Goal: Communication & Community: Answer question/provide support

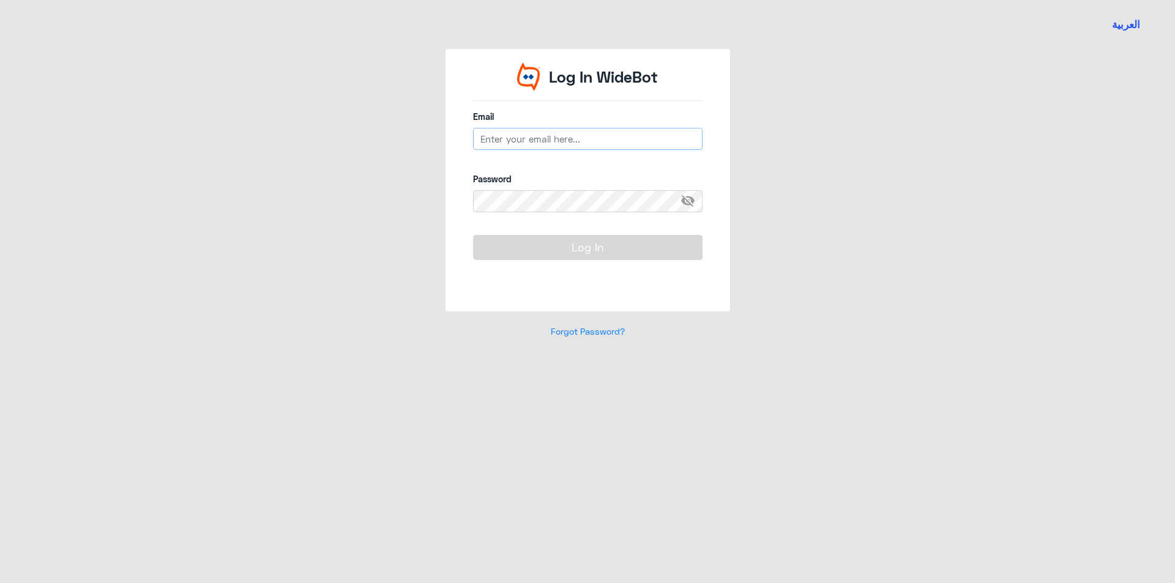
type input "[EMAIL_ADDRESS][DOMAIN_NAME]"
click at [600, 239] on button "Log In" at bounding box center [588, 247] width 230 height 24
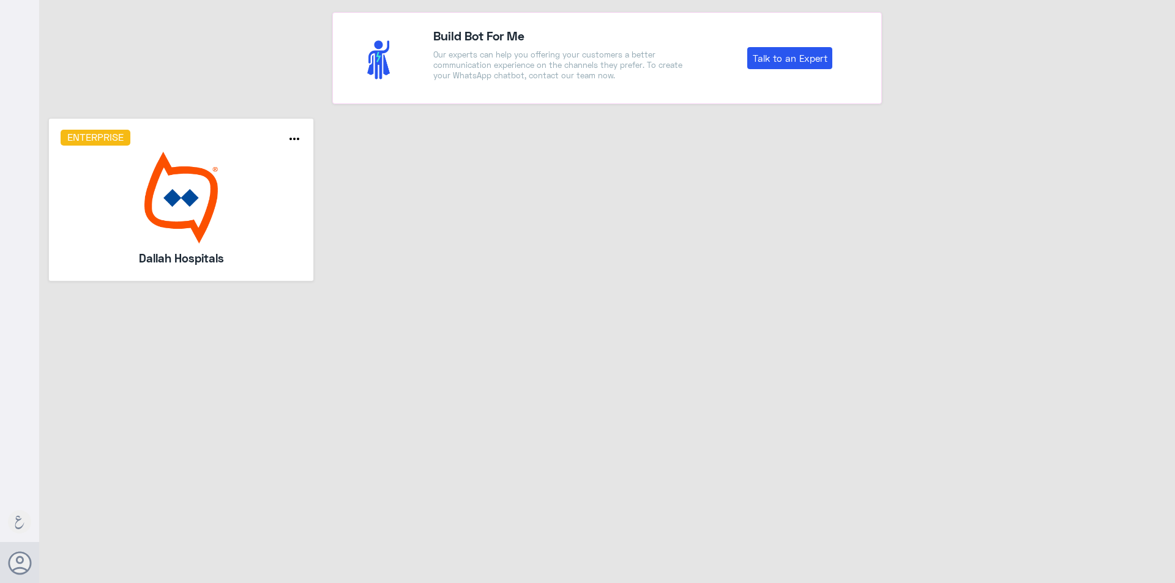
click at [240, 204] on img at bounding box center [182, 198] width 242 height 92
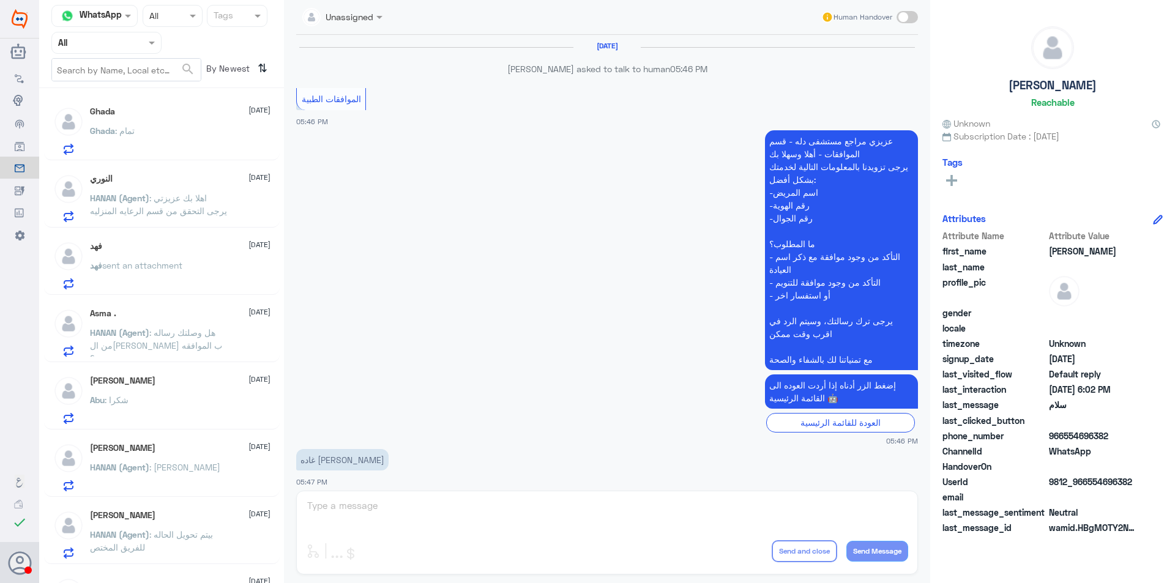
scroll to position [707, 0]
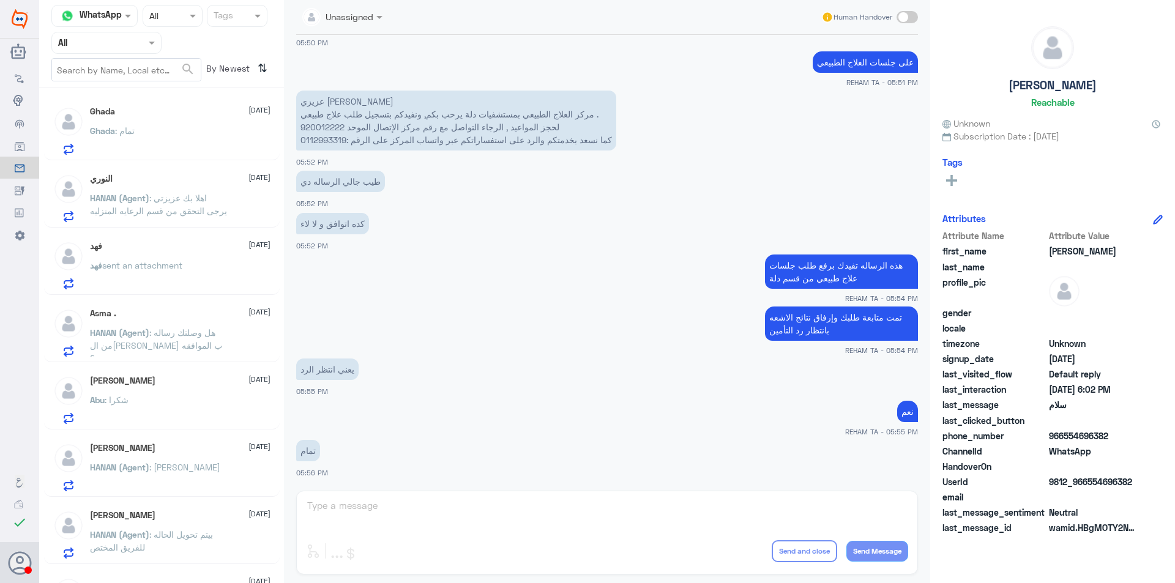
click at [181, 320] on div "Asma . [DATE] HANAN (Agent) : هل وصلتك رساله من ال[PERSON_NAME] ب الموافقه ..؟" at bounding box center [180, 333] width 181 height 48
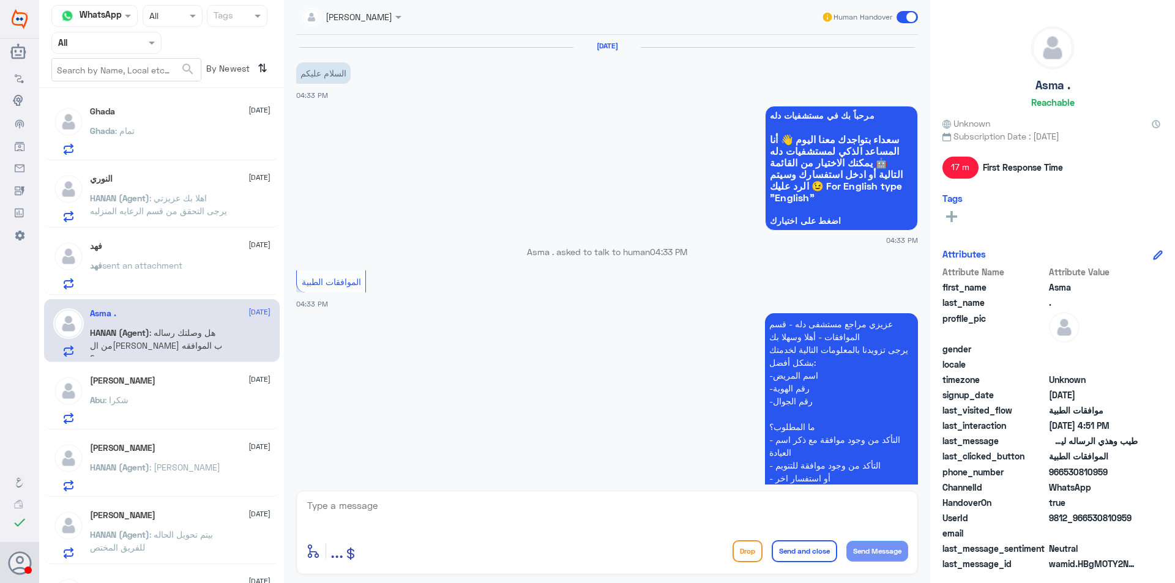
scroll to position [544, 0]
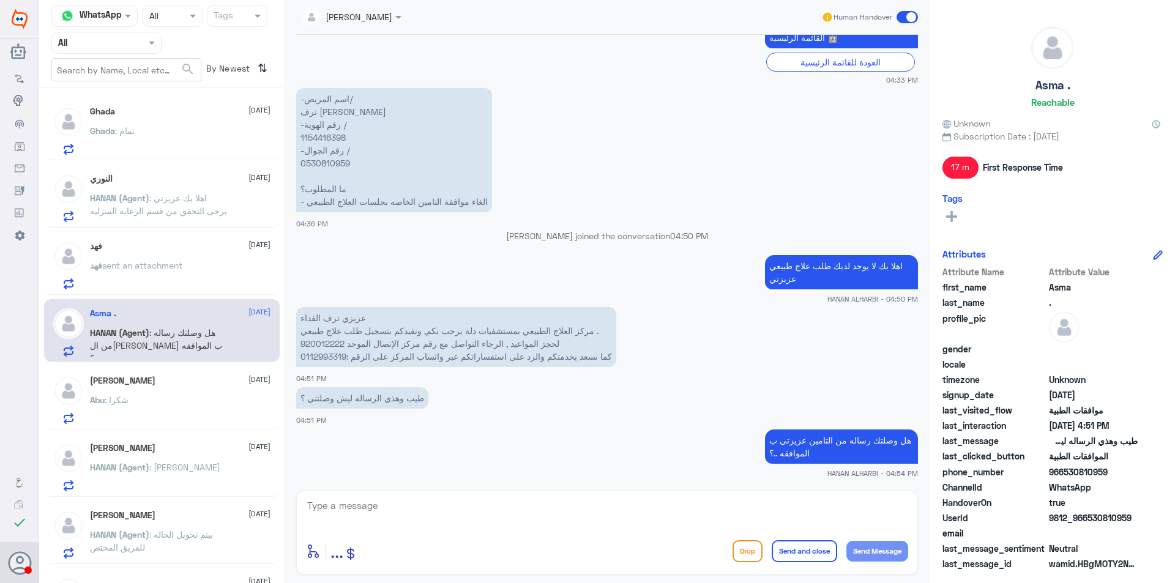
click at [181, 217] on p "HANAN (Agent) : اهلا بك عزيزتي يرجى التحقق من قسم الرعايه المنزليه" at bounding box center [159, 207] width 138 height 31
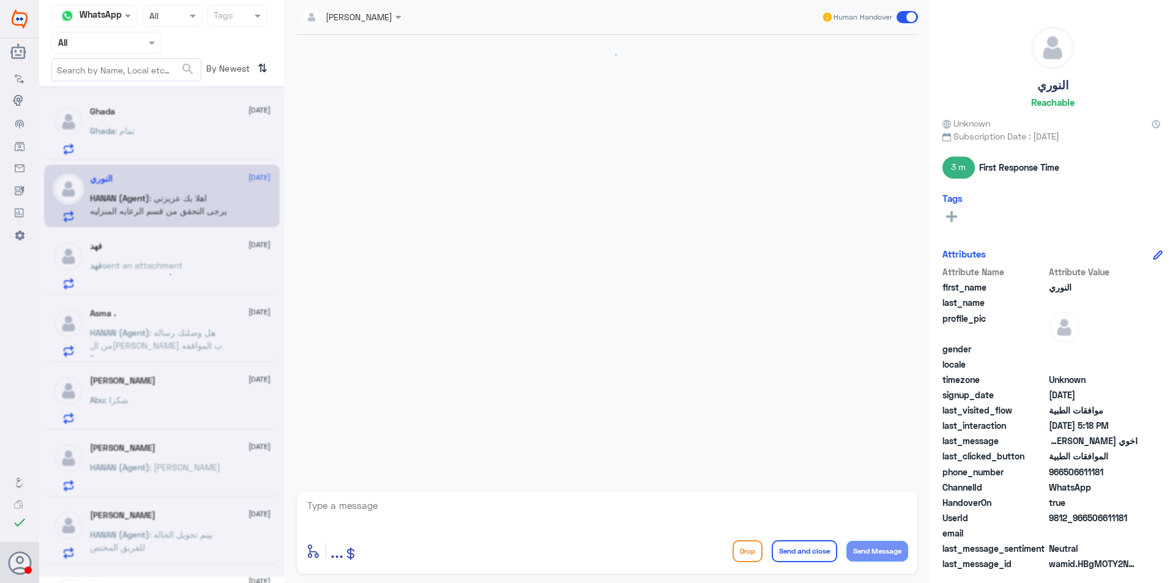
scroll to position [1745, 0]
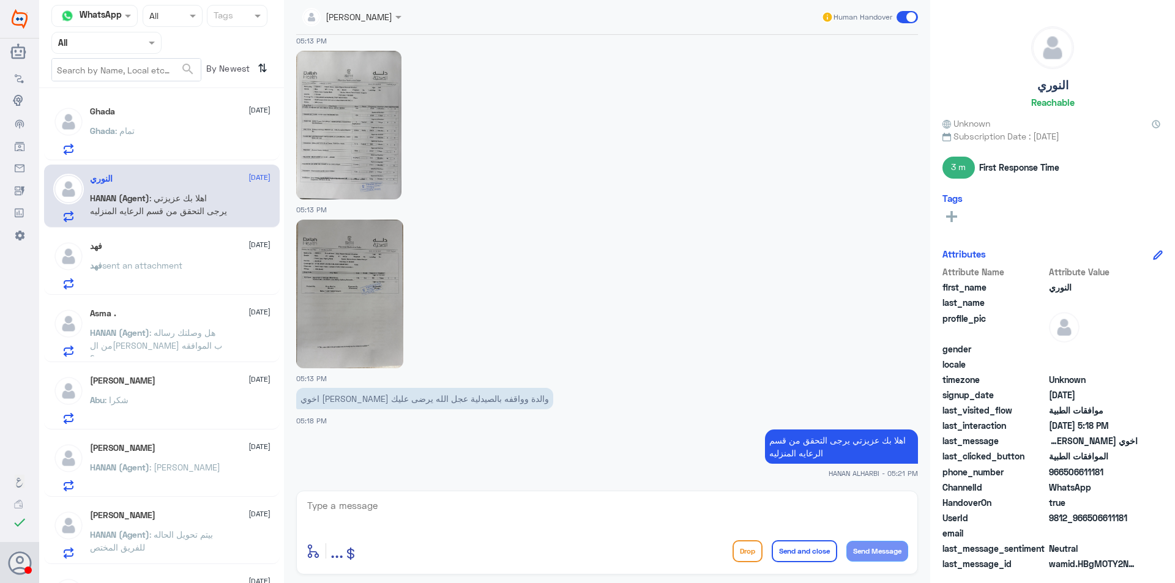
click at [195, 298] on div "Ghada [DATE] Ghada : تمام النوري [DATE] HANAN (Agent) : اهلا بك عزيزتي يرجى الت…" at bounding box center [161, 340] width 245 height 495
click at [203, 255] on div "فهد [DATE] [PERSON_NAME] sent an attachment" at bounding box center [180, 265] width 181 height 48
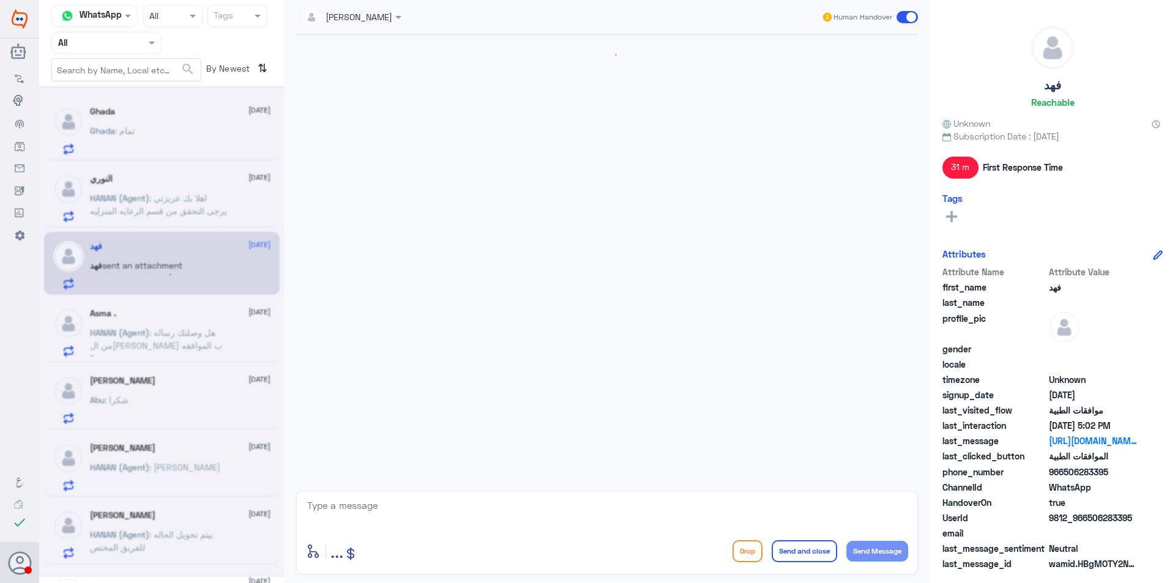
scroll to position [910, 0]
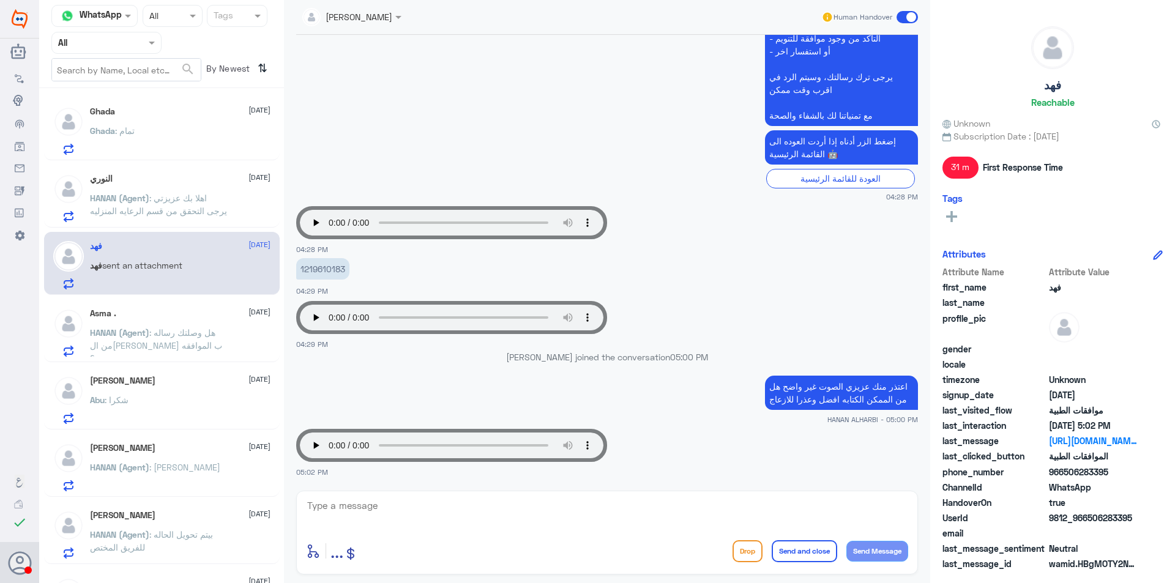
click at [200, 298] on div "Ghada [DATE] Ghada : تمام النوري [DATE] HANAN (Agent) : اهلا بك عزيزتي يرجى الت…" at bounding box center [161, 340] width 245 height 495
click at [198, 338] on span ": هل وصلتك رساله من ال[PERSON_NAME] ب الموافقه ..؟" at bounding box center [156, 346] width 132 height 36
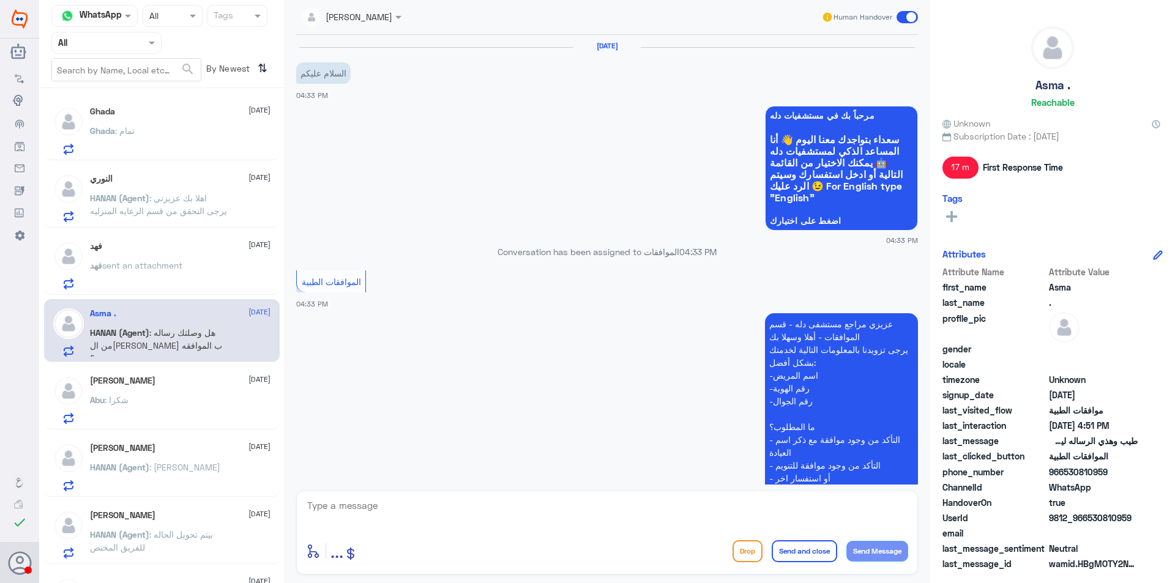
scroll to position [544, 0]
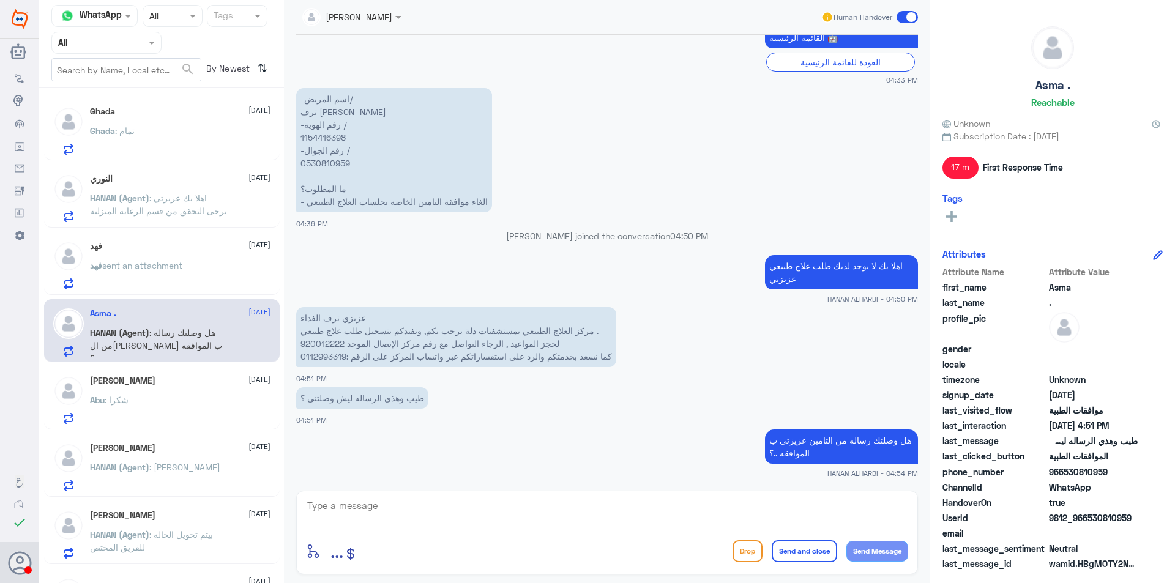
click at [171, 399] on div "Abu : شكرا" at bounding box center [180, 411] width 181 height 28
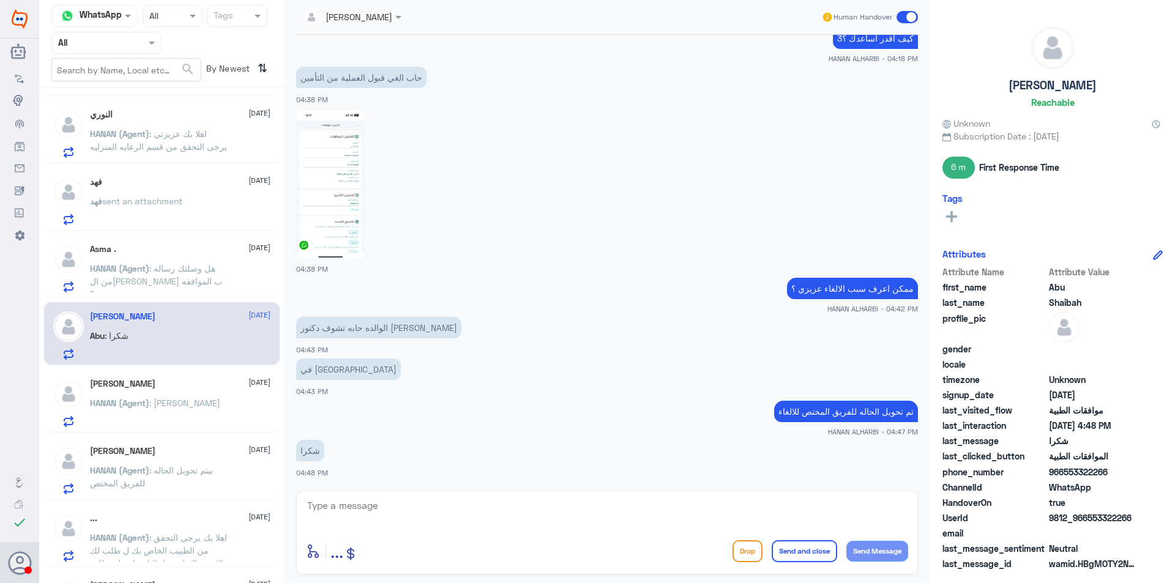
scroll to position [122, 0]
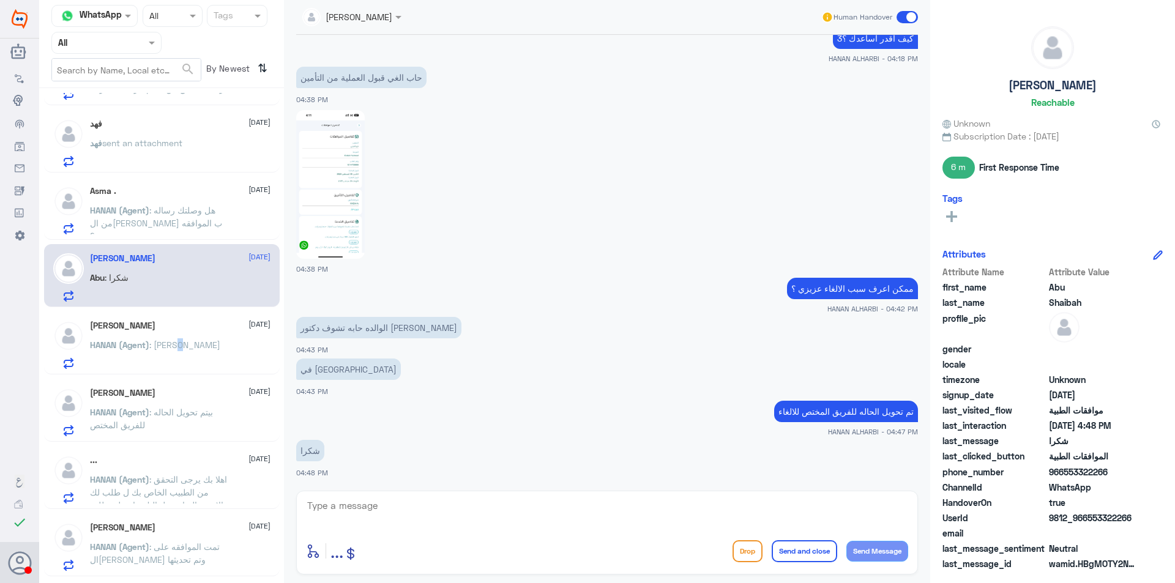
click at [178, 361] on p "HANAN (Agent) : [PERSON_NAME]" at bounding box center [155, 354] width 130 height 31
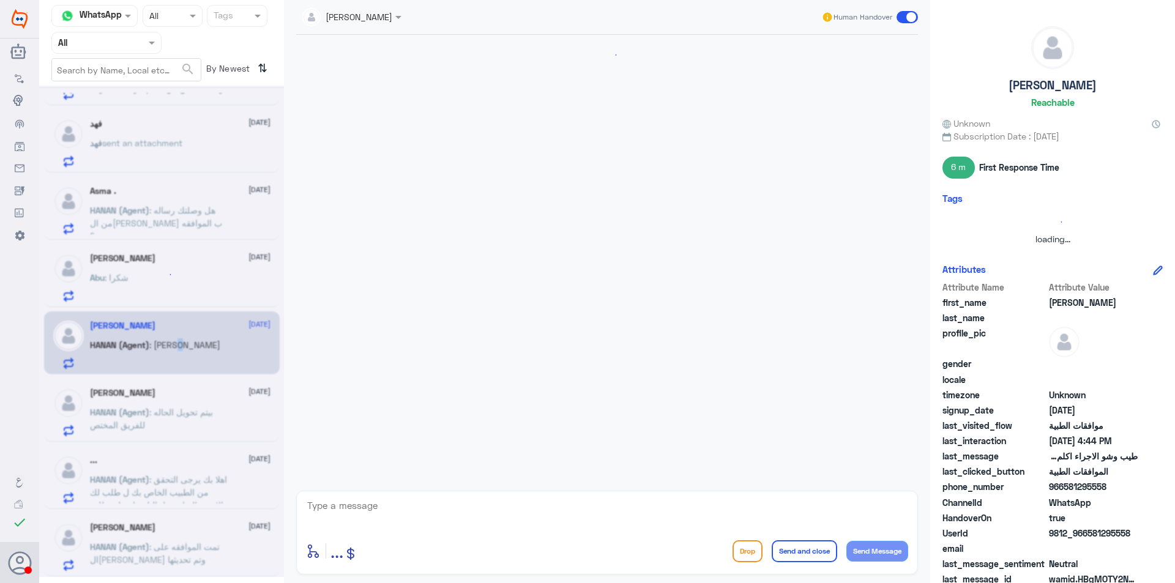
scroll to position [386, 0]
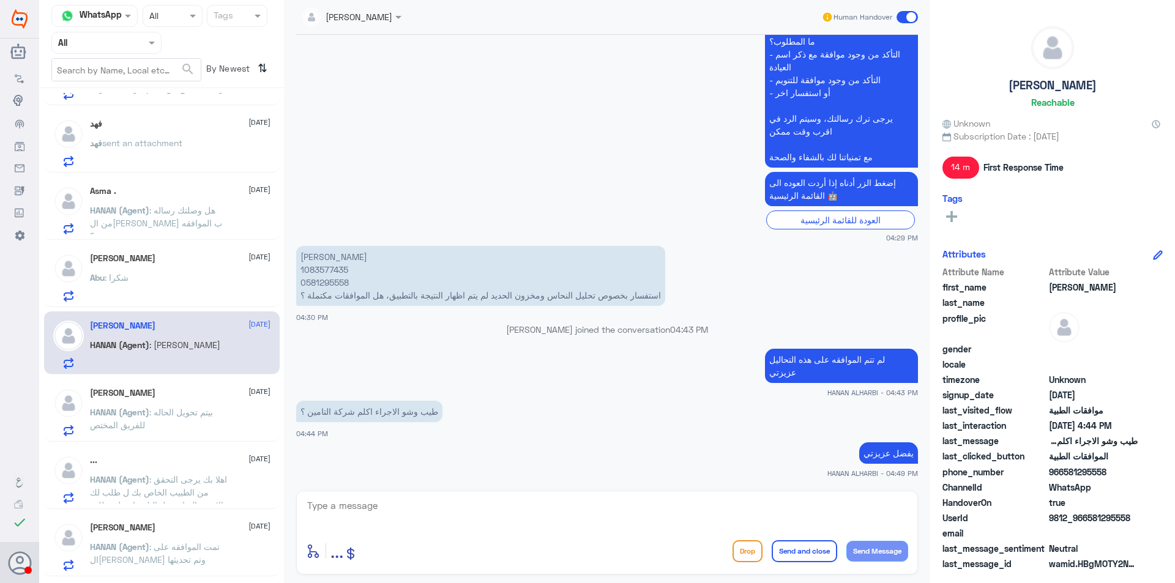
click at [173, 398] on div "Khaled Elmitwalli [DATE]" at bounding box center [180, 393] width 181 height 10
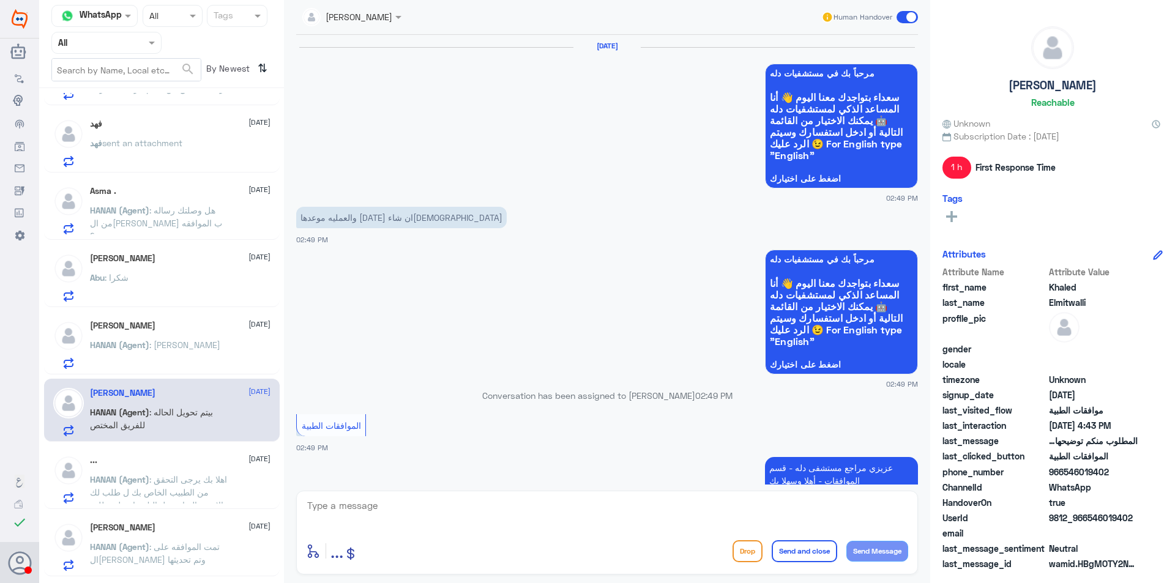
scroll to position [852, 0]
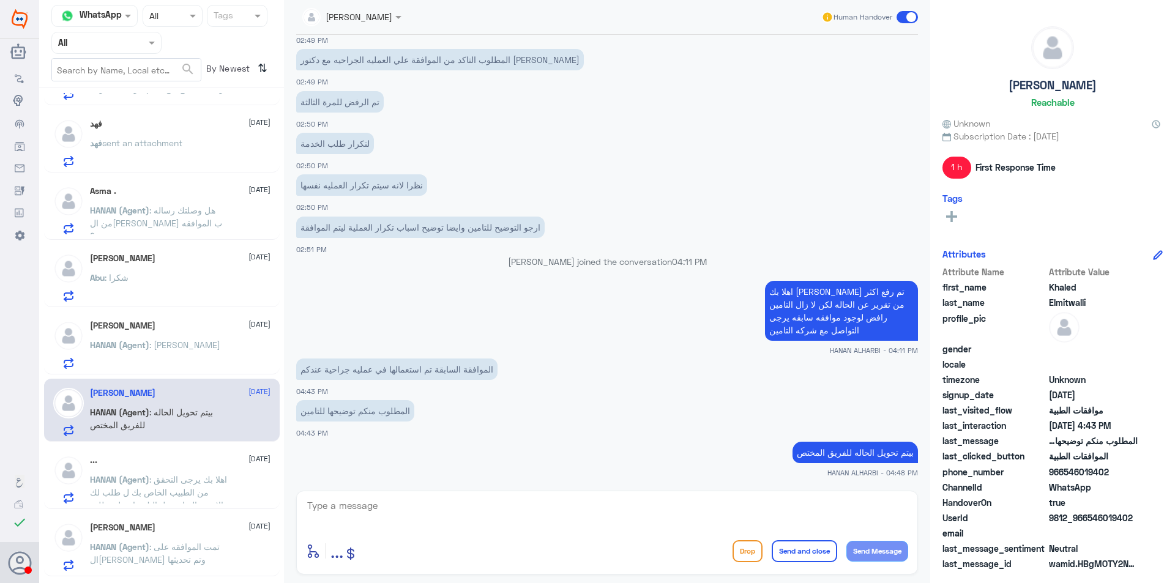
click at [183, 476] on span ": اهلا بك يرجى التحقق من الطبيب الخاص بك ل طلب لك الاشعه المناسبه لحالتك بناء ع…" at bounding box center [158, 498] width 137 height 49
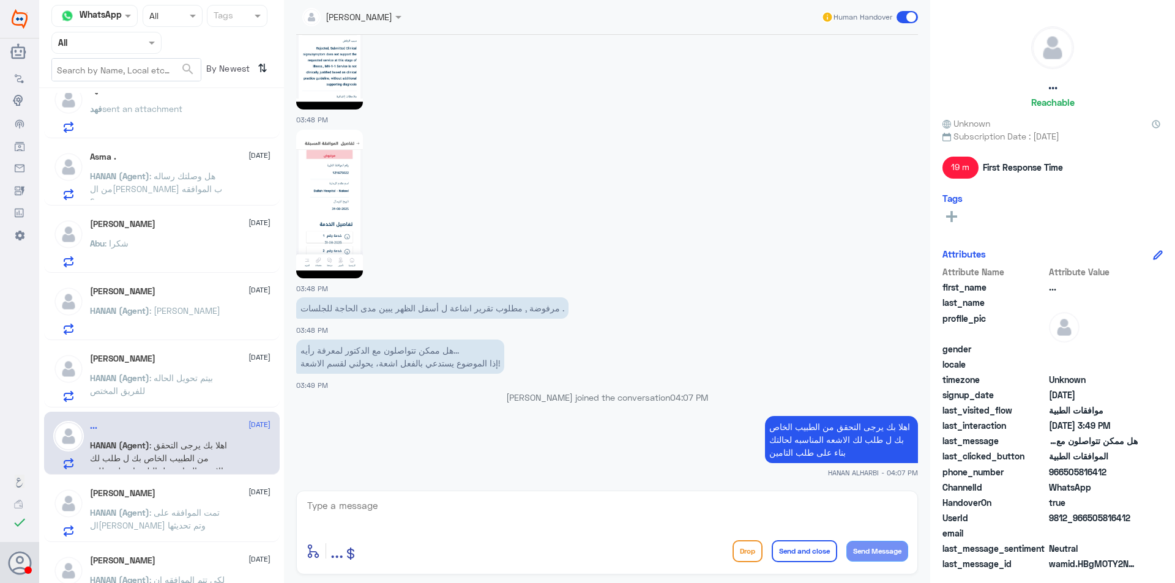
scroll to position [184, 0]
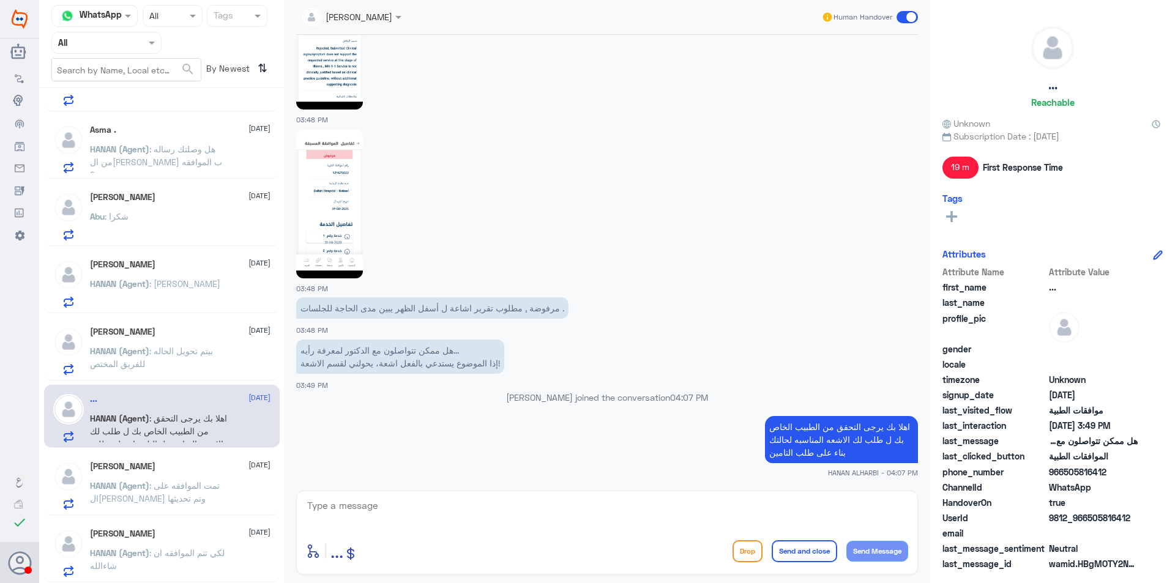
click at [201, 487] on span ": تمت الموافقه على ال[PERSON_NAME] وتم تحديثها" at bounding box center [155, 492] width 130 height 23
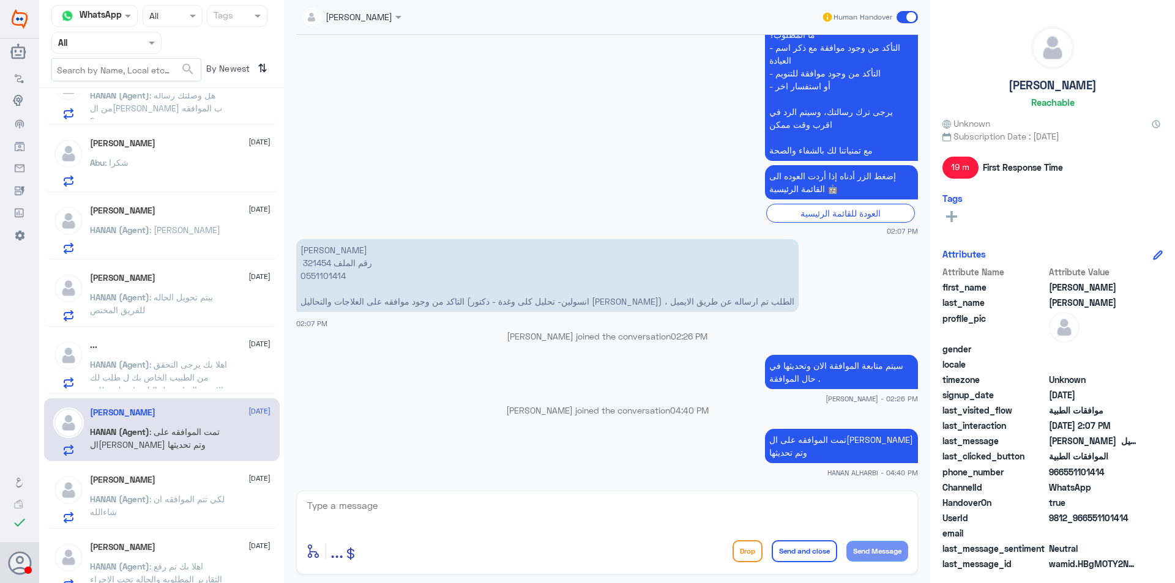
scroll to position [306, 0]
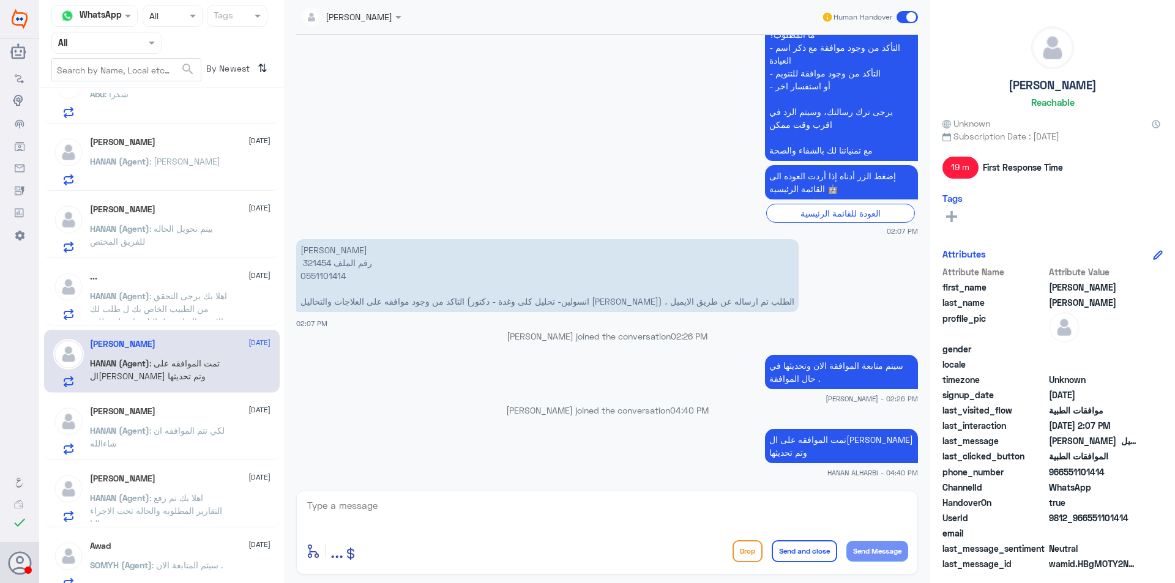
click at [183, 445] on p "HANAN (Agent) : لكي تتم الموافقه ان شاءالله" at bounding box center [159, 439] width 138 height 31
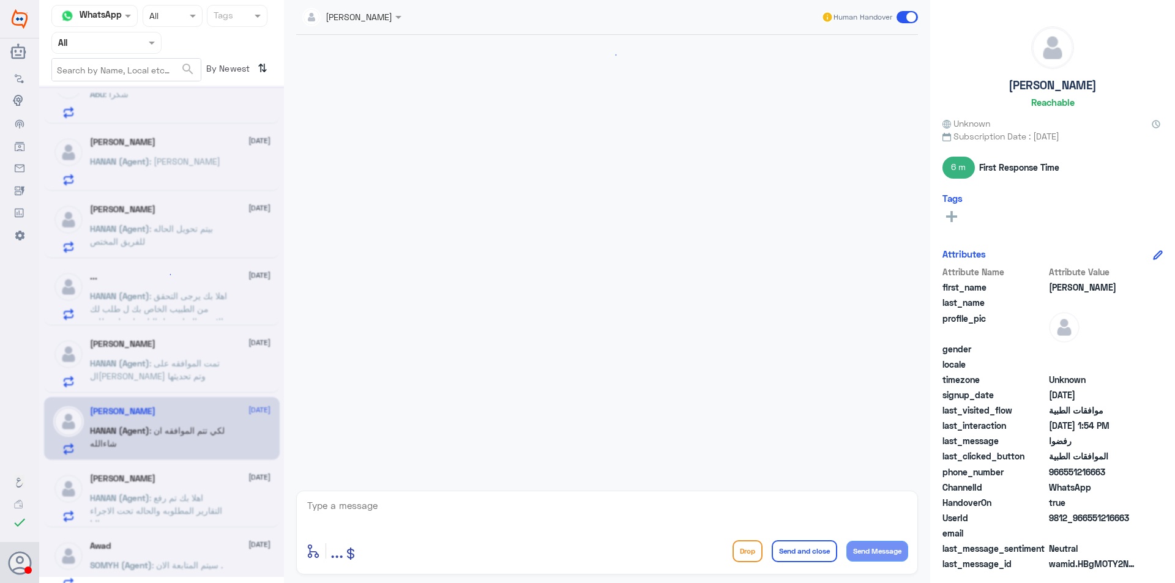
scroll to position [951, 0]
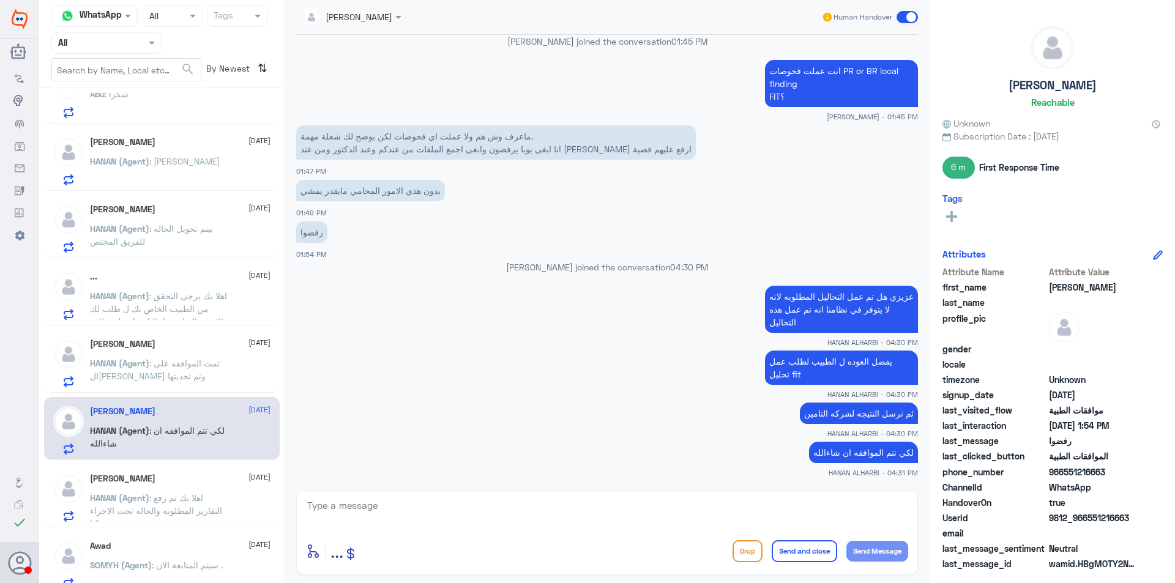
click at [190, 552] on div "Awad [DATE] SOMYH (Agent) : سيتم المتابعة الان ." at bounding box center [180, 565] width 181 height 48
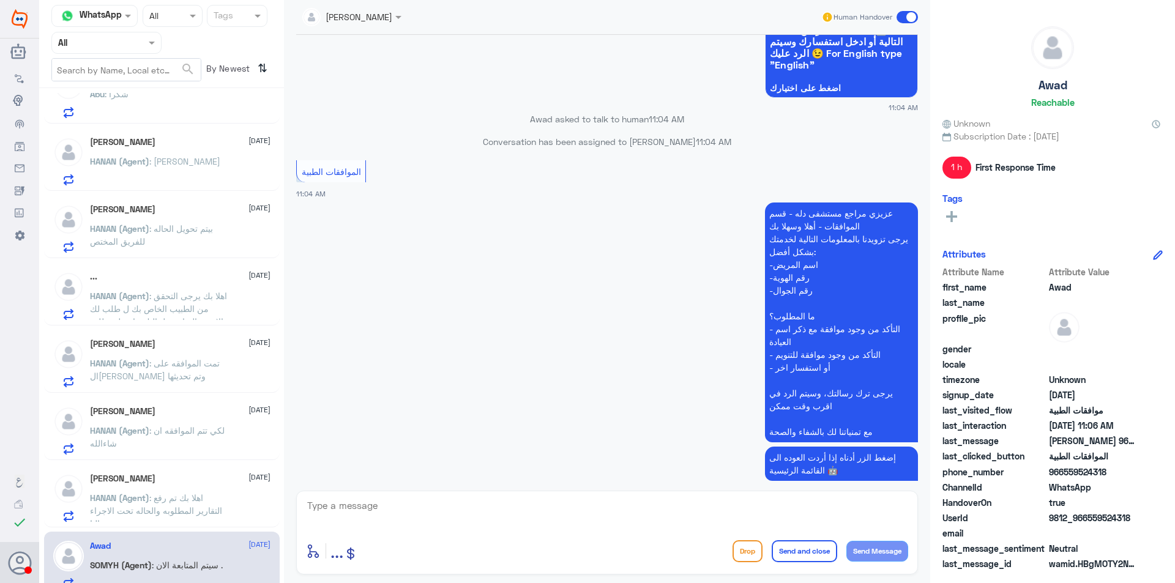
scroll to position [1043, 0]
click at [174, 201] on div "Khaled Elmitwalli [DATE] HANAN (Agent) : بيتم تحويل الحاله للفريق المختص" at bounding box center [162, 226] width 236 height 63
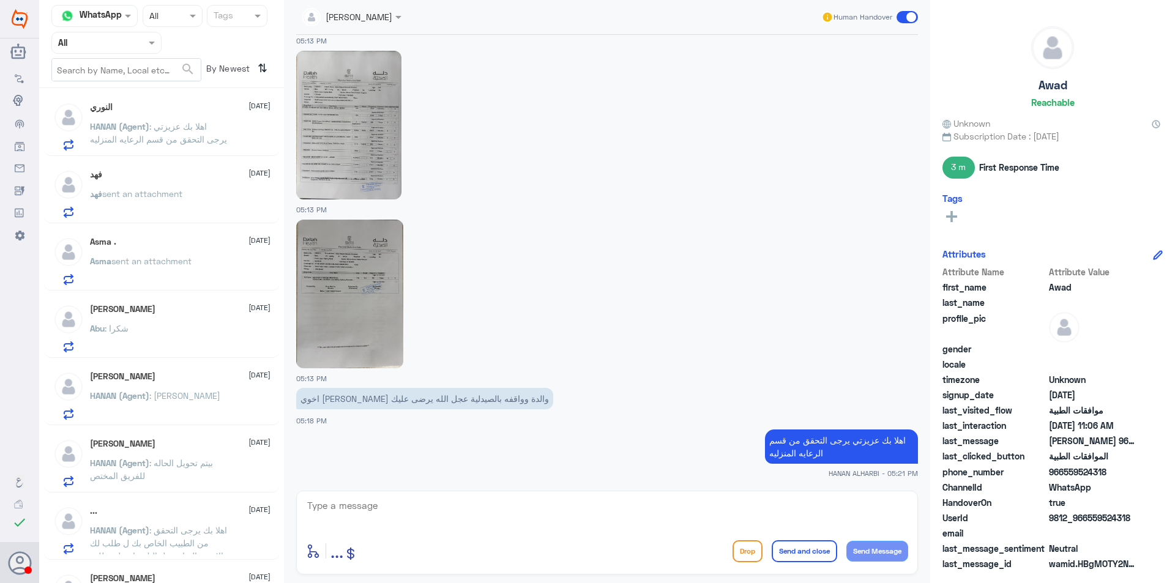
scroll to position [0, 0]
click at [116, 50] on div "Agent Filter All" at bounding box center [106, 43] width 110 height 22
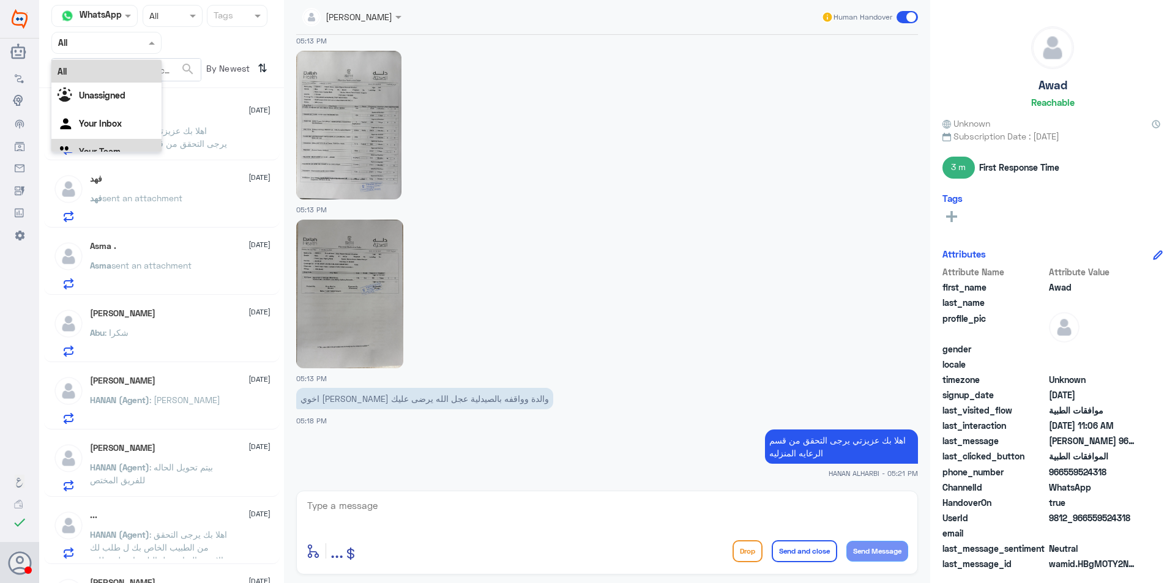
click at [107, 142] on div "Your Team" at bounding box center [106, 153] width 110 height 28
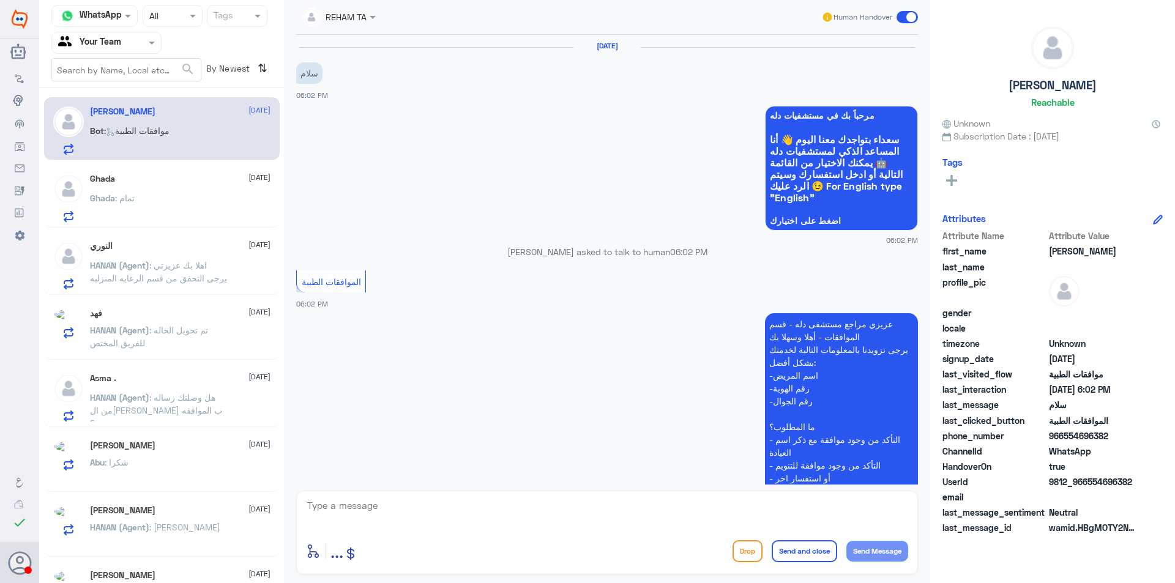
scroll to position [150, 0]
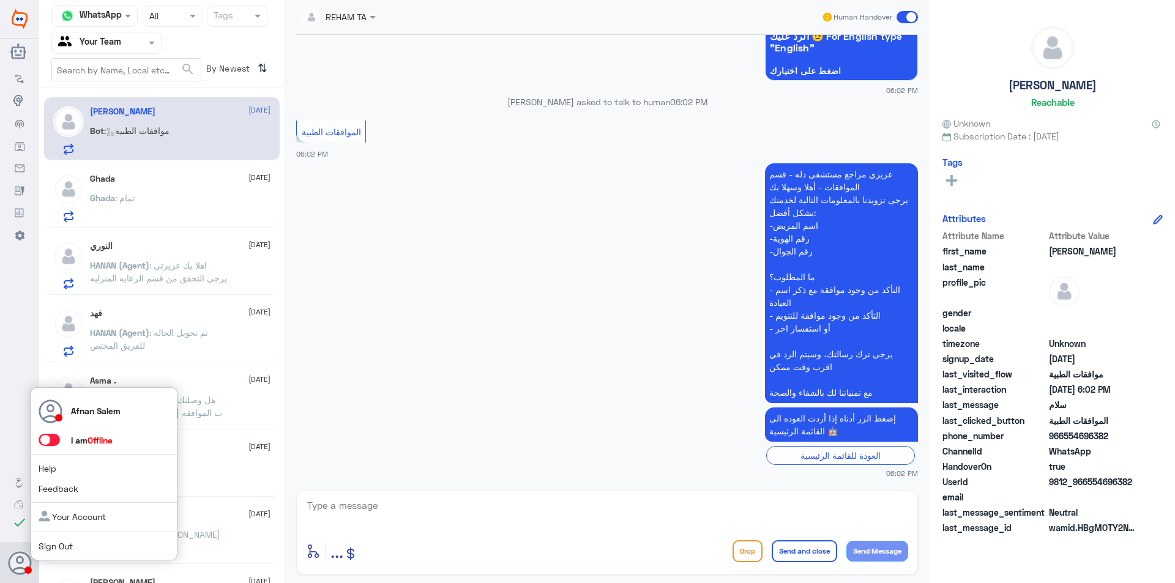
click at [48, 551] on link "Sign Out" at bounding box center [56, 546] width 34 height 10
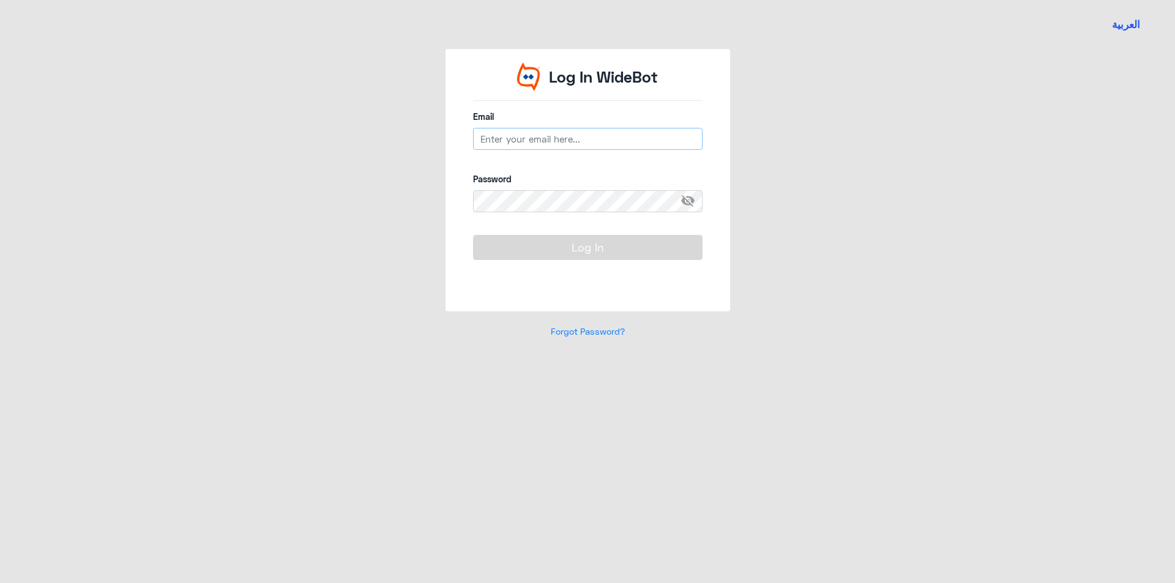
type input "[EMAIL_ADDRESS][DOMAIN_NAME]"
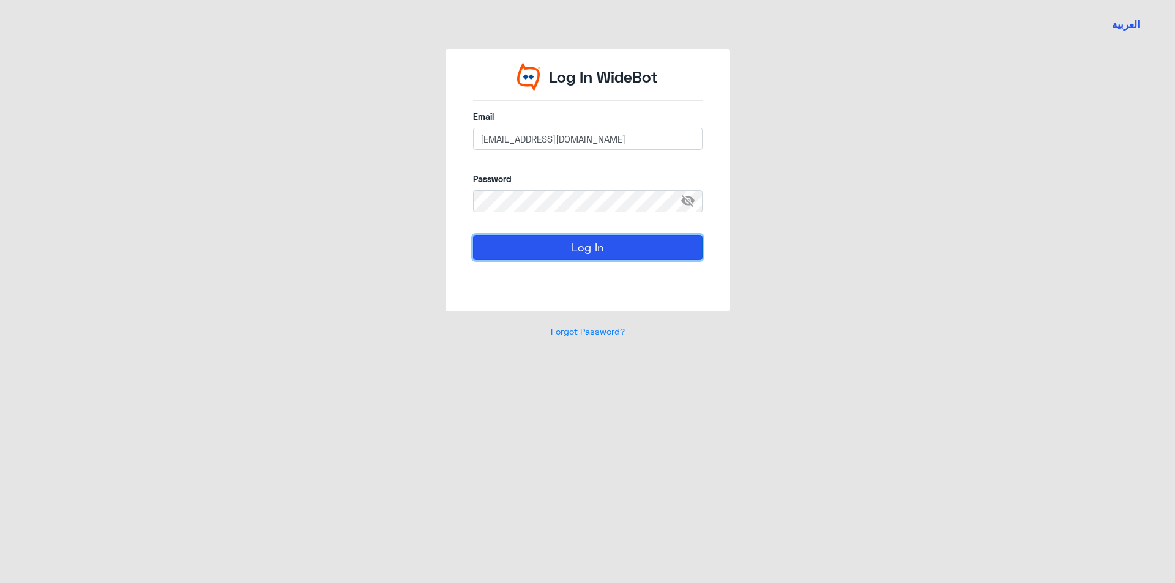
click at [593, 253] on button "Log In" at bounding box center [588, 247] width 230 height 24
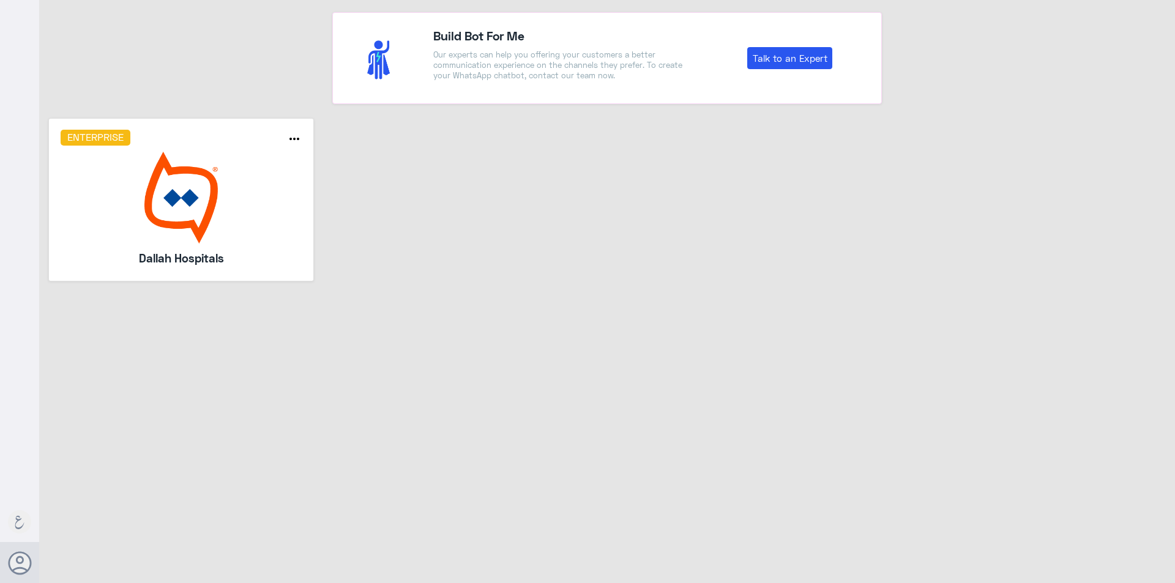
click at [178, 216] on img at bounding box center [182, 198] width 242 height 92
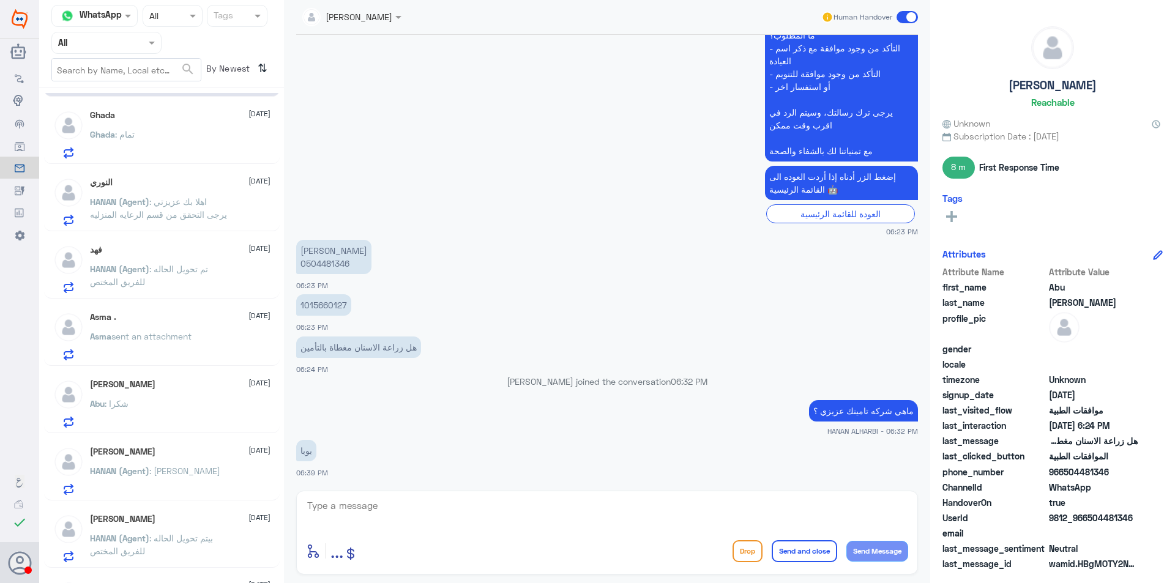
scroll to position [61, 0]
click at [144, 49] on div at bounding box center [106, 43] width 109 height 14
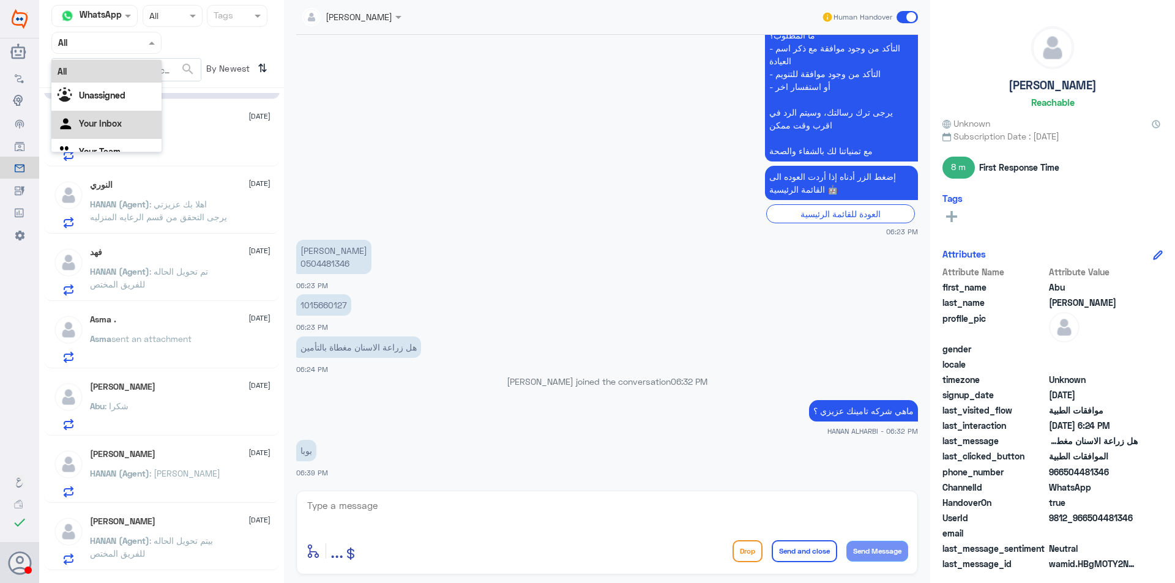
click at [132, 136] on div "Your Inbox" at bounding box center [106, 125] width 110 height 28
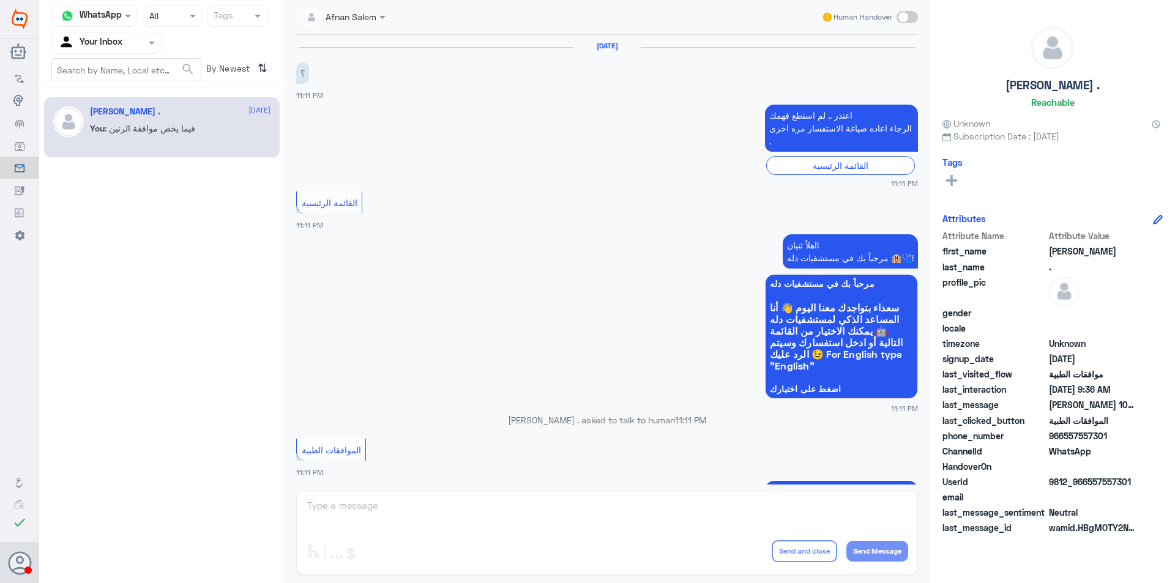
scroll to position [1271, 0]
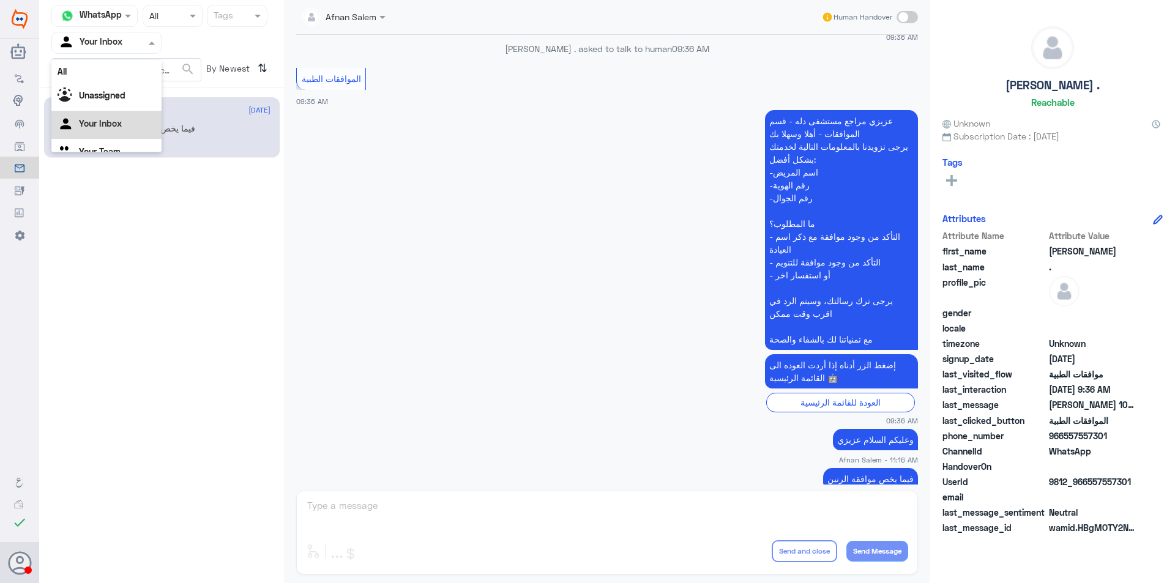
click at [129, 47] on div at bounding box center [106, 43] width 109 height 14
click at [133, 142] on div "Your Team" at bounding box center [106, 138] width 110 height 28
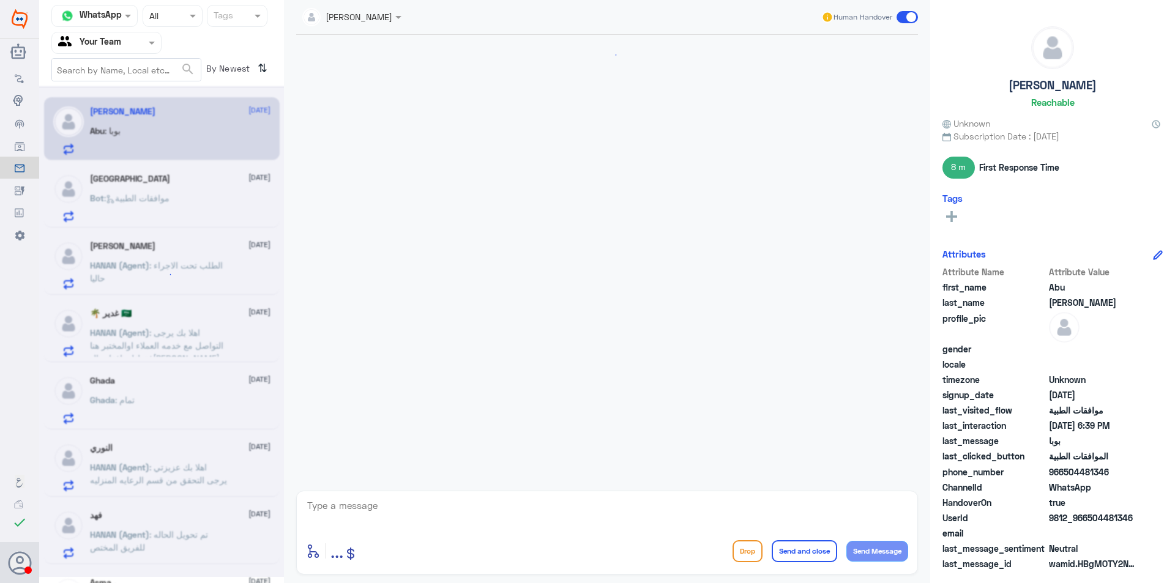
scroll to position [599, 0]
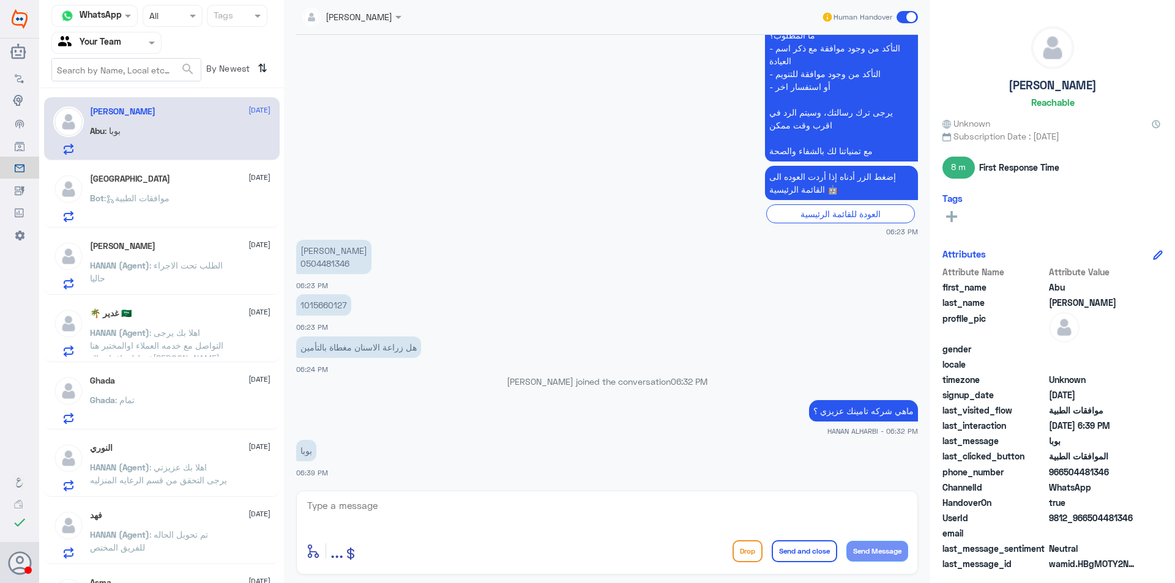
click at [154, 201] on span ": موافقات الطبية" at bounding box center [137, 198] width 66 height 10
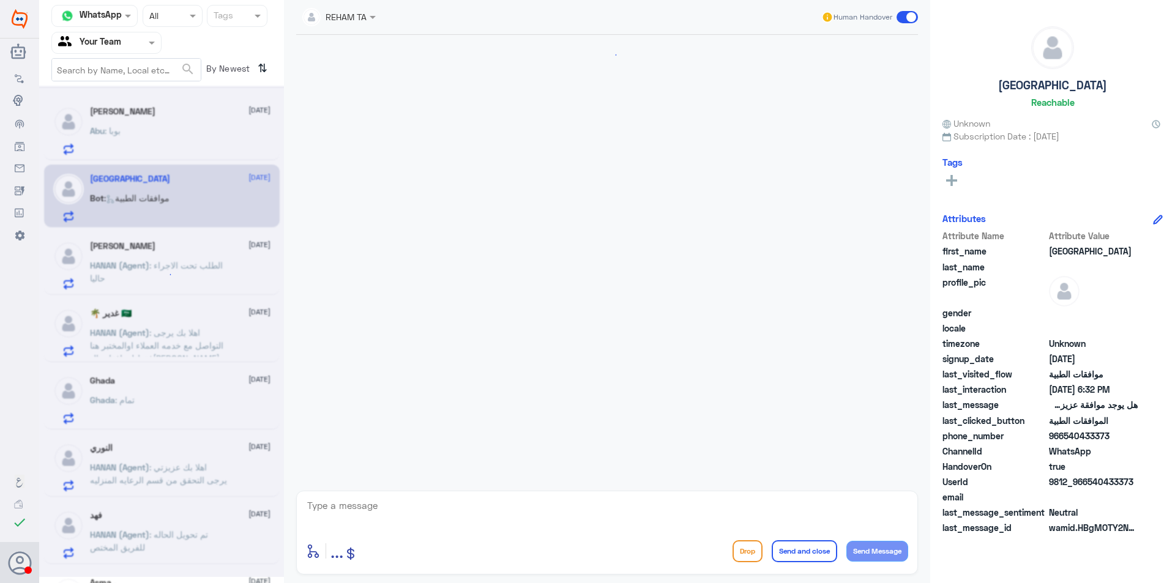
scroll to position [176, 0]
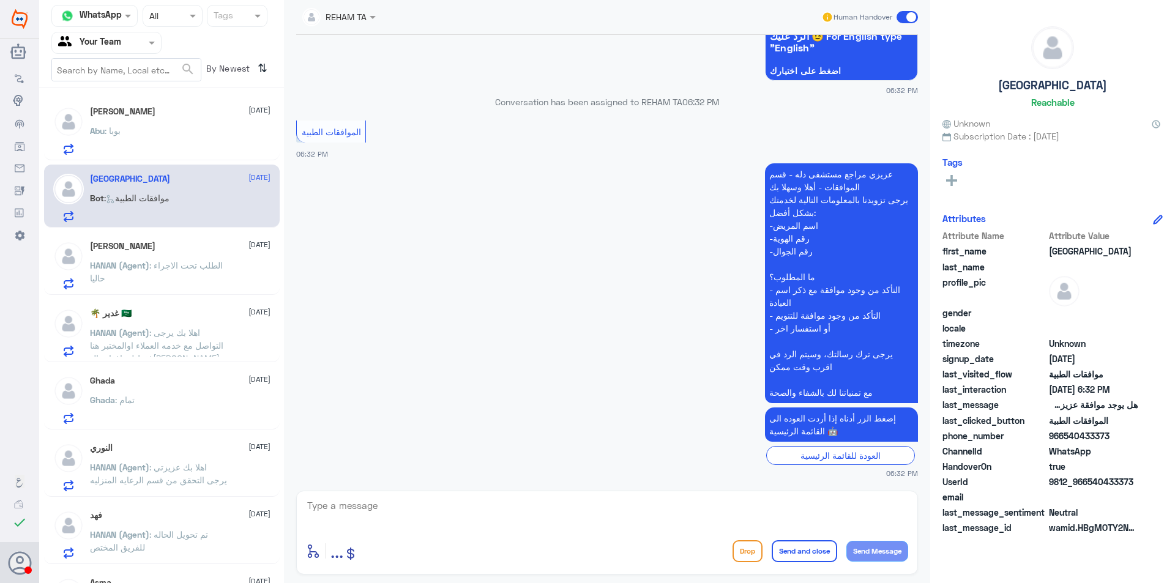
click at [183, 275] on p "HANAN (Agent) : الطلب تحت الاجراء حاليا" at bounding box center [159, 274] width 138 height 31
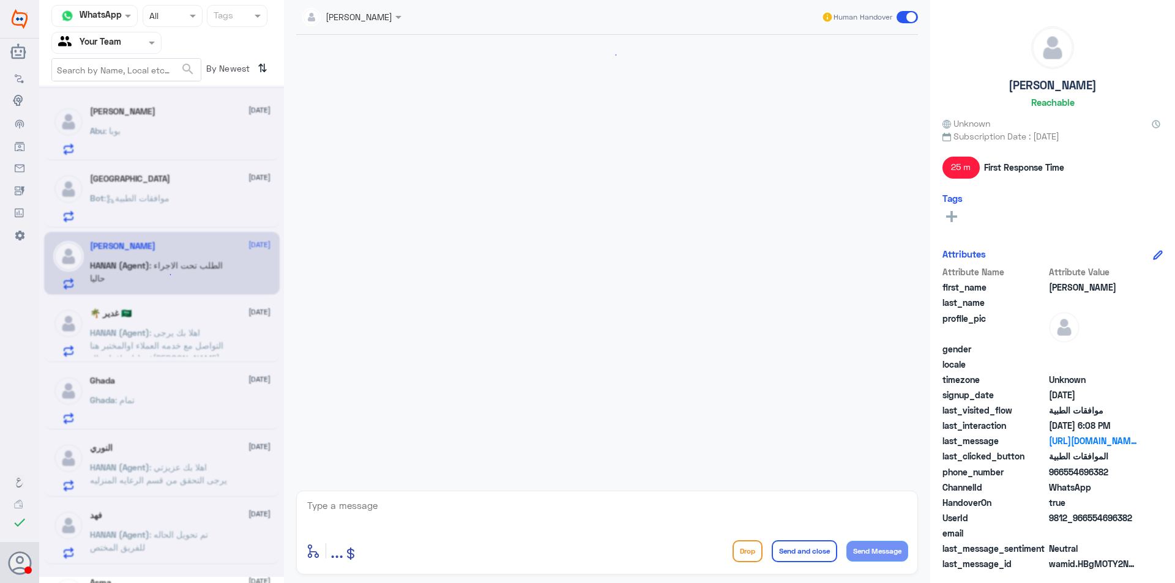
scroll to position [538, 0]
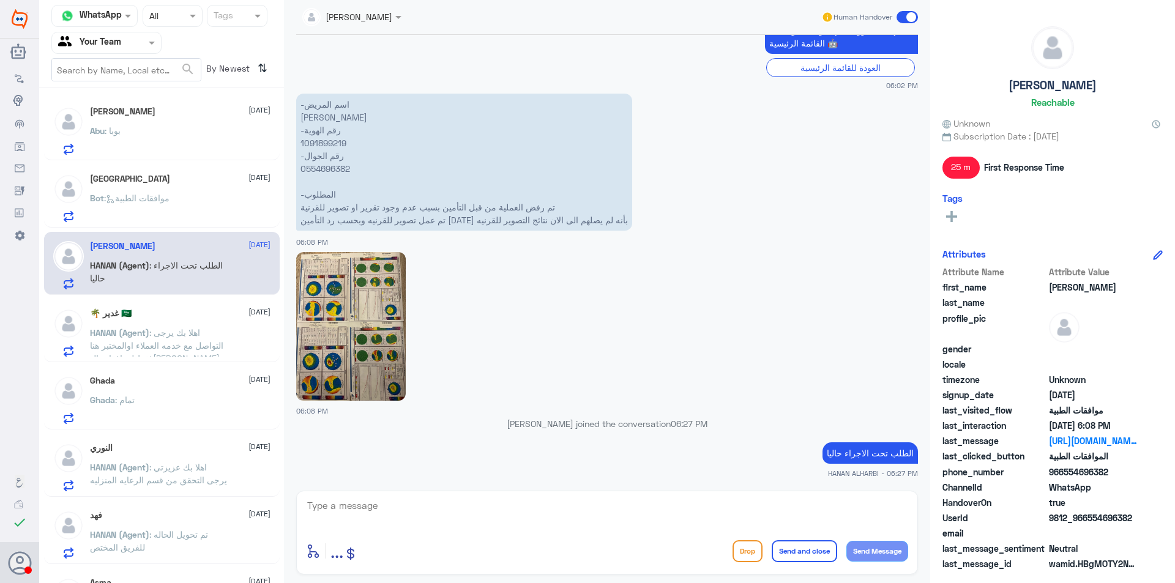
click at [189, 340] on p "HANAN (Agent) : اهلا بك يرجى التواصل مع خدمه العملاء اوالمختبر هنا فقط لموافقات…" at bounding box center [159, 341] width 138 height 31
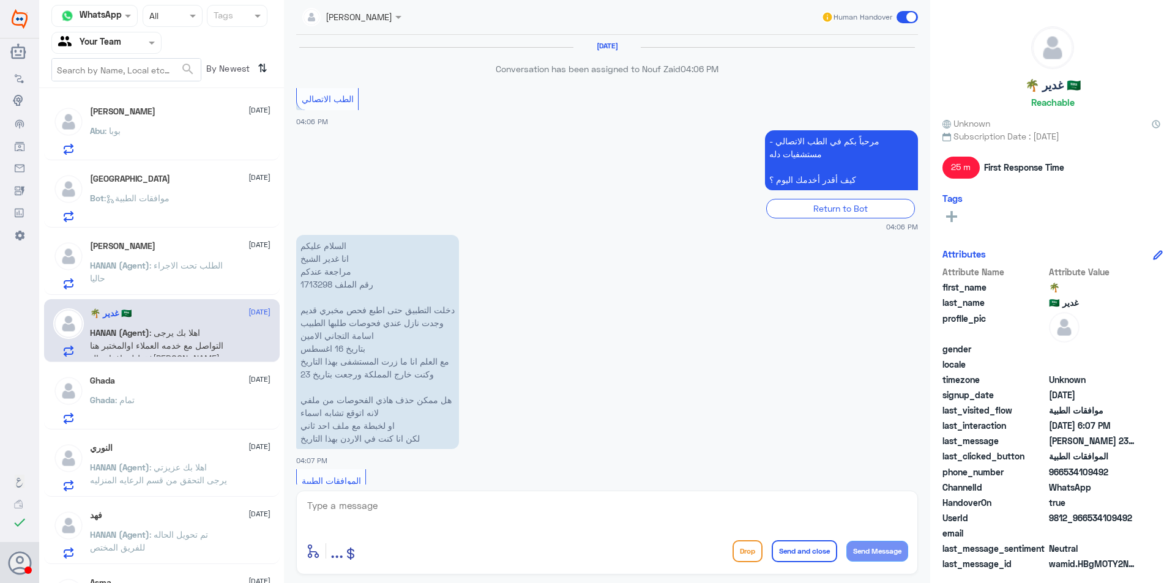
scroll to position [1159, 0]
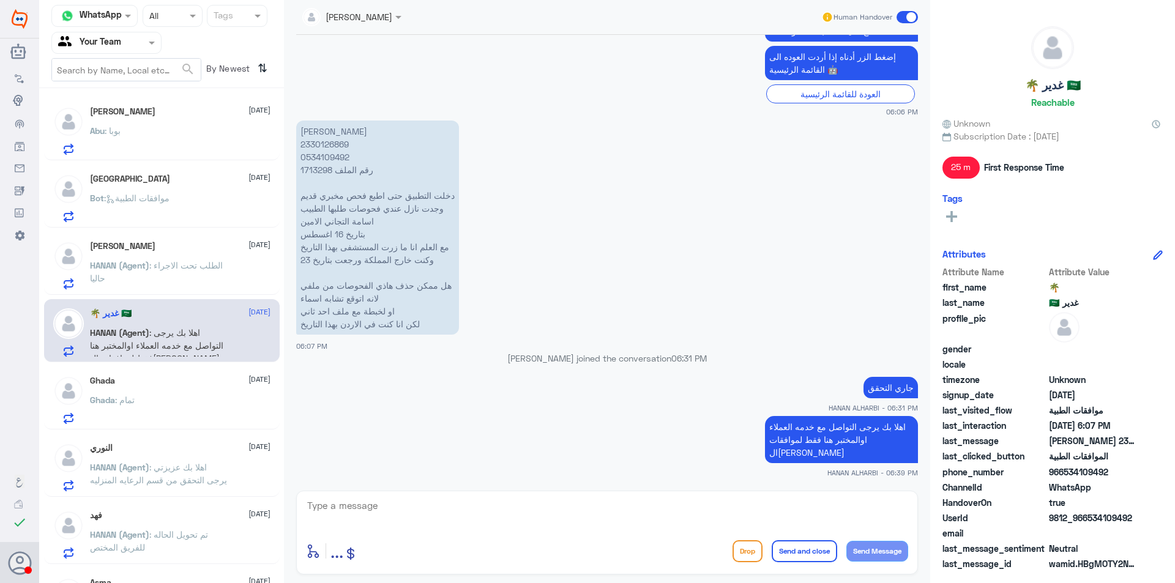
drag, startPoint x: 190, startPoint y: 387, endPoint x: 196, endPoint y: 275, distance: 112.2
click at [191, 282] on div "[PERSON_NAME] [DATE] Abu : [PERSON_NAME] [DATE] Bot : موافقات الطبية [PERSON_NA…" at bounding box center [161, 340] width 245 height 495
click at [170, 383] on div "Ghada [DATE]" at bounding box center [180, 381] width 181 height 10
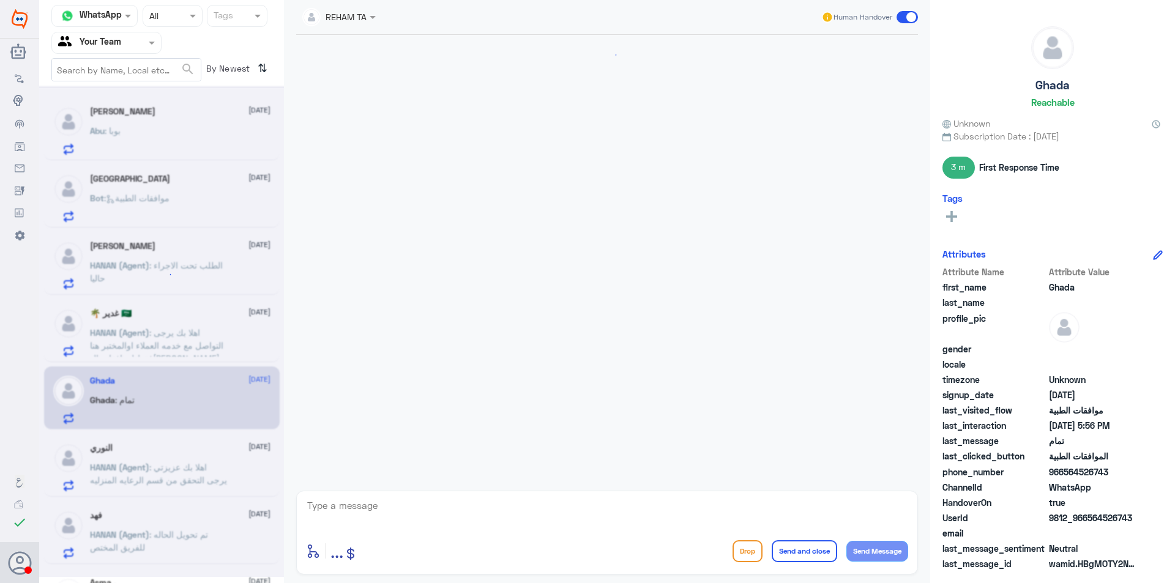
scroll to position [707, 0]
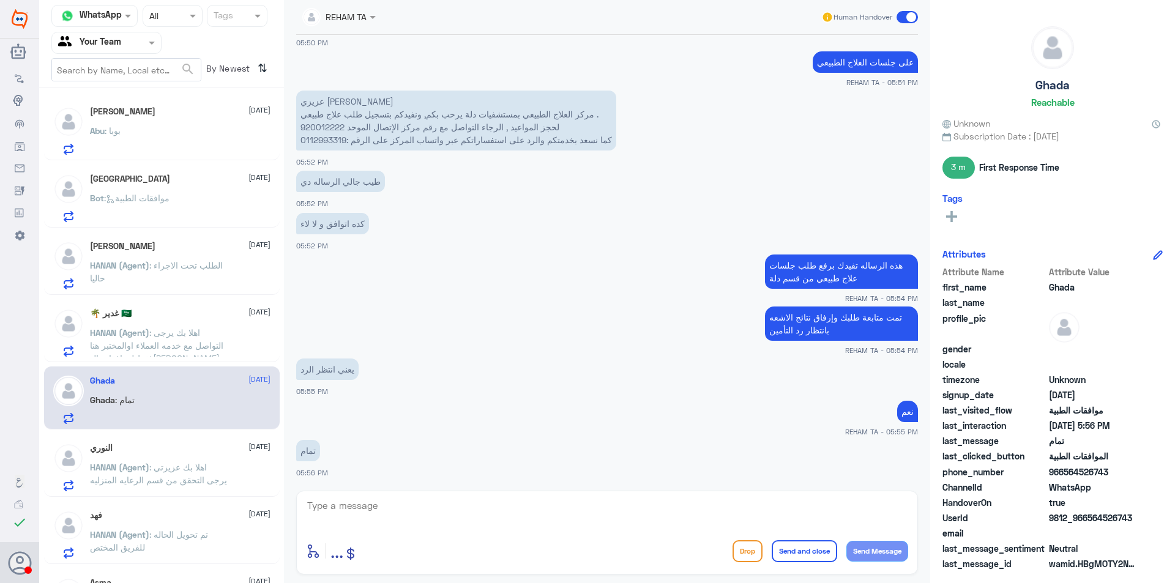
click at [190, 471] on span ": اهلا بك عزيزتي يرجى التحقق من قسم الرعايه المنزليه" at bounding box center [158, 473] width 137 height 23
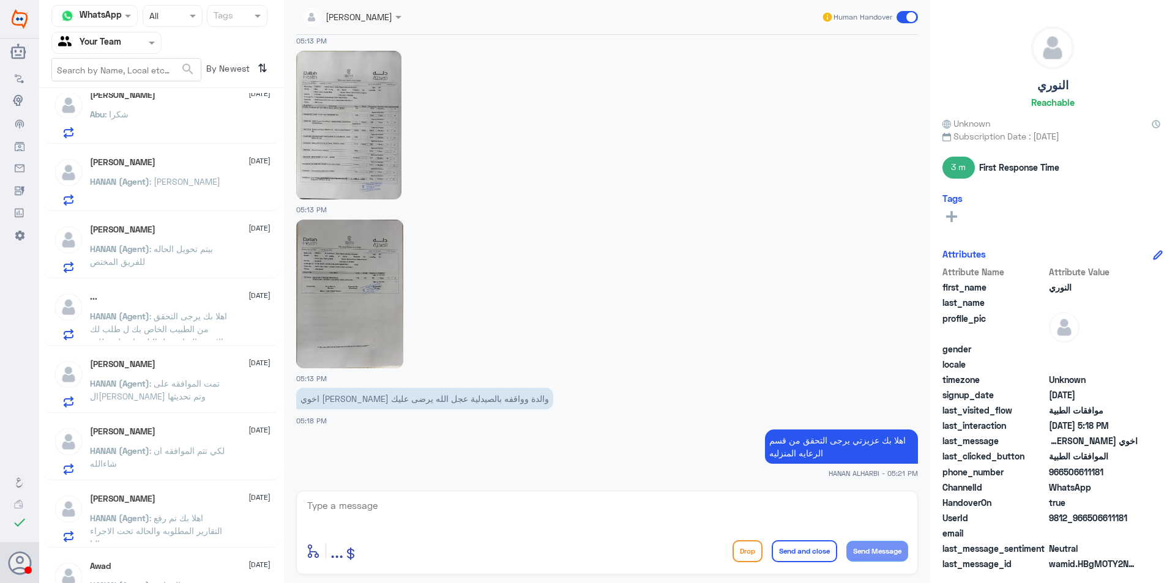
scroll to position [557, 0]
click at [173, 566] on div "Awad [DATE]" at bounding box center [180, 565] width 181 height 10
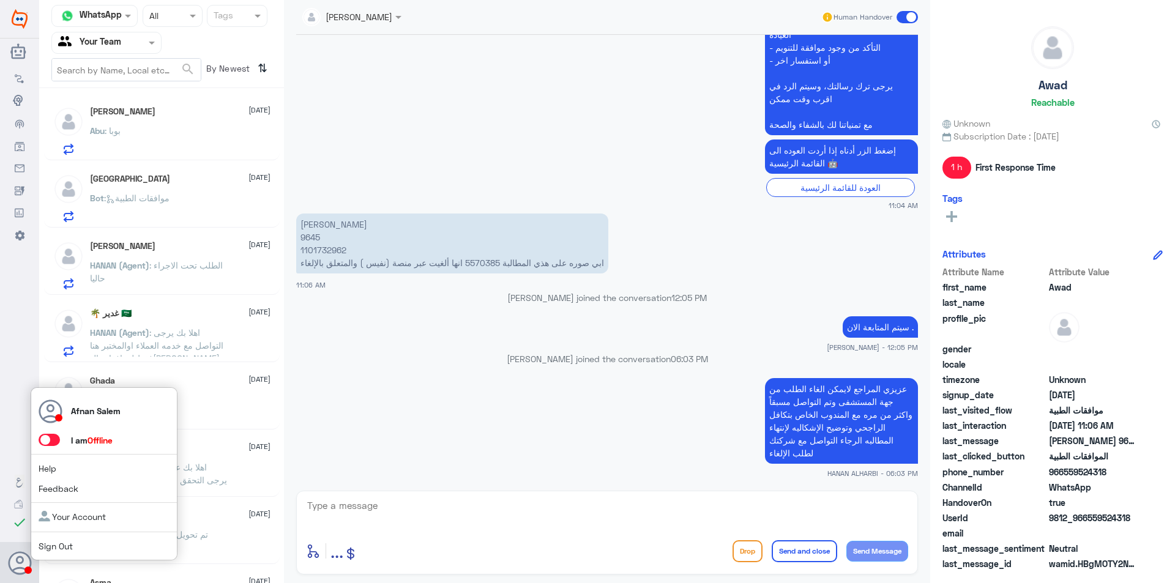
click at [51, 553] on div "Afnan Salem I am Offline Help Feedback Your Account Sign Out" at bounding box center [104, 474] width 147 height 174
click at [53, 548] on link "Sign Out" at bounding box center [56, 546] width 34 height 10
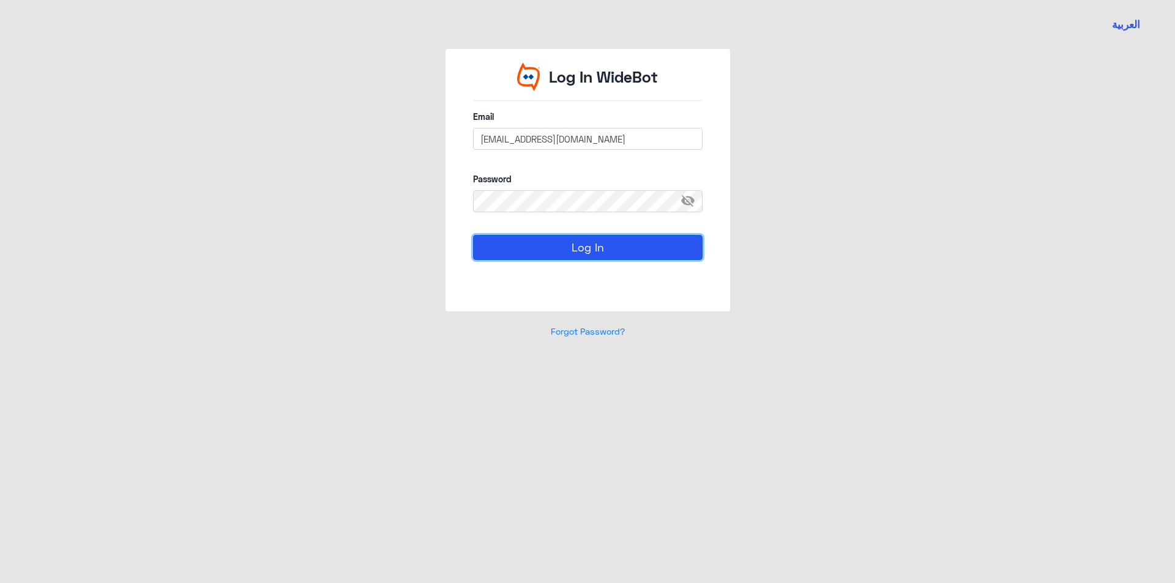
click at [602, 256] on button "Log In" at bounding box center [588, 247] width 230 height 24
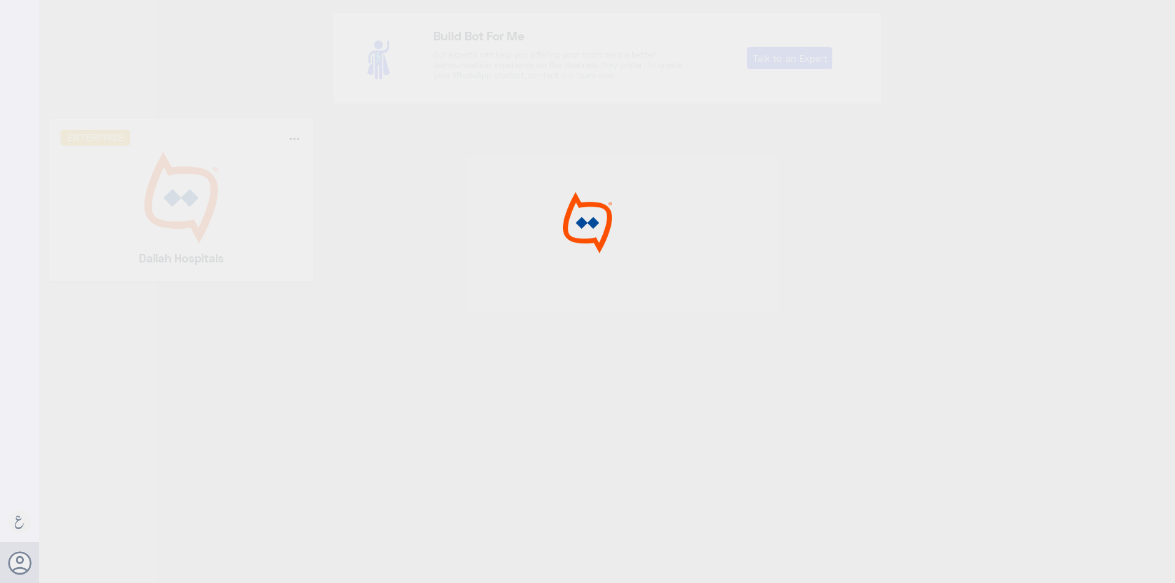
click at [196, 215] on div at bounding box center [587, 293] width 1175 height 587
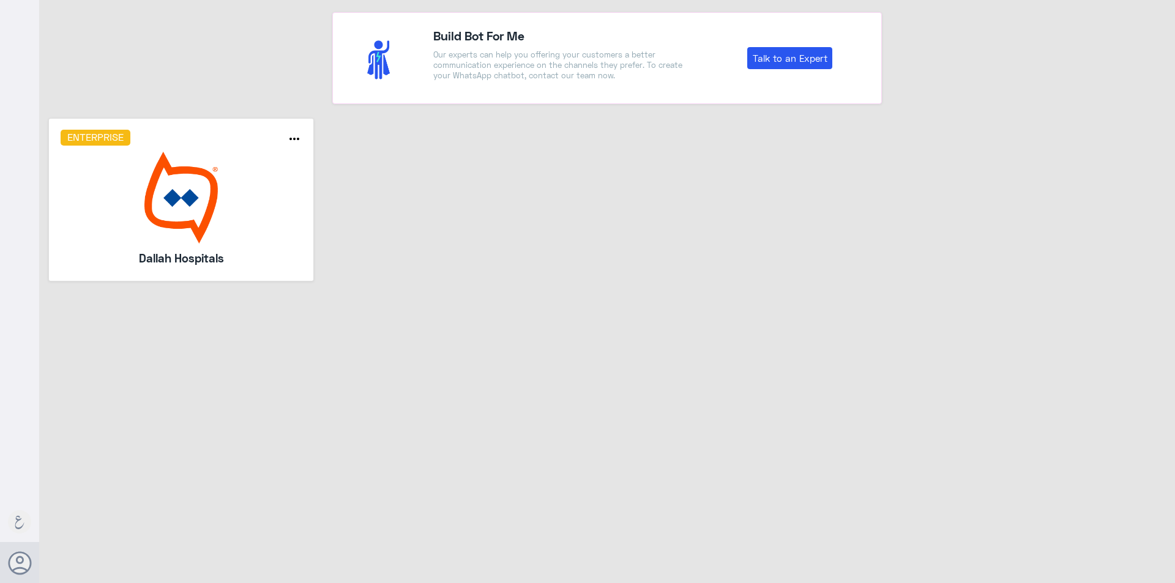
click at [196, 215] on img at bounding box center [182, 198] width 242 height 92
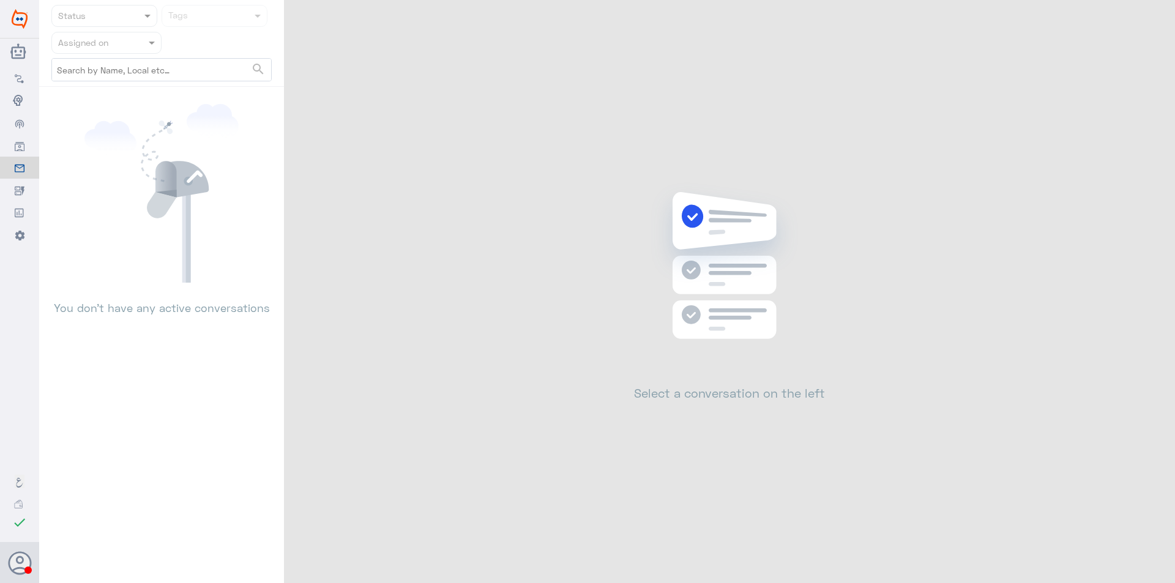
click at [125, 48] on input "text" at bounding box center [91, 43] width 67 height 14
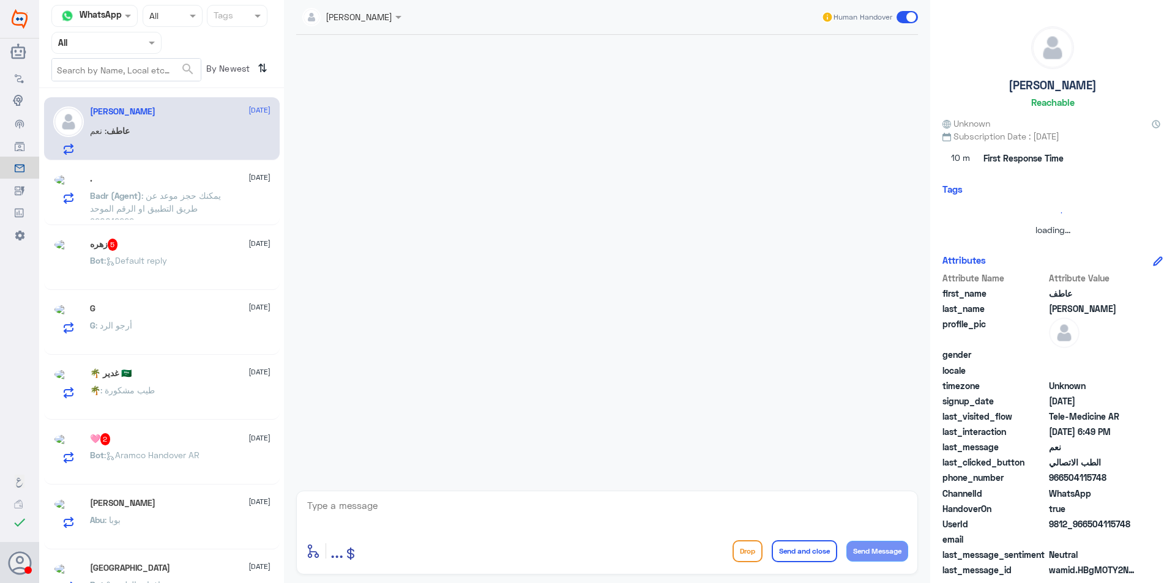
click at [124, 41] on input "text" at bounding box center [91, 43] width 67 height 14
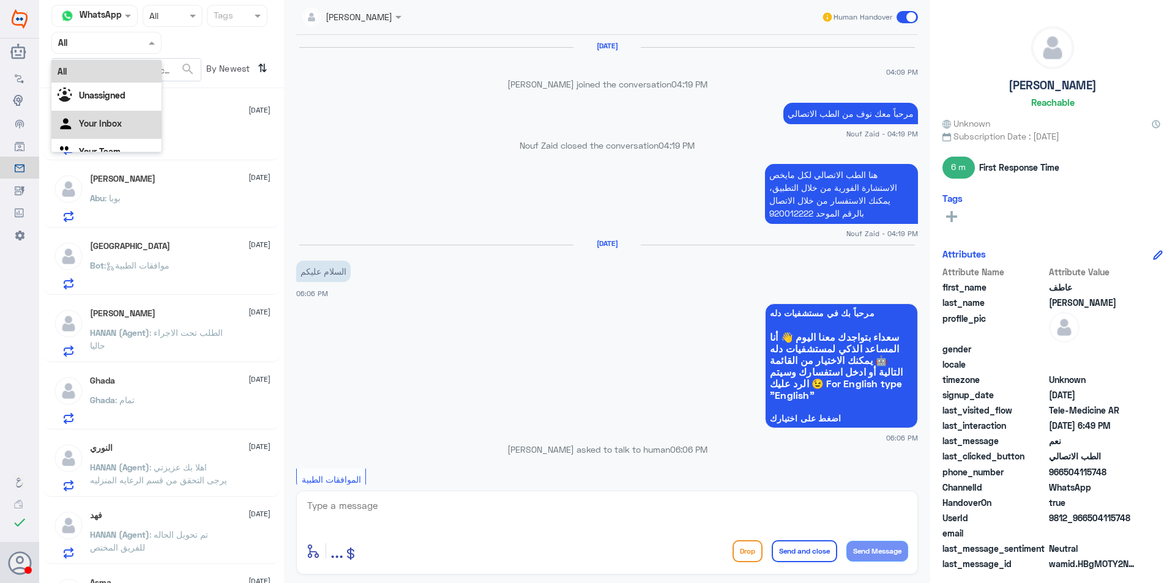
scroll to position [993, 0]
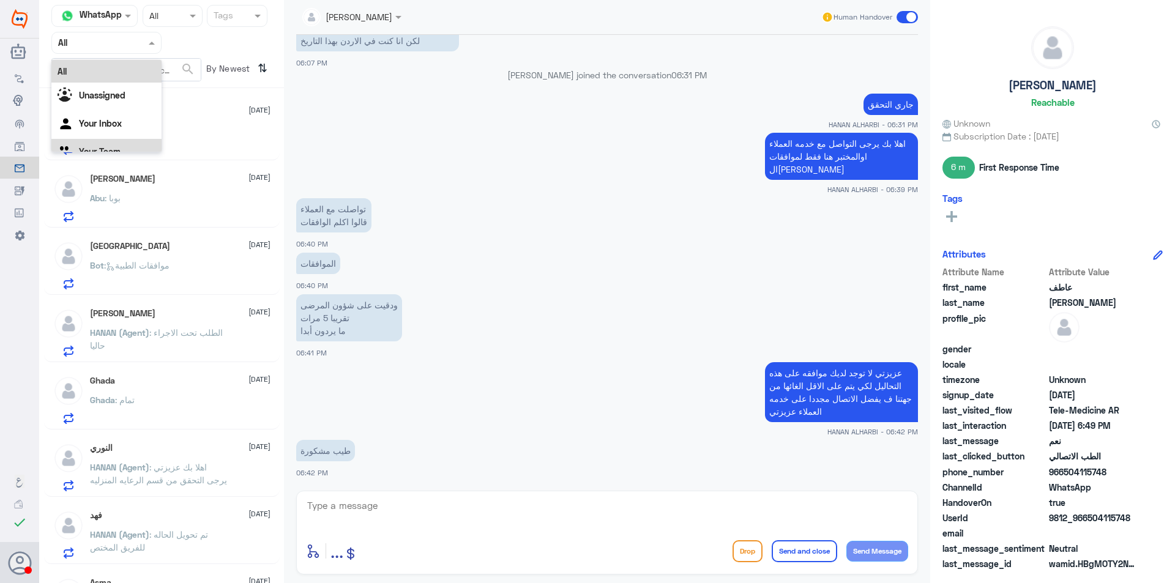
click at [132, 144] on div "Your Team" at bounding box center [106, 153] width 110 height 28
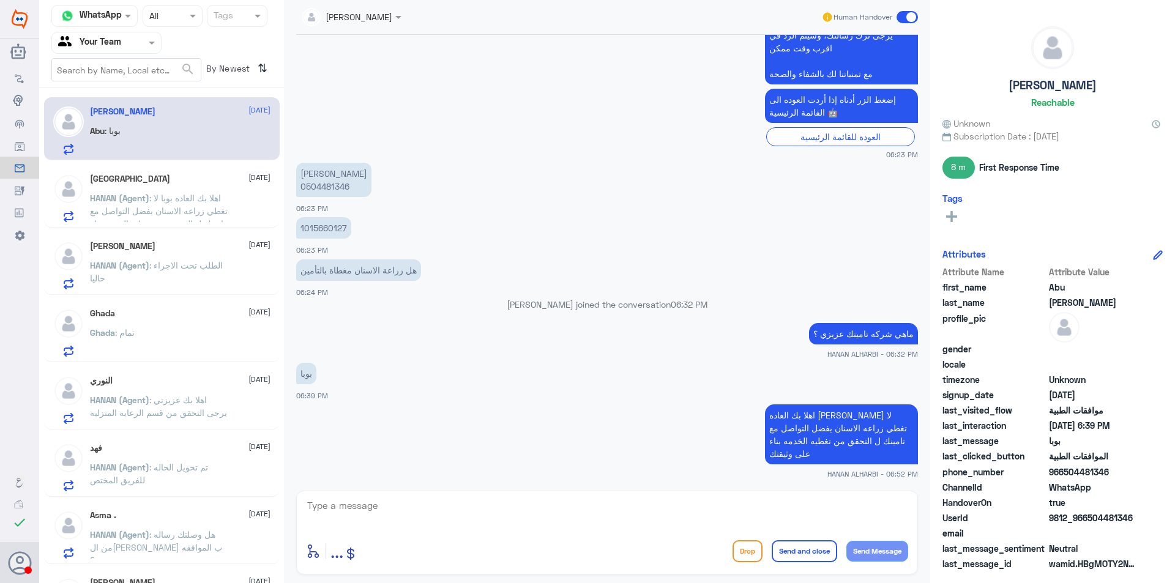
scroll to position [677, 0]
click at [198, 206] on span ": اهلا بك العاده بوبا لا تغطي زراعه الاسنان يفضل التواصل مع تامينك ل التحقق من …" at bounding box center [159, 217] width 138 height 49
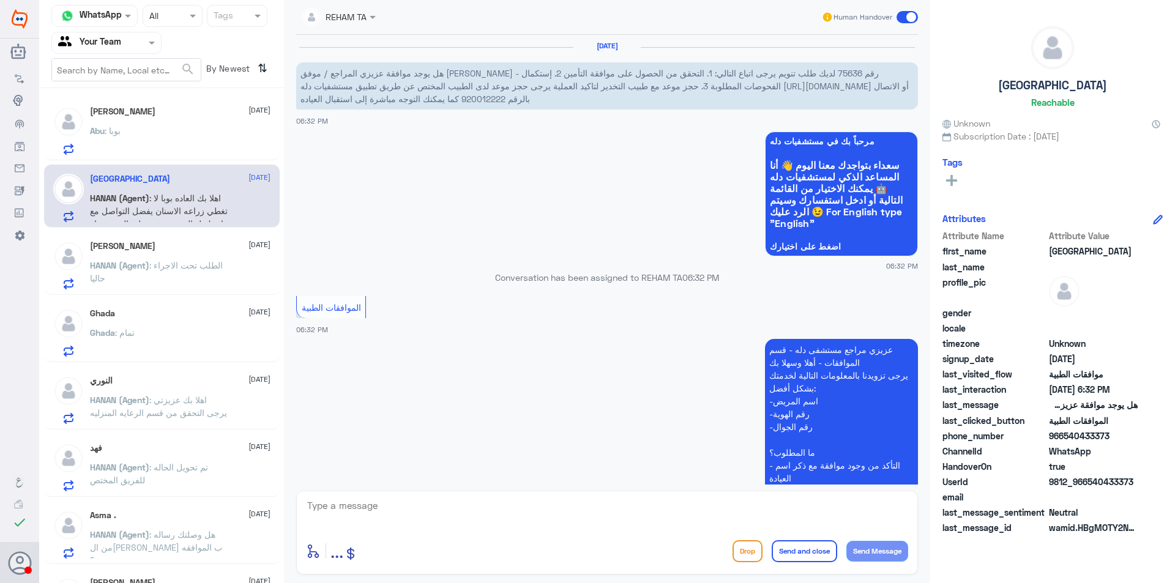
scroll to position [176, 0]
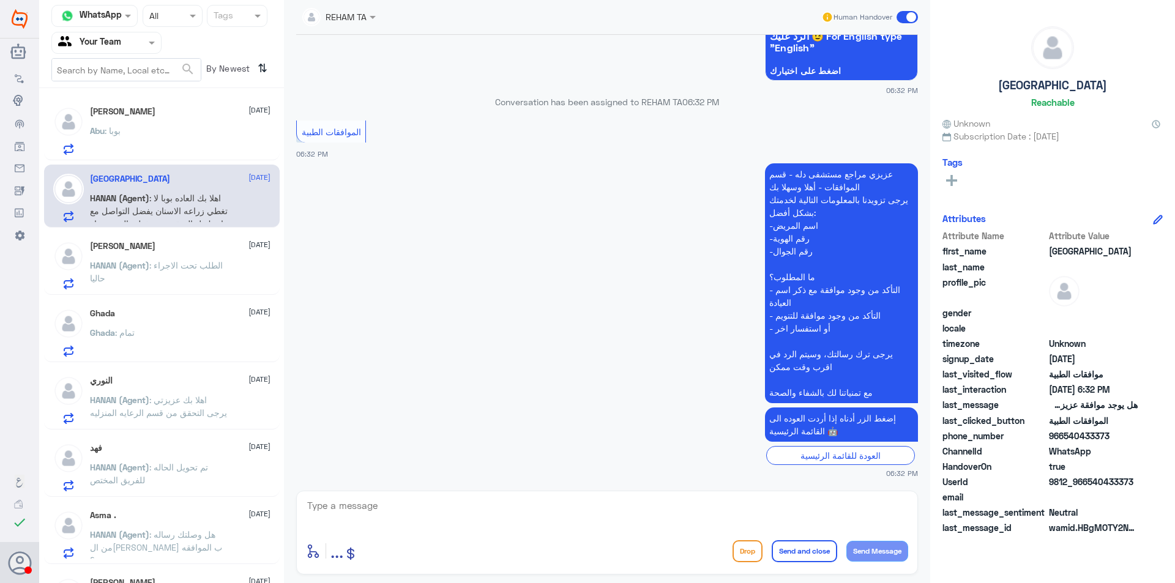
click at [182, 147] on div "Abu : بوبا" at bounding box center [180, 141] width 181 height 28
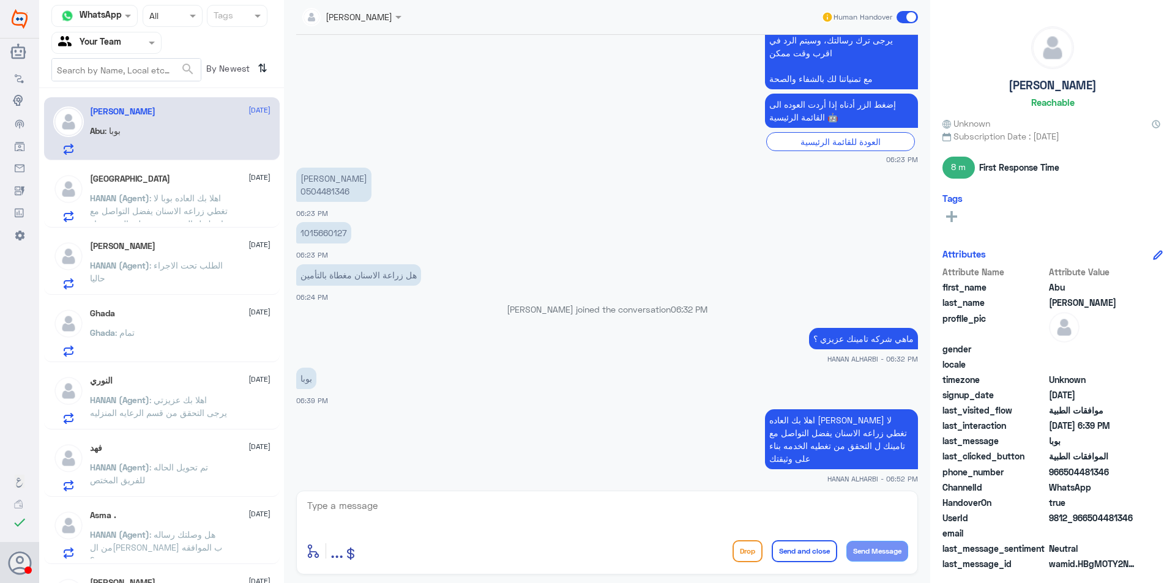
scroll to position [677, 0]
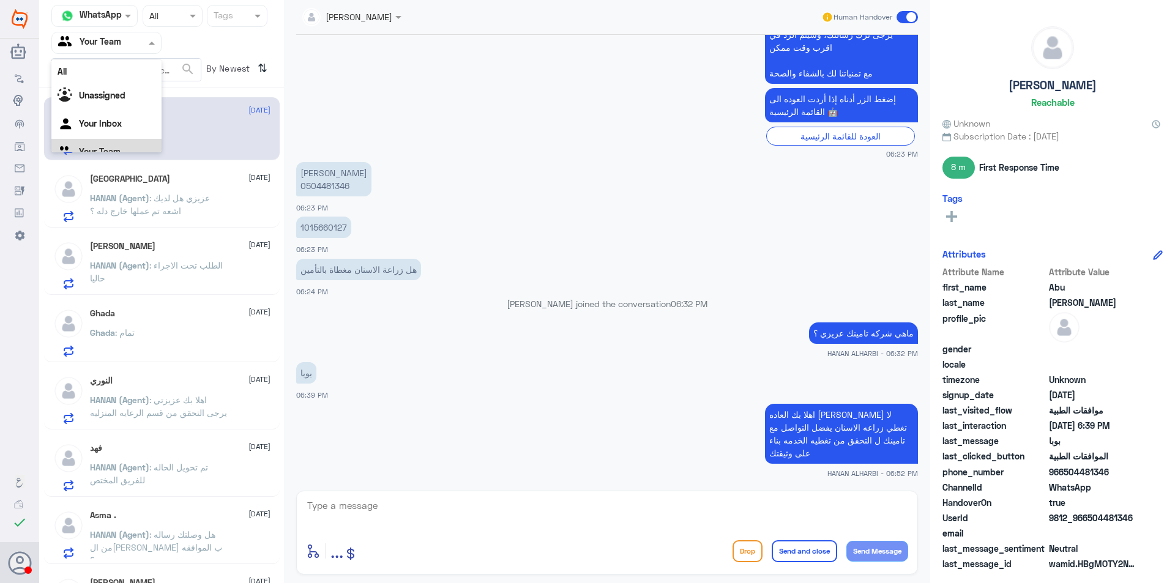
click at [146, 47] on span at bounding box center [153, 42] width 15 height 13
click at [133, 111] on div "Your Inbox" at bounding box center [106, 109] width 110 height 28
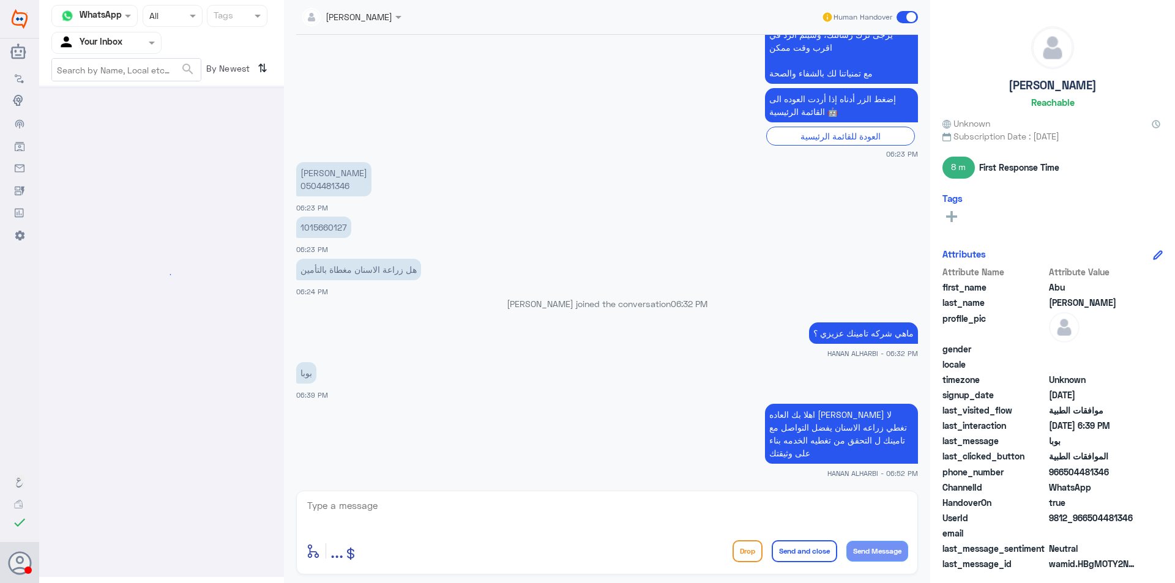
scroll to position [0, 0]
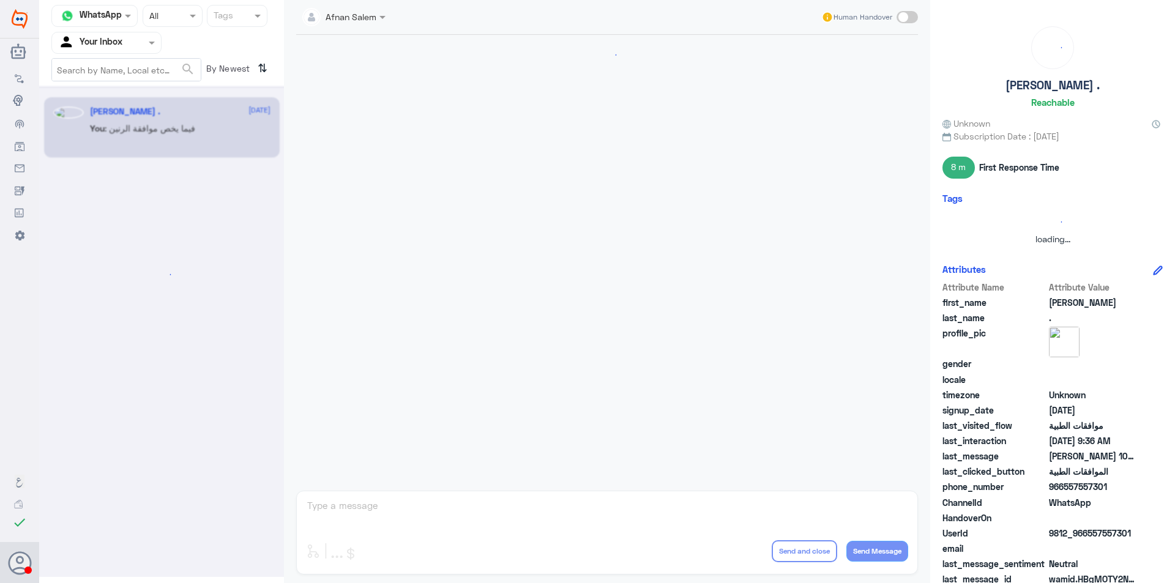
click at [128, 48] on div at bounding box center [106, 43] width 109 height 14
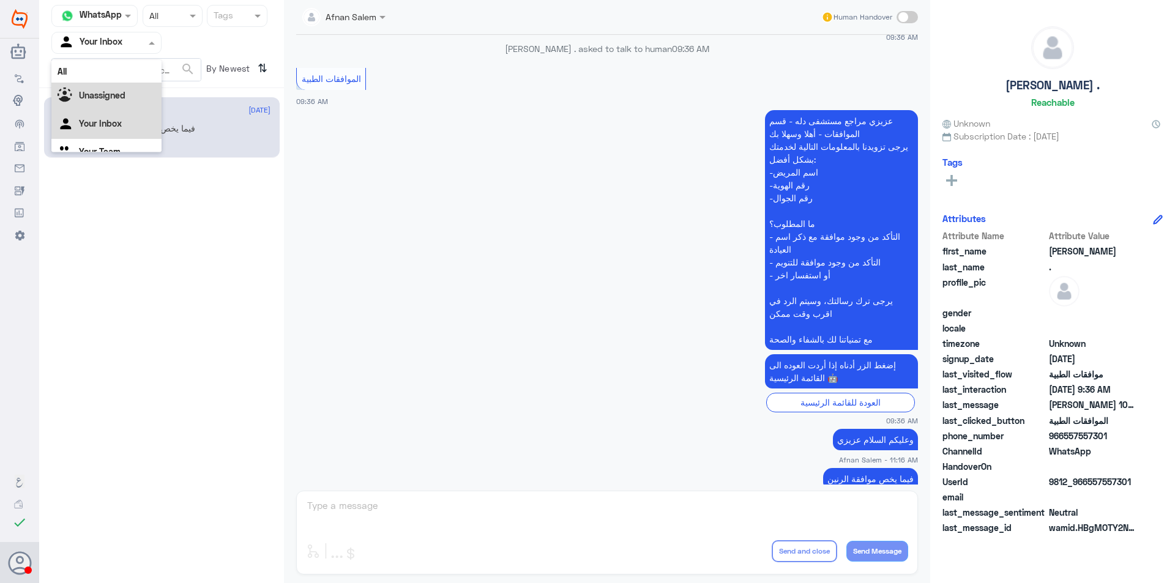
scroll to position [15, 0]
click at [137, 130] on div "Your Team" at bounding box center [106, 138] width 110 height 28
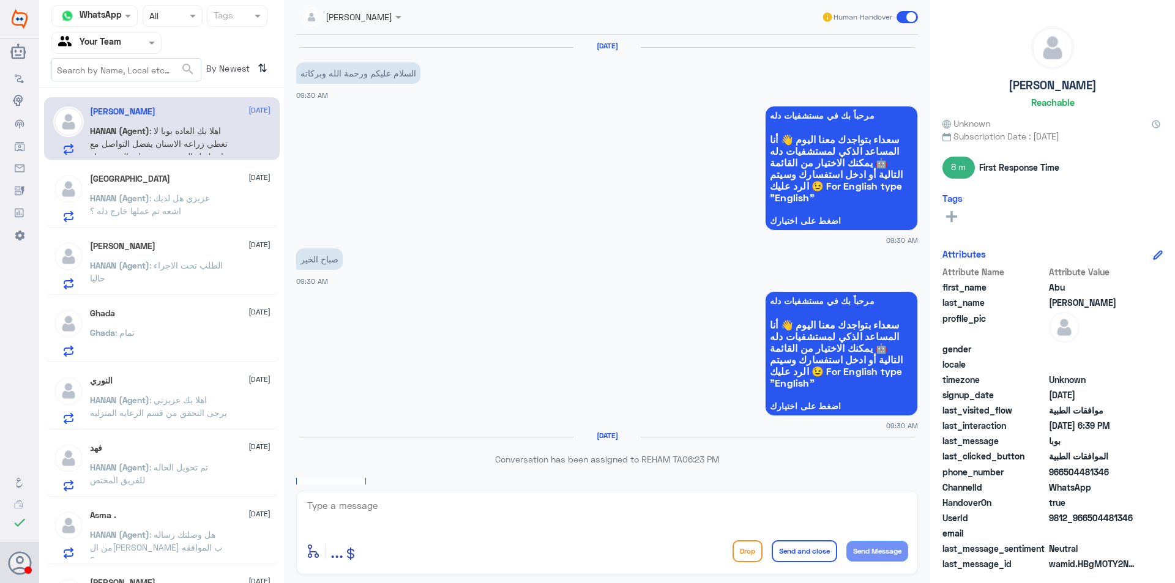
scroll to position [677, 0]
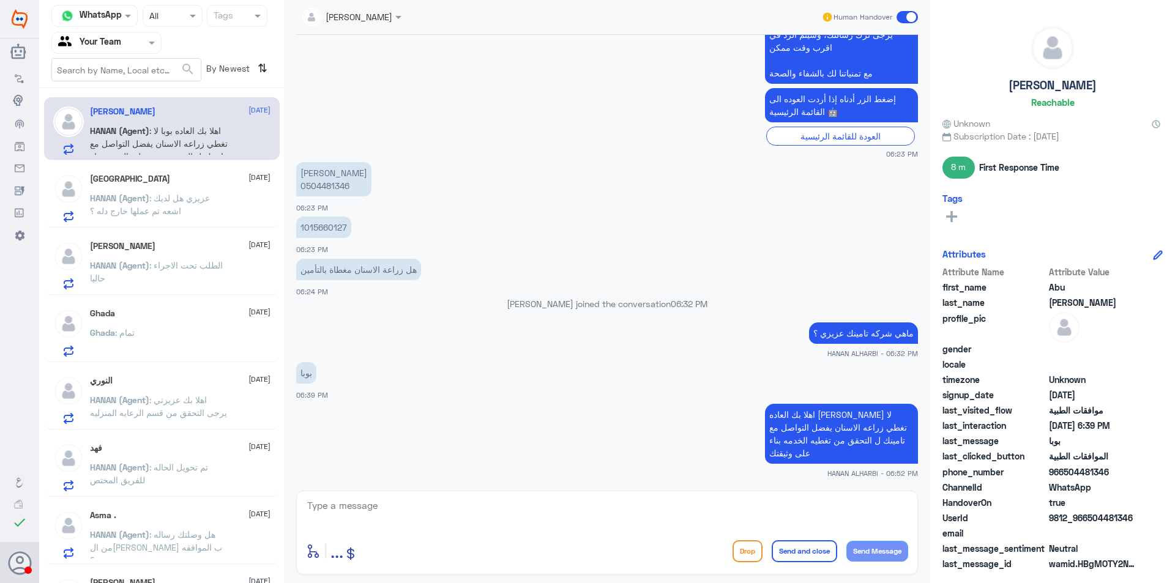
click at [230, 215] on div "HANAN (Agent) : عزيزي هل لديك اشعه تم عملها خارج دله ؟" at bounding box center [180, 209] width 181 height 28
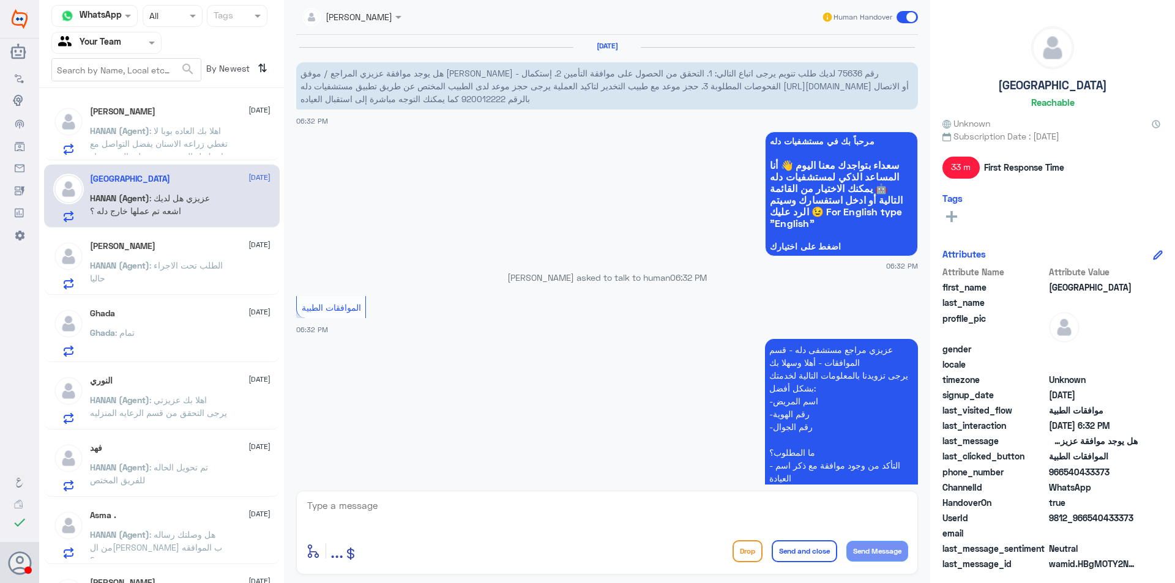
click at [679, 69] on span "هل يوجد موافقة عزيزي المراجع / موفق [PERSON_NAME] - رقم 75636 لديك طلب تنويم ير…" at bounding box center [605, 86] width 608 height 36
copy span "75636"
click at [189, 126] on span ": اهلا بك العاده بوبا لا تغطي زراعه الاسنان يفضل التواصل مع تامينك ل التحقق من …" at bounding box center [159, 149] width 138 height 49
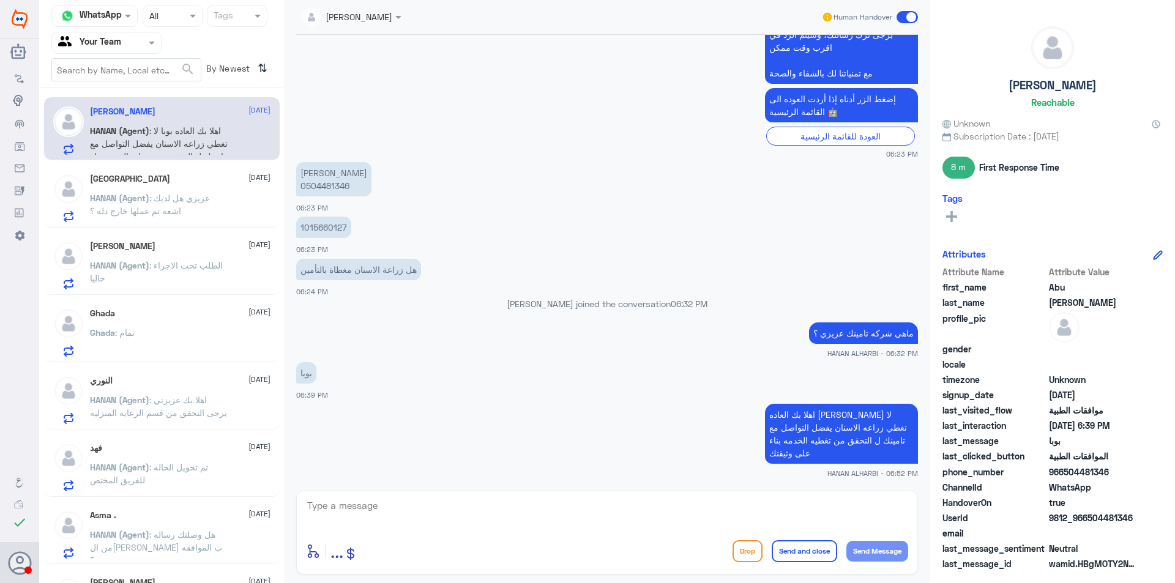
click at [186, 190] on div "Turki [DATE] HANAN (Agent) : عزيزي هل لديك اشعه تم عملها خارج دله ؟" at bounding box center [180, 198] width 181 height 48
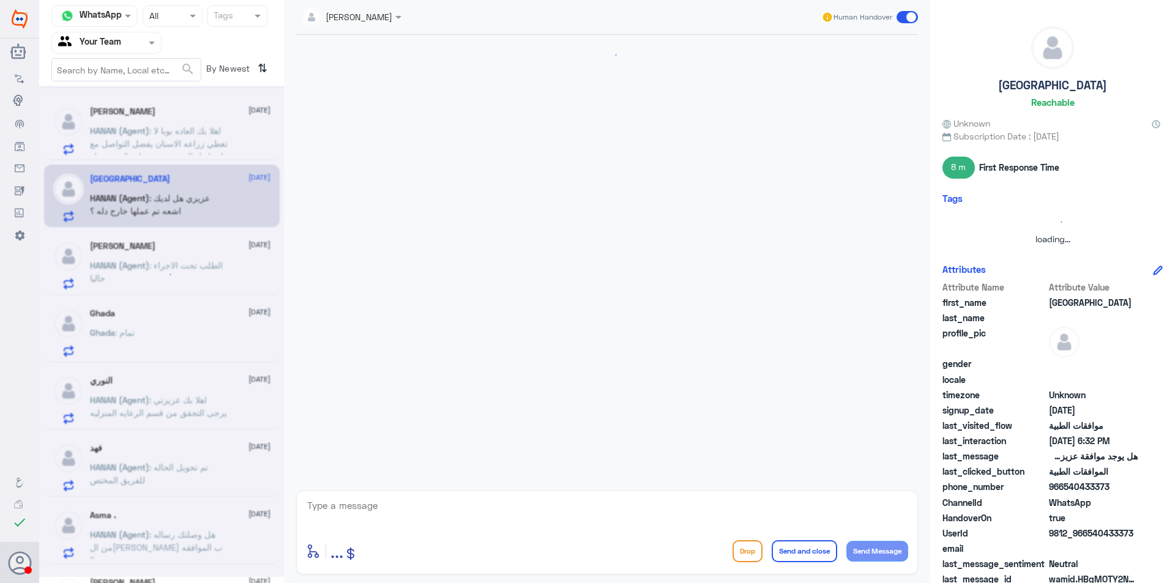
scroll to position [302, 0]
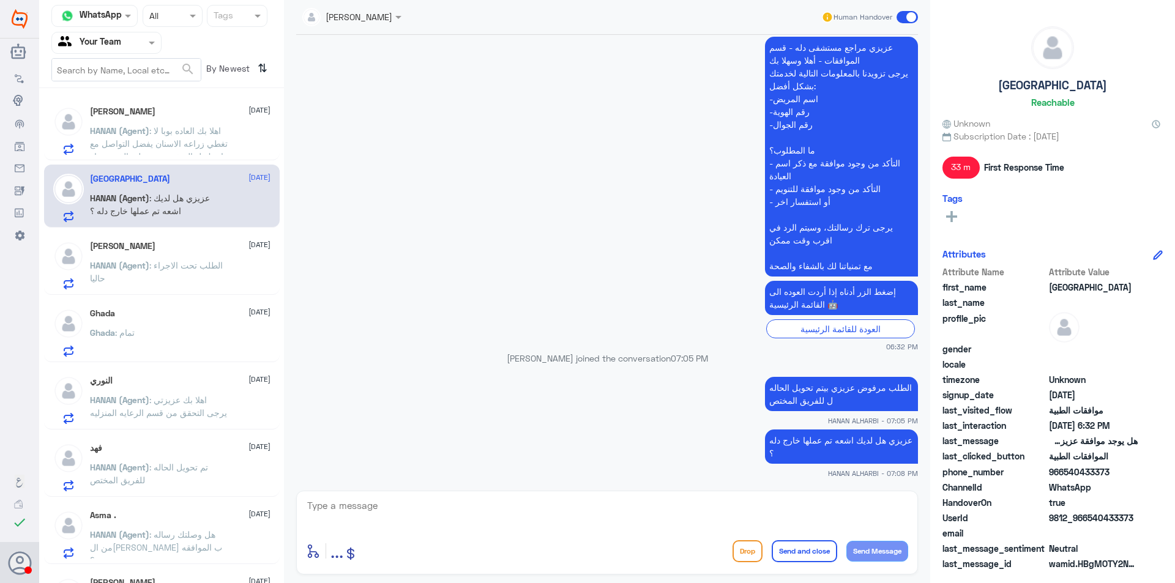
click at [163, 312] on div "Ghada [DATE]" at bounding box center [180, 314] width 181 height 10
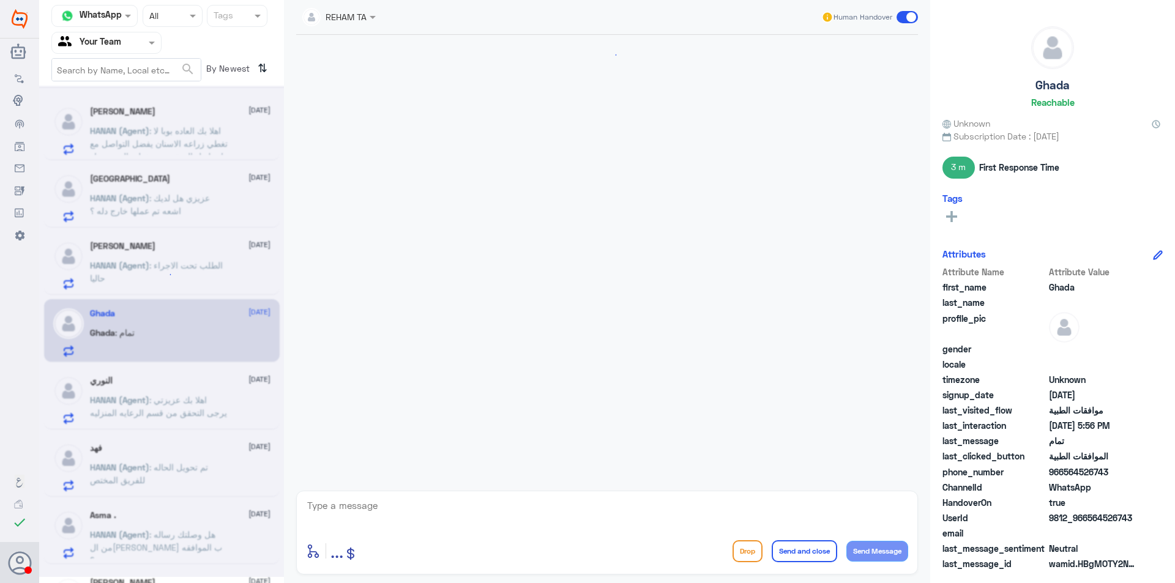
scroll to position [707, 0]
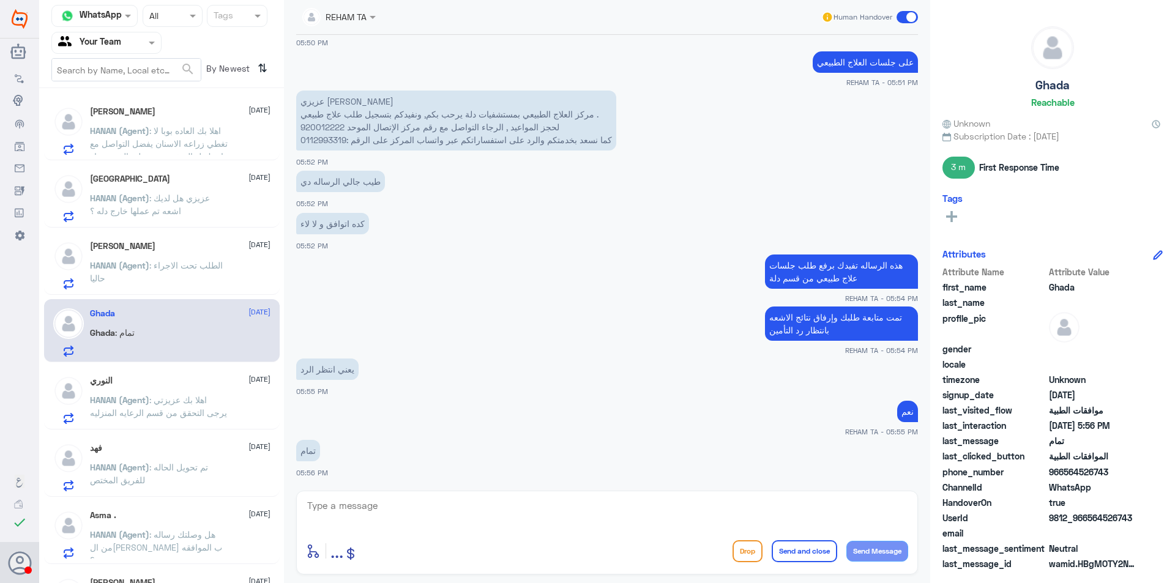
click at [184, 387] on div "النوري [DATE] HANAN (Agent) : اهلا بك عزيزتي يرجى التحقق من قسم الرعايه المنزليه" at bounding box center [180, 400] width 181 height 48
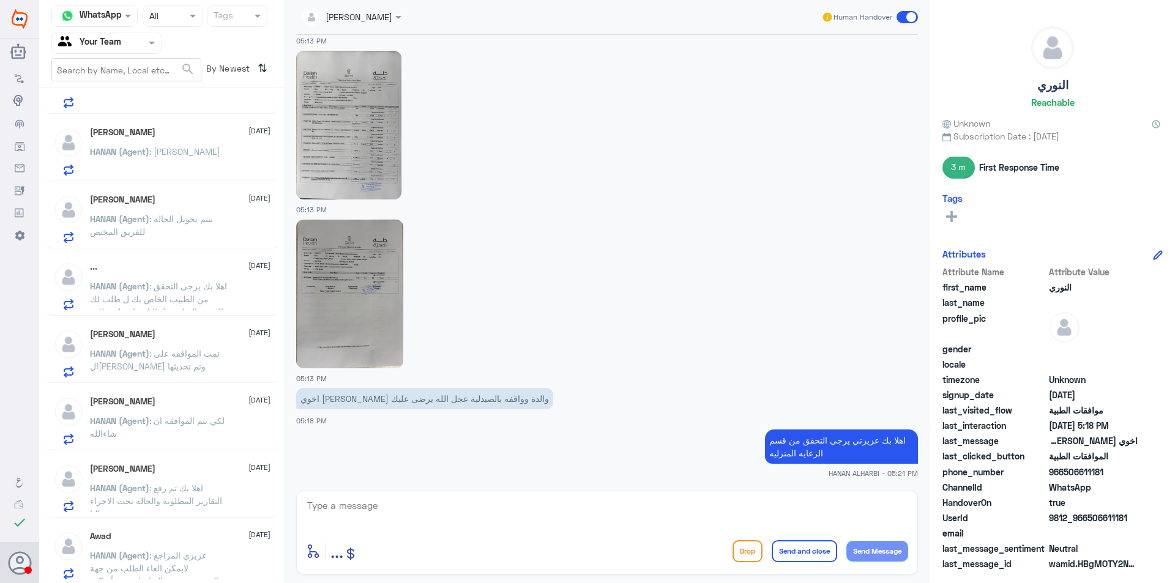
scroll to position [520, 0]
click at [194, 501] on span ": اهلا بك تم رفع التقارير المطلوبه والحاله تحت الاجراء حاليا .." at bounding box center [156, 499] width 132 height 36
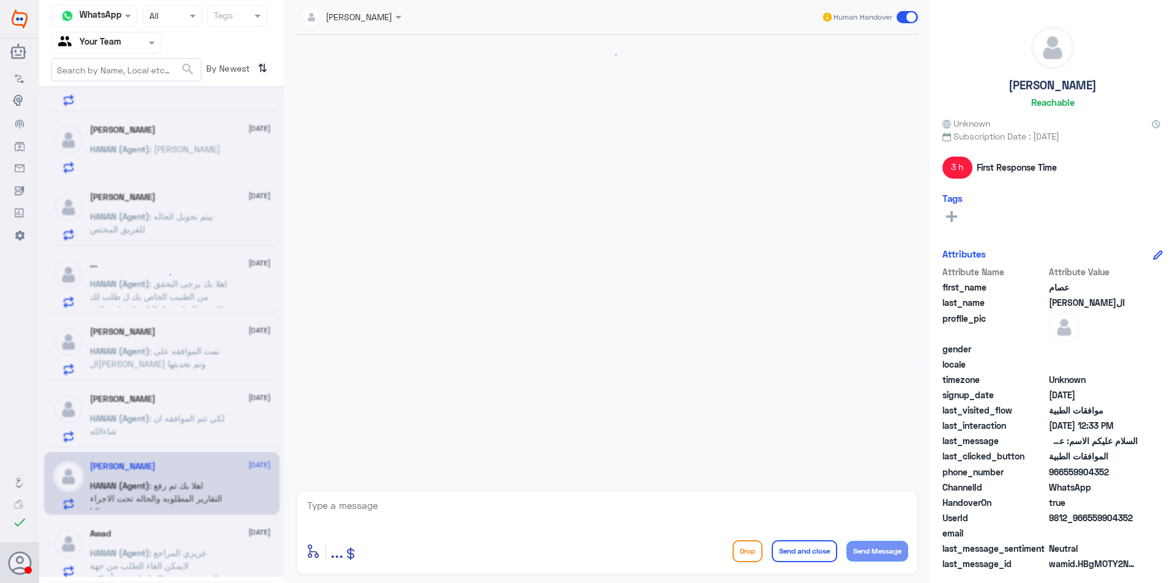
scroll to position [1107, 0]
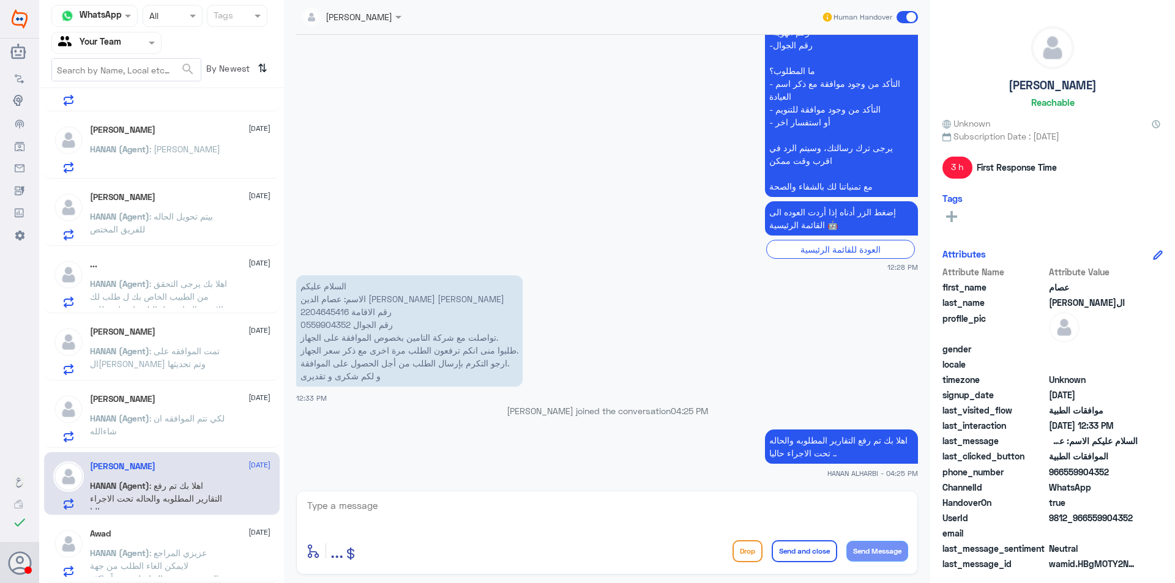
click at [326, 315] on p "السلام عليكم الاسم: عصام الدين [PERSON_NAME] [PERSON_NAME] رقم الاقامة 22046454…" at bounding box center [409, 330] width 227 height 111
copy p "2204645416"
click at [629, 496] on div "enter flow name ... Drop Send and close Send Message" at bounding box center [607, 533] width 622 height 84
click at [470, 525] on textarea at bounding box center [607, 513] width 602 height 30
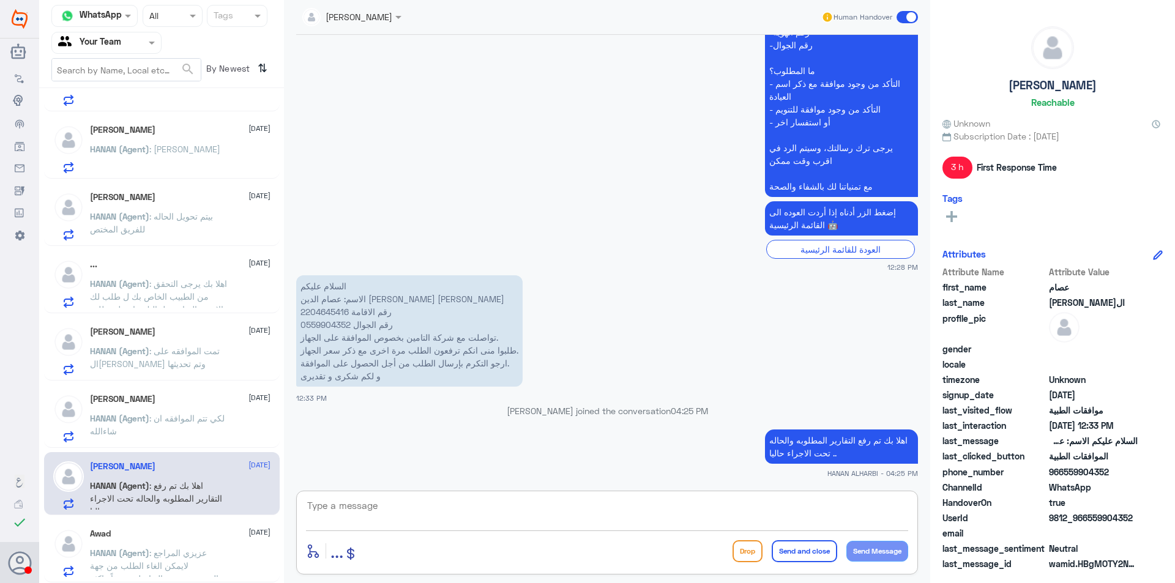
type textarea "d"
type textarea "ب"
type textarea "تم التواصل مع مندوبة تكافل وتم توضيح الخدمه والسعر وتم الرد من قبلهم بإرسال الك…"
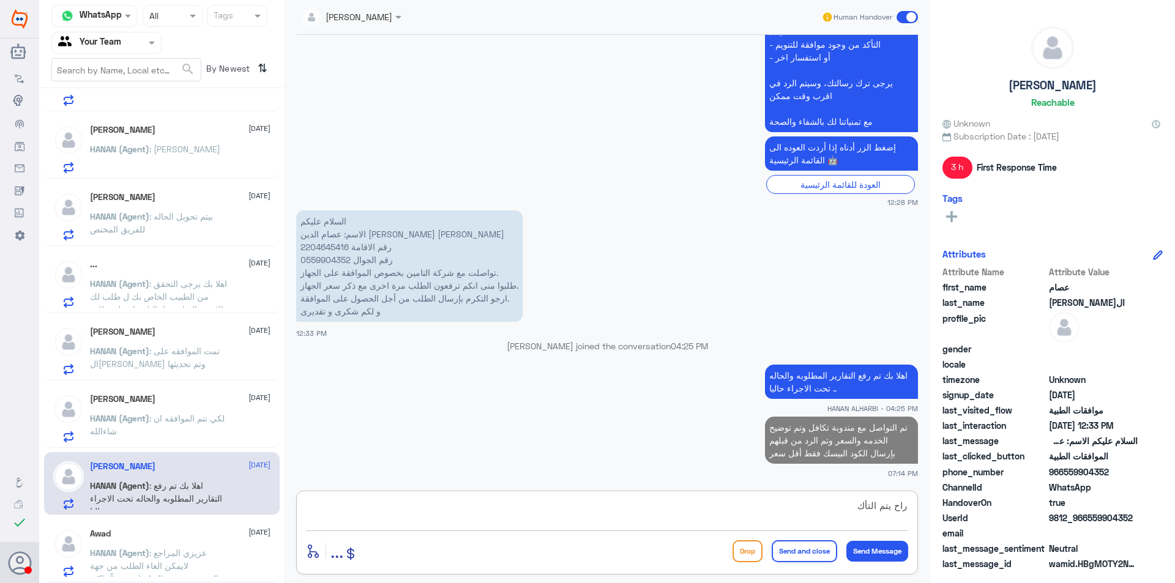
scroll to position [1169, 0]
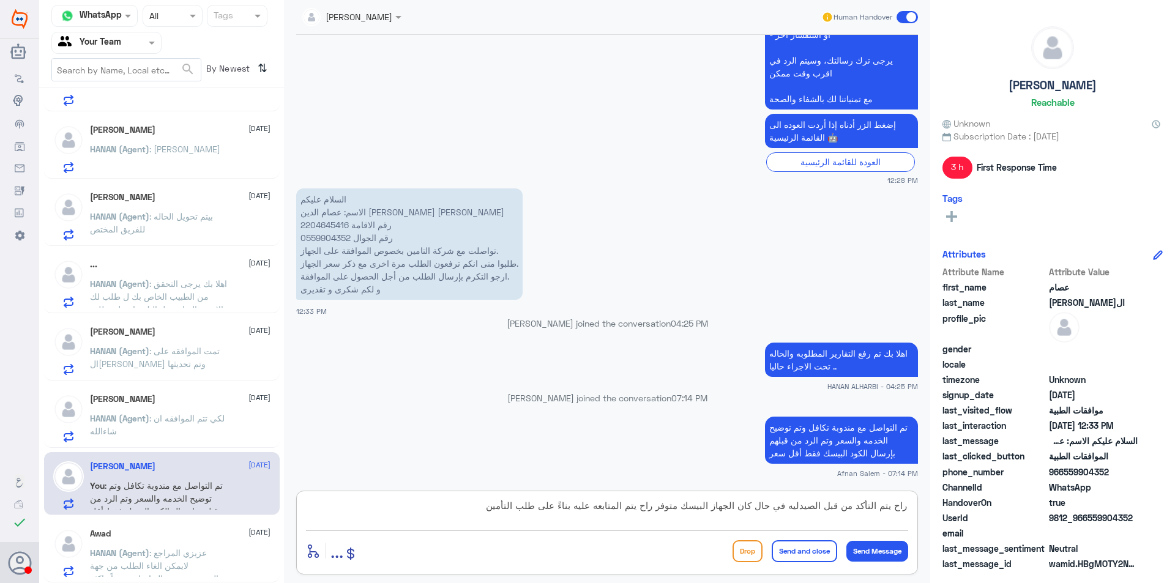
type textarea "راح يتم التأكد من قبل الصيدليه في حال كان الجهاز البيسك متوفر راح يتم المتابعه …"
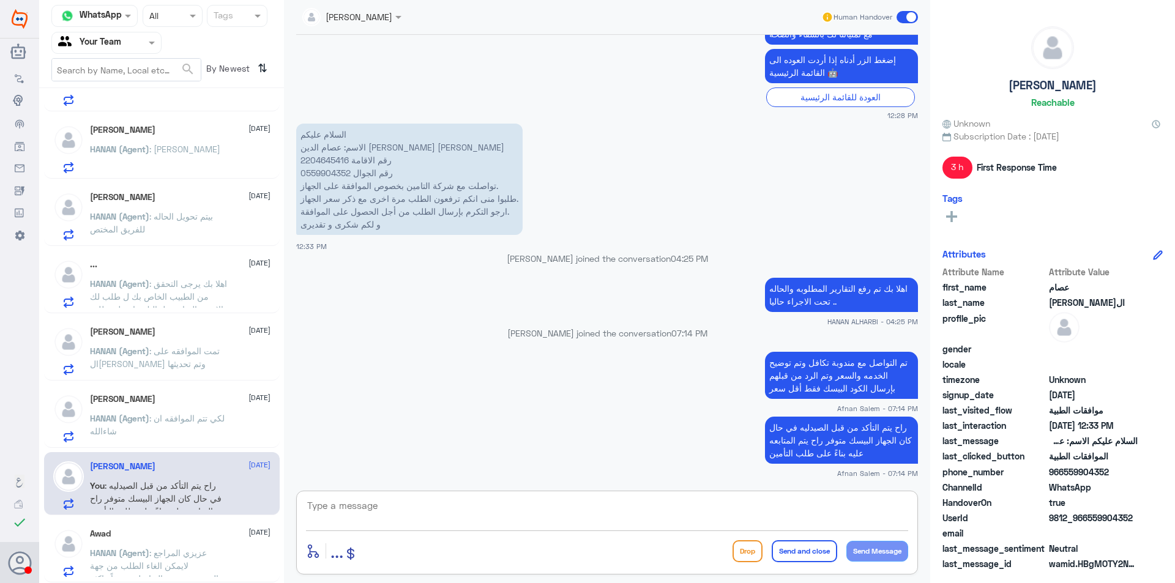
click at [326, 164] on p "السلام عليكم الاسم: عصام الدين [PERSON_NAME] [PERSON_NAME] رقم الاقامة 22046454…" at bounding box center [409, 179] width 227 height 111
copy p "2204645416"
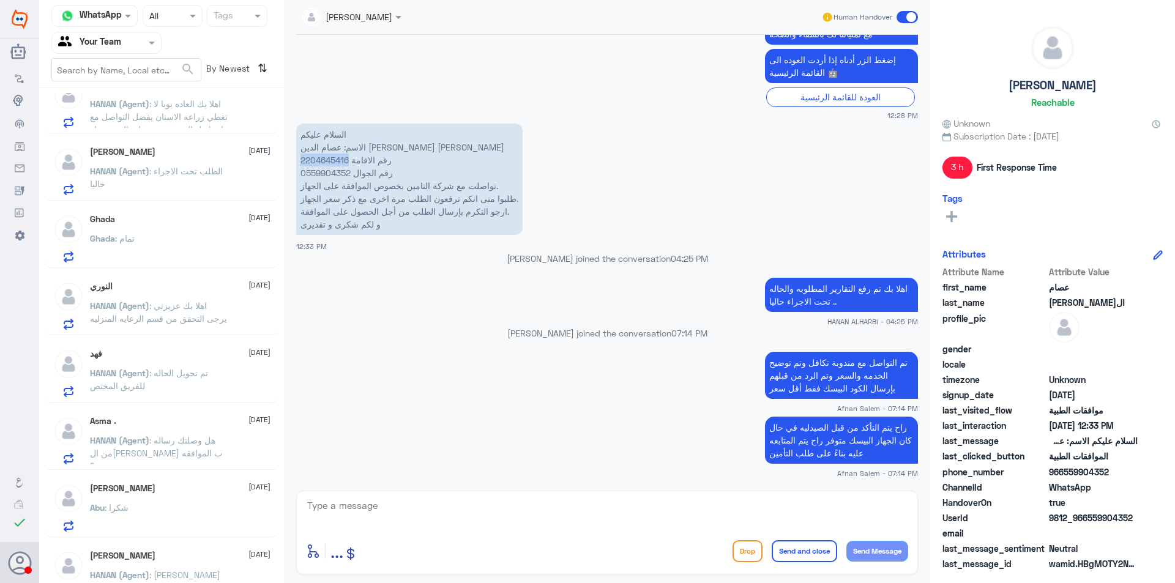
scroll to position [0, 0]
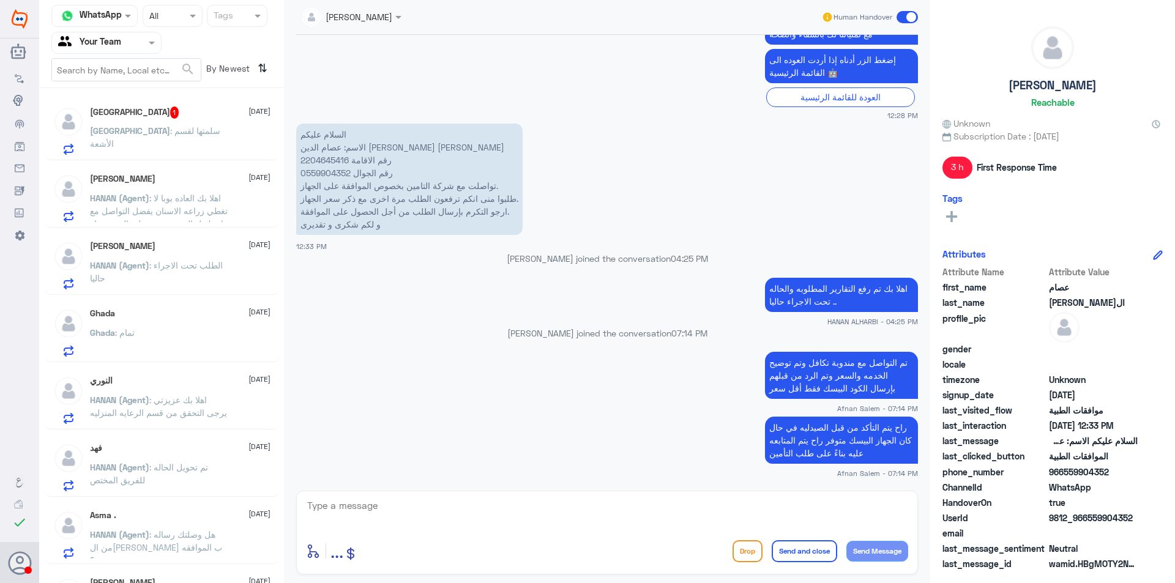
click at [171, 141] on p "[GEOGRAPHIC_DATA] : سلمتها لقسم الأشعة" at bounding box center [159, 139] width 138 height 31
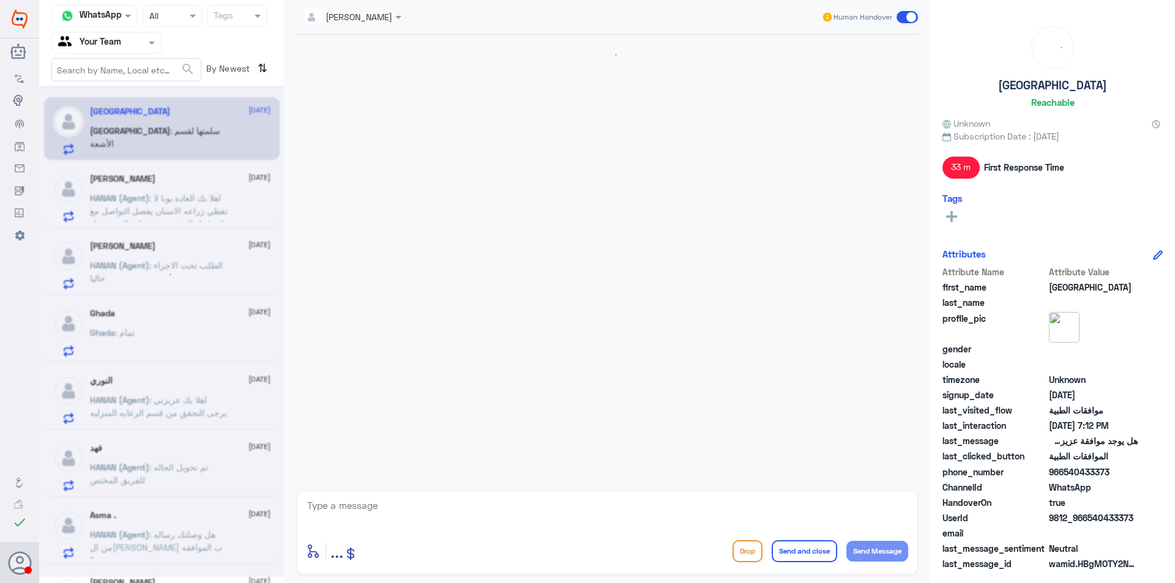
scroll to position [425, 0]
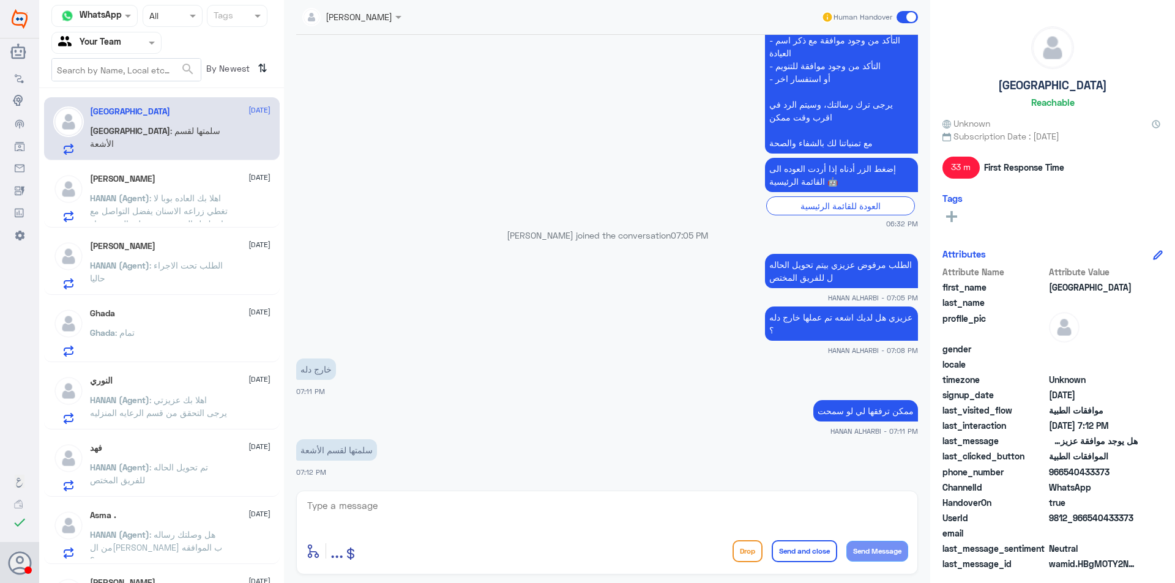
click at [442, 507] on textarea at bounding box center [607, 513] width 602 height 30
type textarea "ماتظهر معنا"
click at [869, 513] on textarea "ماتظهر معنا" at bounding box center [607, 513] width 602 height 30
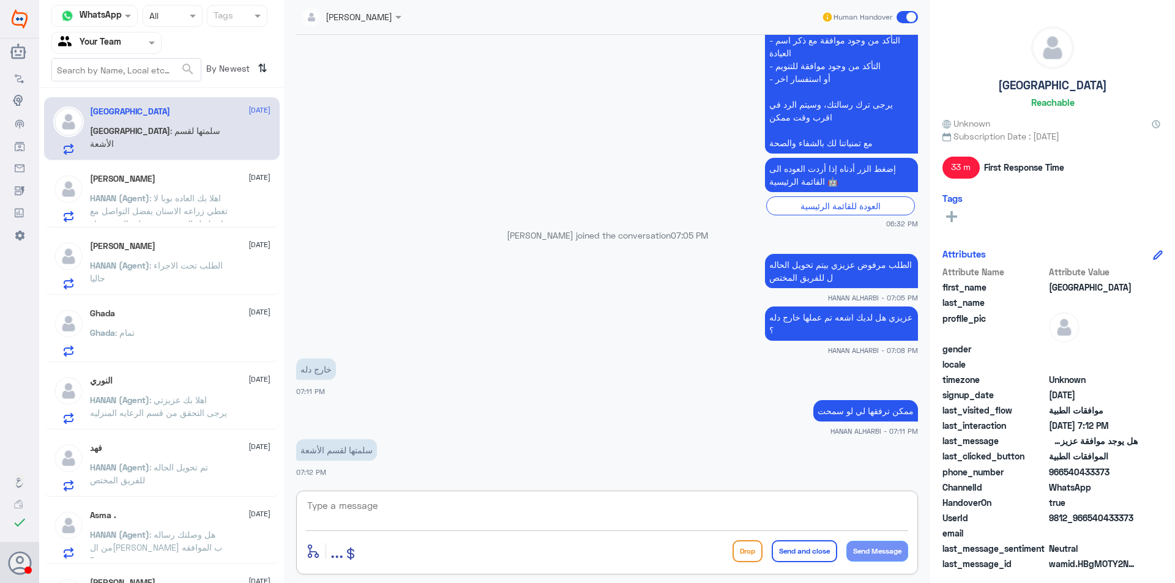
click at [423, 509] on textarea at bounding box center [607, 513] width 602 height 30
type textarea "l"
type textarea "م"
click at [766, 505] on textarea "التقرير مايظهر للاسف اذا معك التقرير الان ممكن ترسله" at bounding box center [607, 513] width 602 height 30
type textarea "التقرير مايظهر للاسف اذا معك التقرير PDF الان ممكن ترسله"
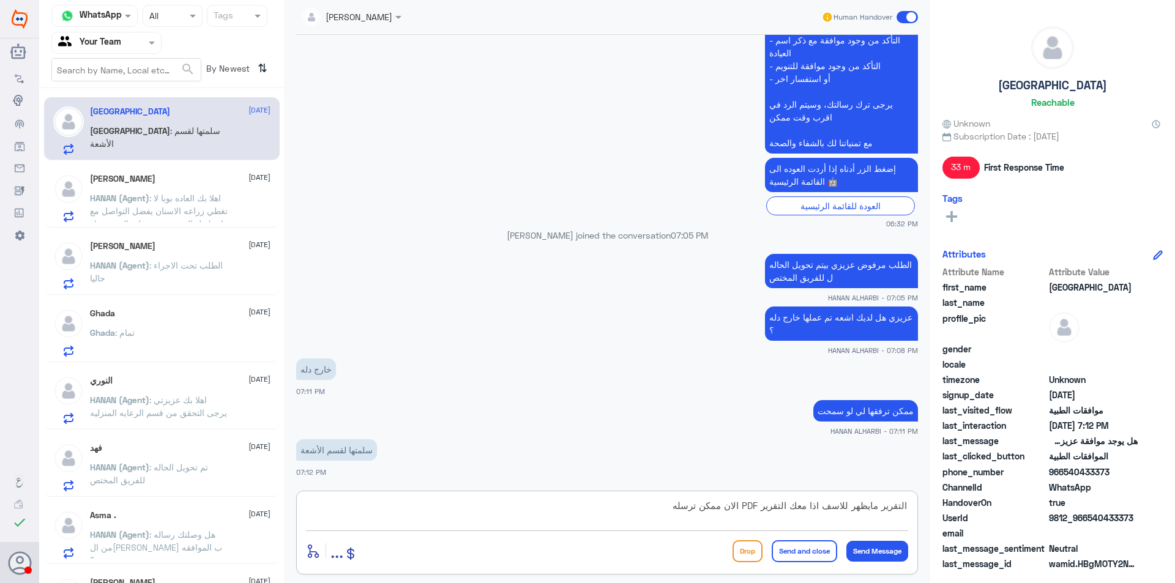
click at [761, 510] on textarea "التقرير مايظهر للاسف اذا معك التقرير PDF الان ممكن ترسله" at bounding box center [607, 513] width 602 height 30
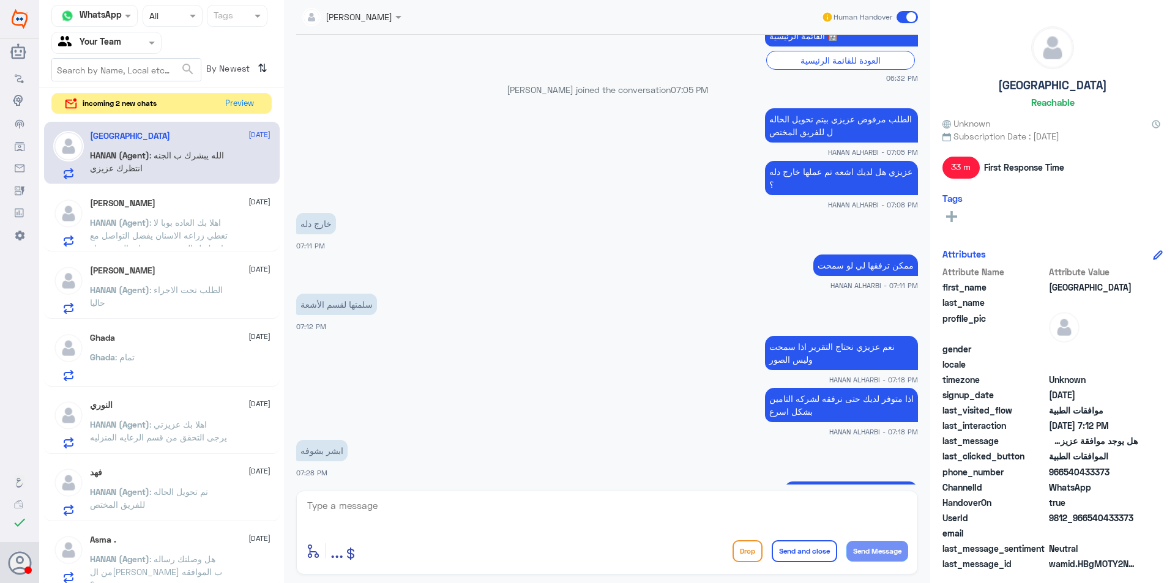
scroll to position [610, 0]
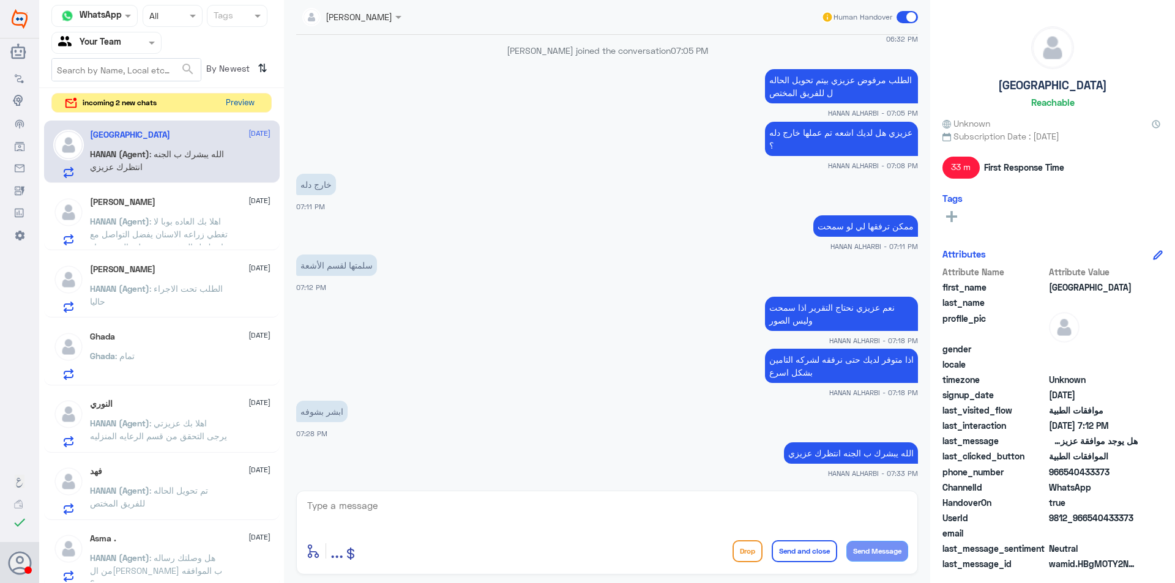
click at [238, 100] on button "Preview" at bounding box center [240, 103] width 38 height 19
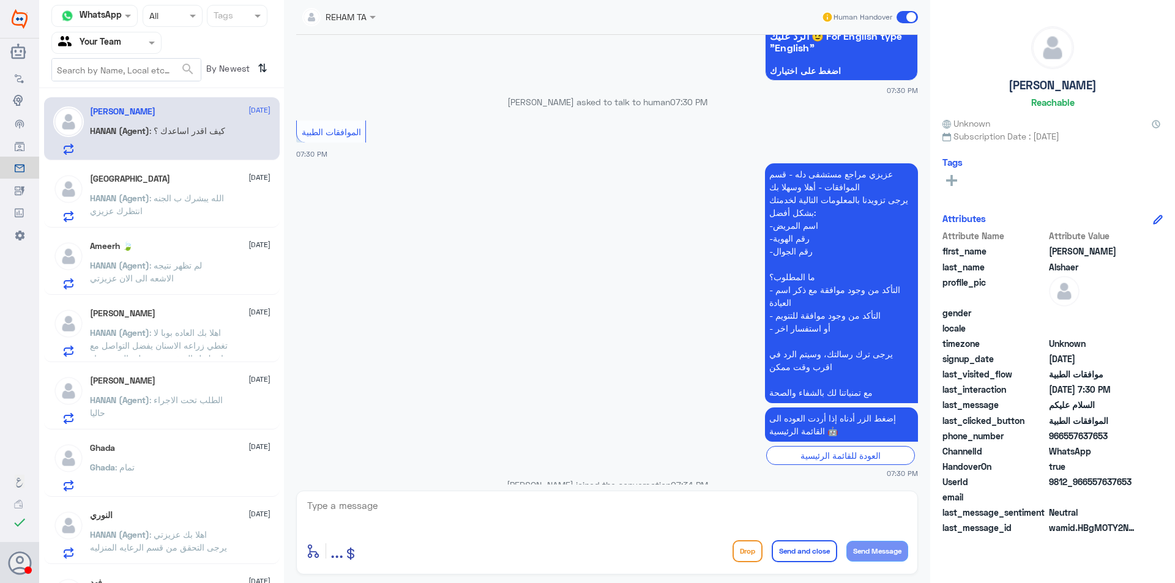
scroll to position [212, 0]
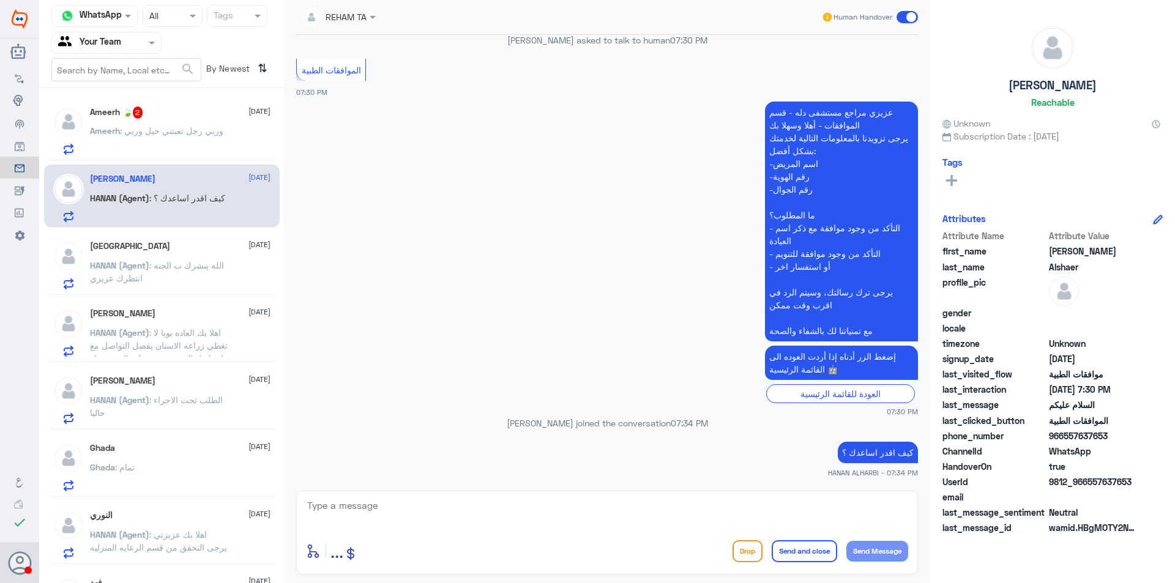
click at [184, 143] on p "Ameerh : وربي رجل تعبتني حيل وربي" at bounding box center [156, 139] width 133 height 31
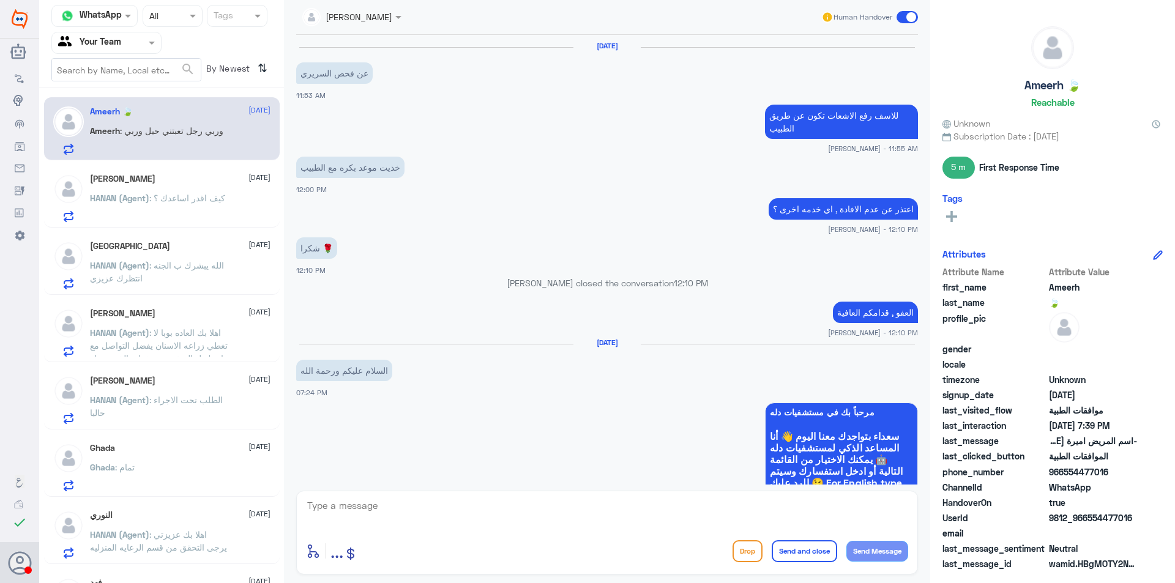
scroll to position [897, 0]
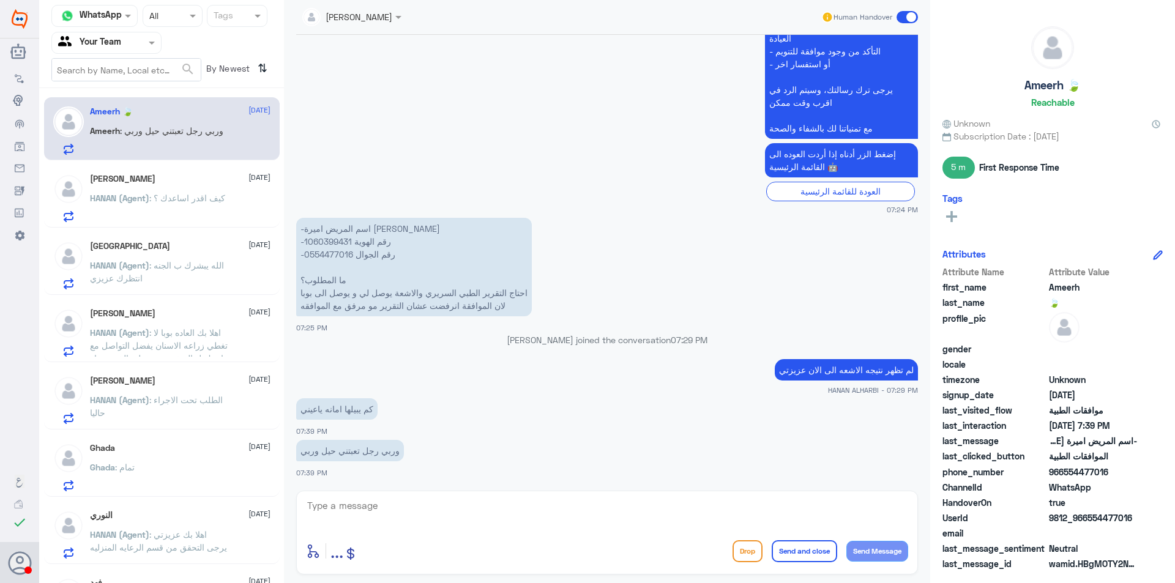
click at [141, 180] on h5 "[PERSON_NAME]" at bounding box center [123, 179] width 66 height 10
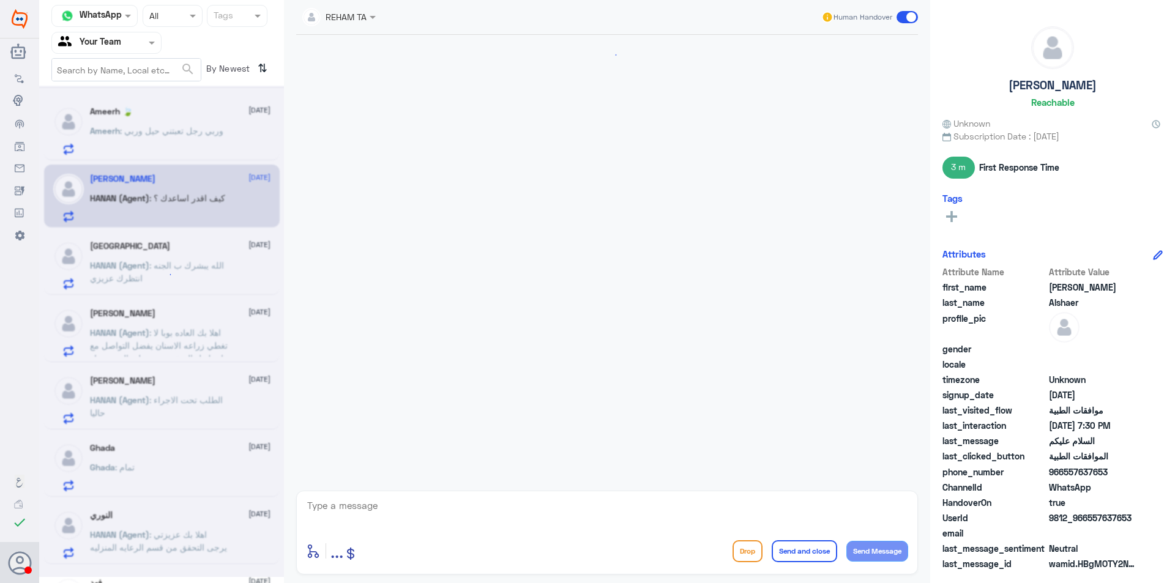
scroll to position [212, 0]
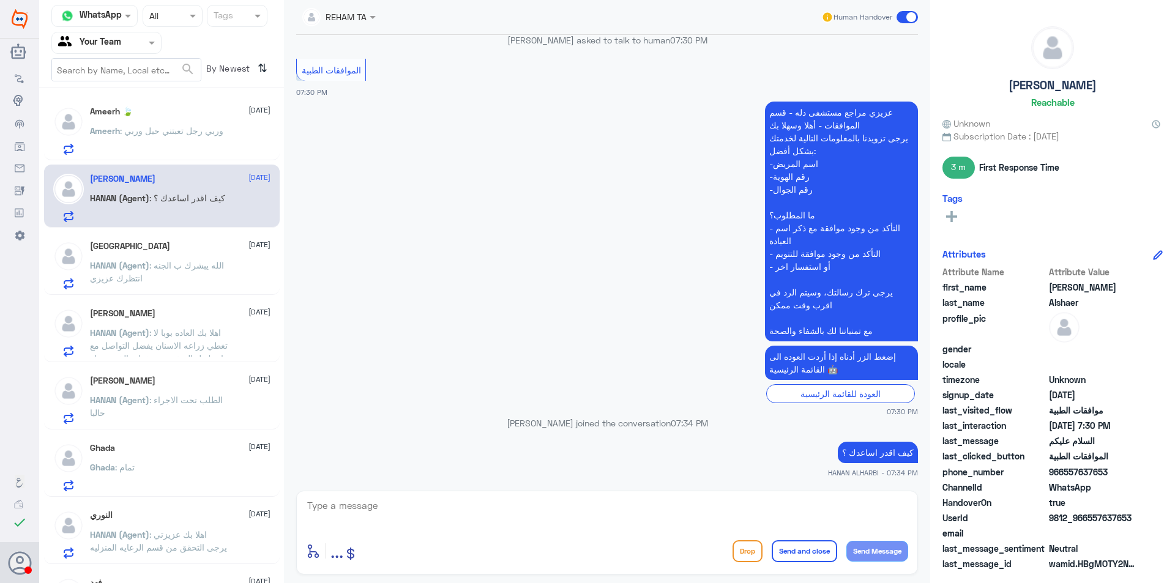
click at [174, 238] on div "Turki [DATE] HANAN (Agent) : الله يبشرك ب الجنه انتظرك عزيزي" at bounding box center [162, 263] width 236 height 63
click at [188, 265] on span ": الله يبشرك ب الجنه انتظرك عزيزي" at bounding box center [157, 271] width 134 height 23
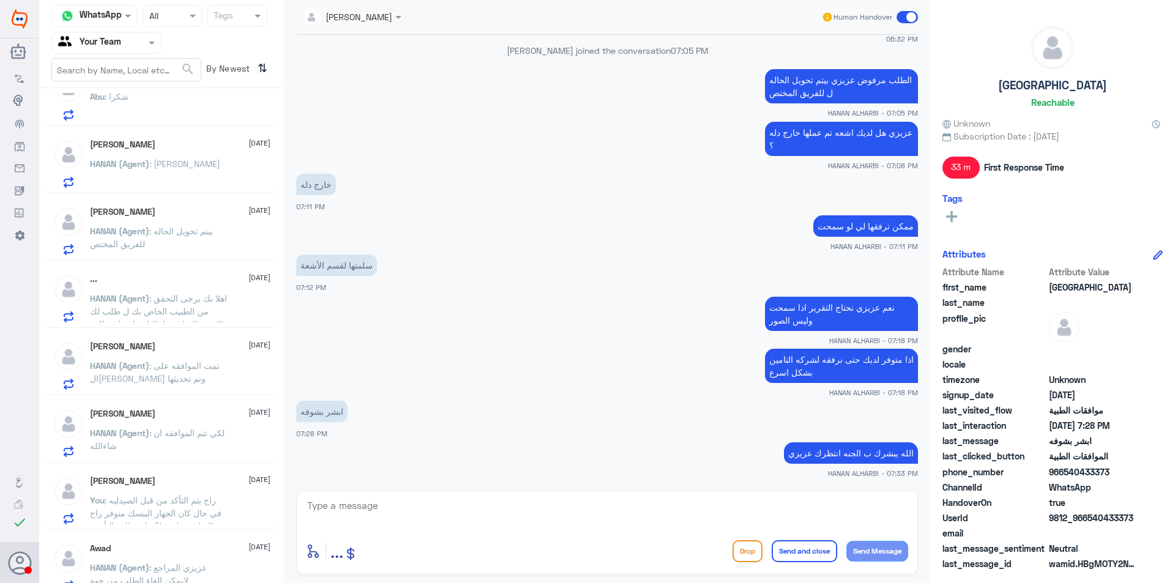
scroll to position [655, 0]
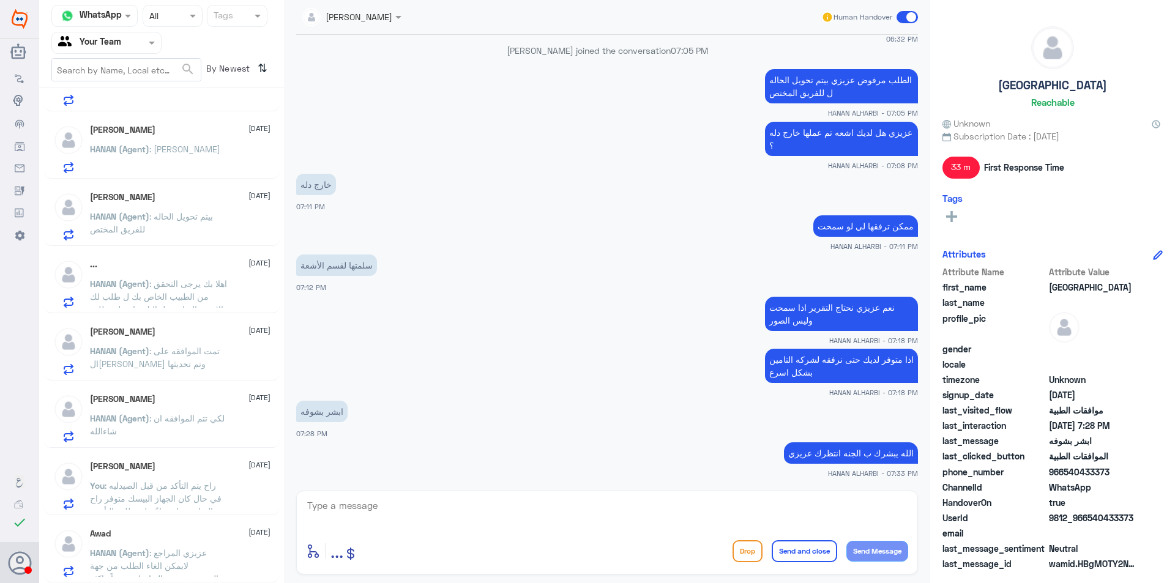
click at [204, 483] on span ": راح يتم التأكد من قبل الصيدليه في حال كان الجهاز البيسك متوفر راح يتم المتابع…" at bounding box center [158, 499] width 136 height 36
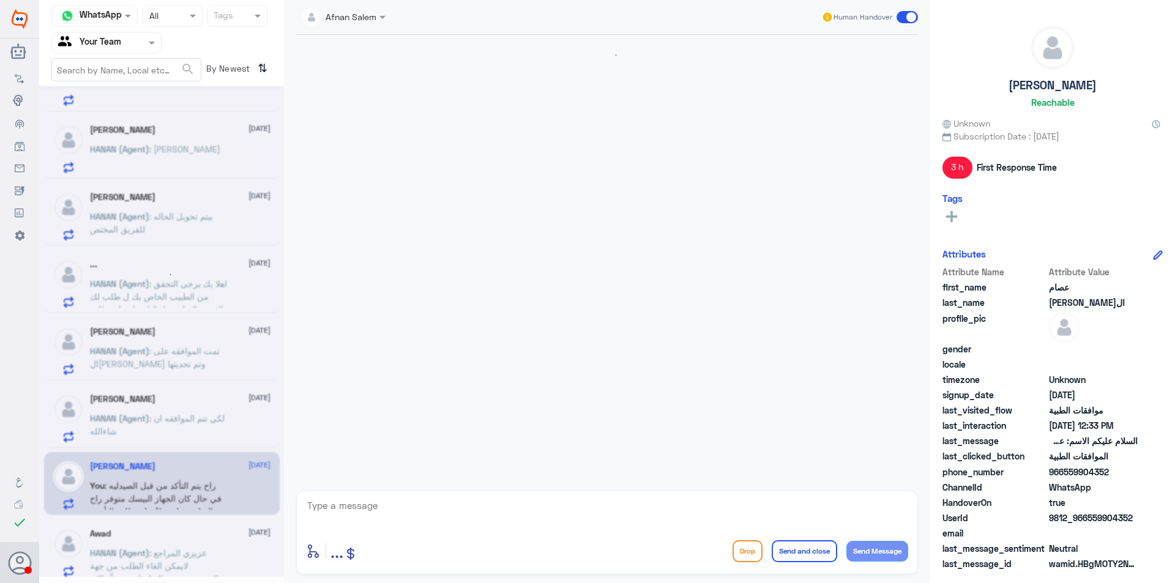
scroll to position [1153, 0]
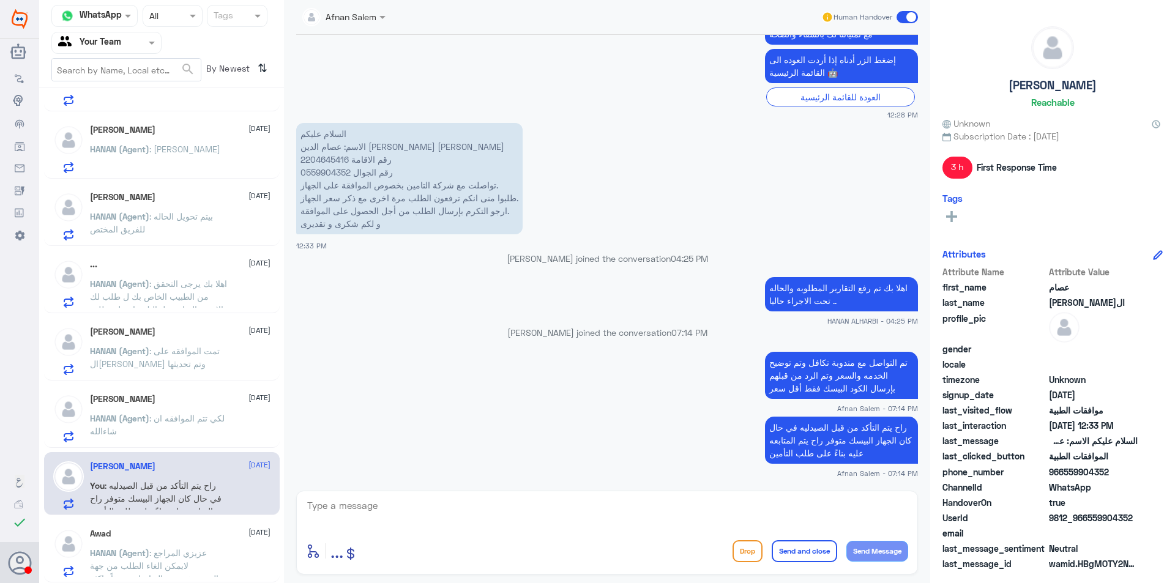
click at [330, 155] on p "السلام عليكم الاسم: عصام الدين [PERSON_NAME] [PERSON_NAME] رقم الاقامة 22046454…" at bounding box center [409, 178] width 227 height 111
copy p "2204645416"
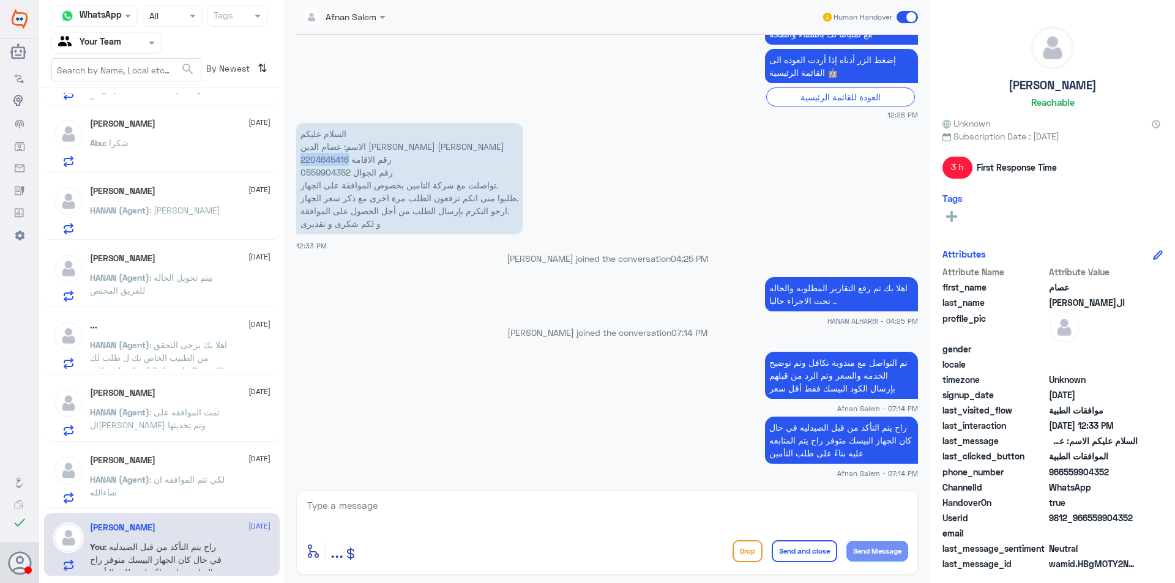
scroll to position [410, 0]
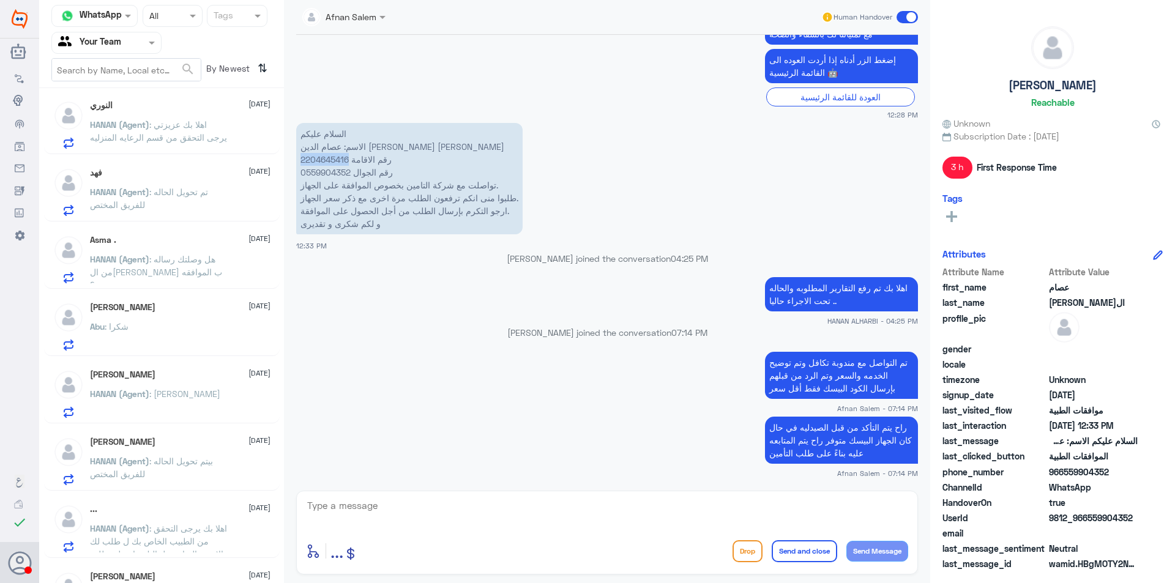
copy p "2204645416"
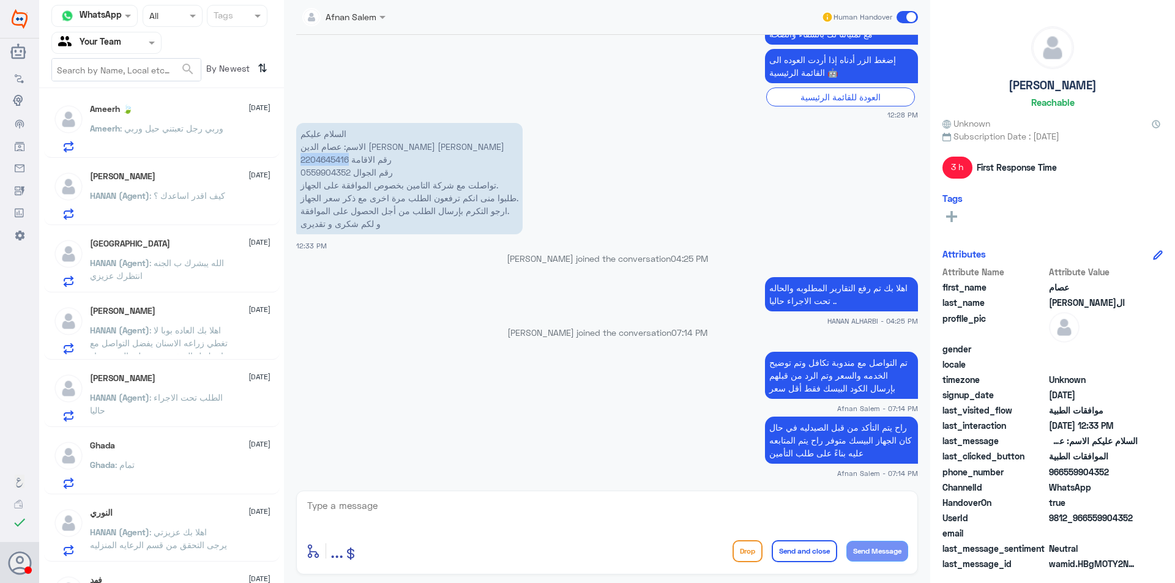
scroll to position [0, 0]
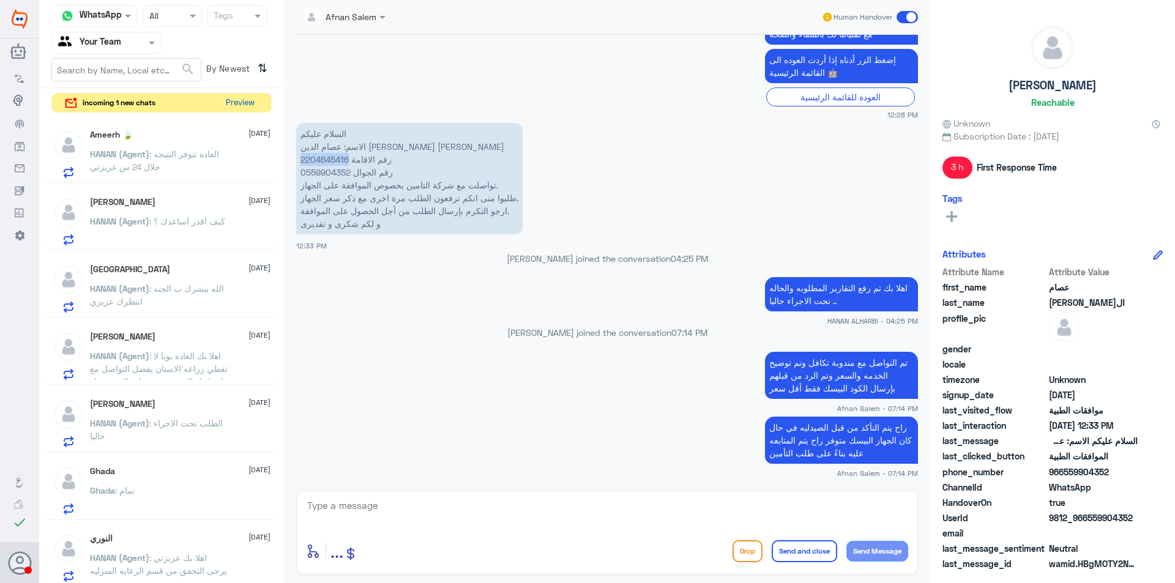
click at [245, 100] on button "Preview" at bounding box center [240, 103] width 38 height 19
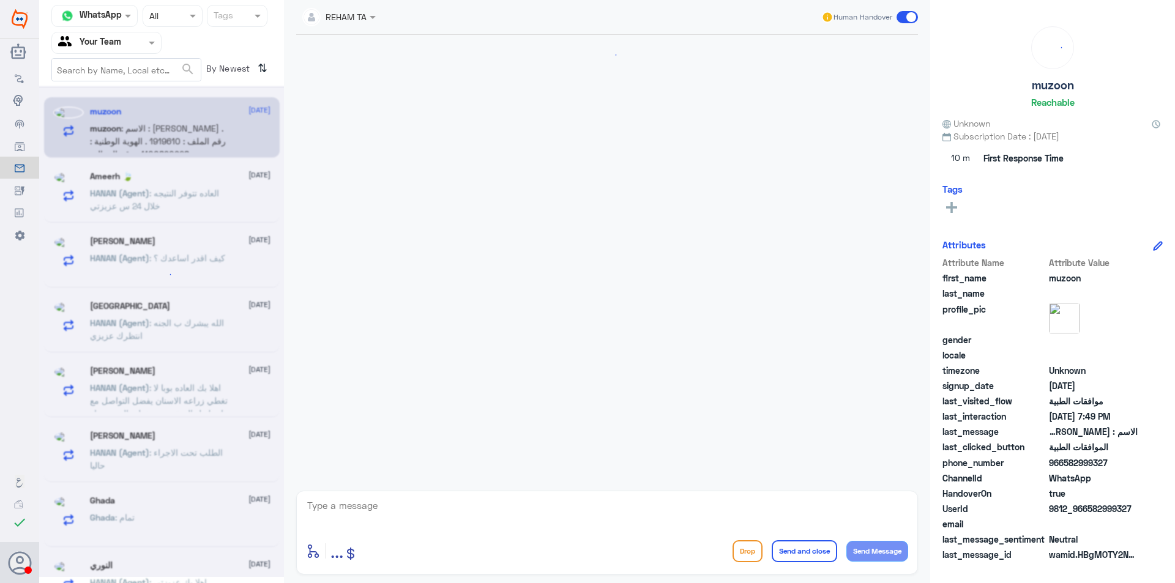
scroll to position [1487, 0]
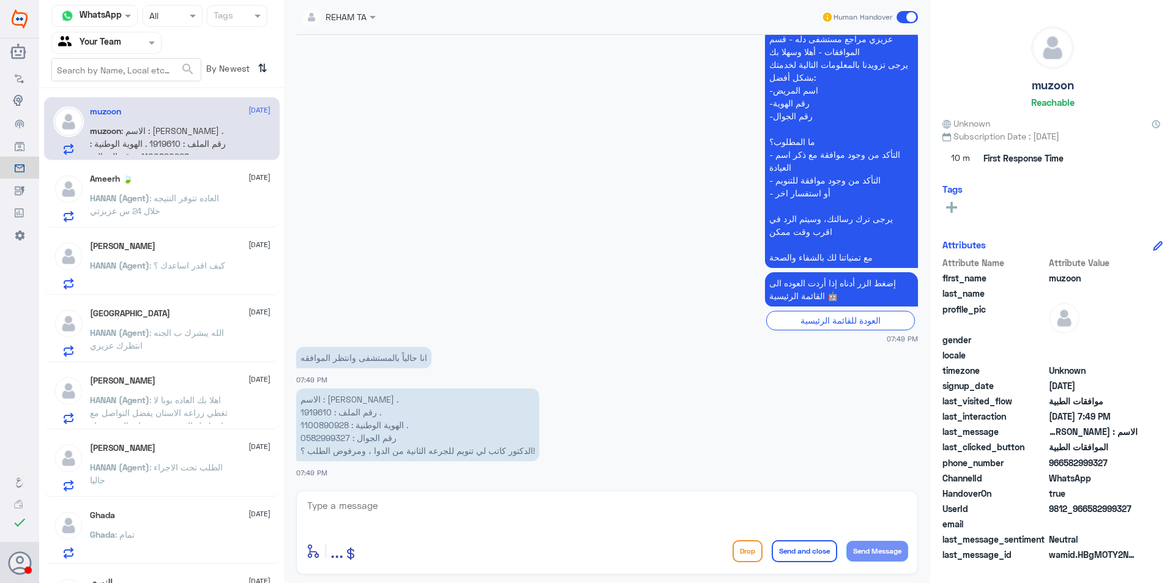
click at [320, 414] on p "الاسم : [PERSON_NAME] . رقم الملف : 1919610 . الهوية الوطنية : 1100890928 . رقم…" at bounding box center [417, 425] width 243 height 73
copy p "1919610"
click at [353, 412] on p "الاسم : [PERSON_NAME] . رقم الملف : 1919610 . الهوية الوطنية : 1100890928 . رقم…" at bounding box center [417, 425] width 243 height 73
click at [323, 406] on p "الاسم : [PERSON_NAME] . رقم الملف : 1919610 . الهوية الوطنية : 1100890928 . رقم…" at bounding box center [417, 425] width 243 height 73
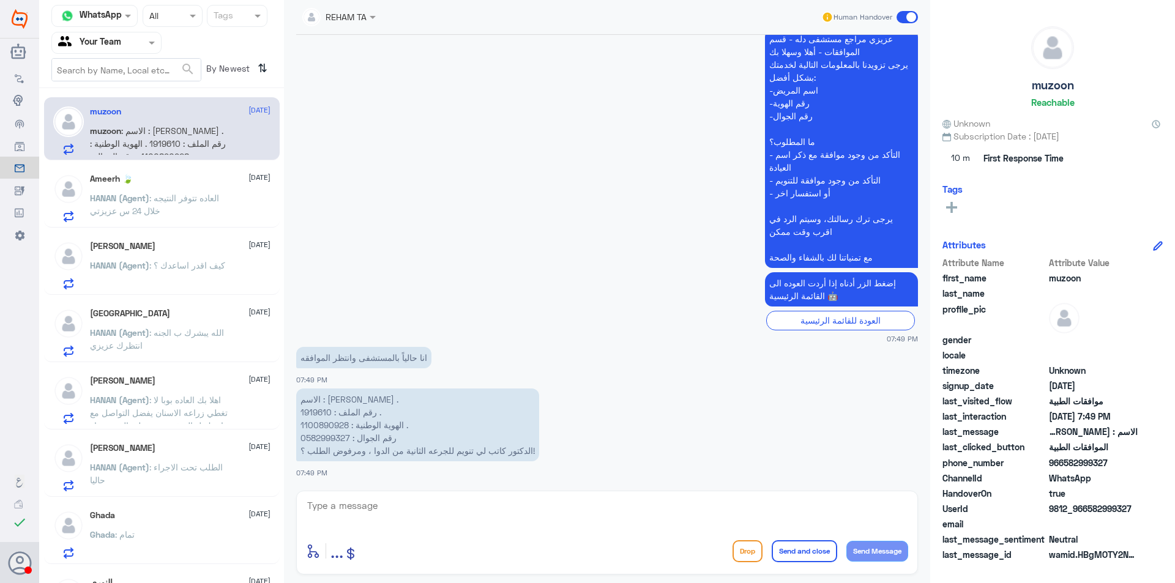
click at [324, 412] on p "الاسم : [PERSON_NAME] . رقم الملف : 1919610 . الهوية الوطنية : 1100890928 . رقم…" at bounding box center [417, 425] width 243 height 73
copy p "1919610"
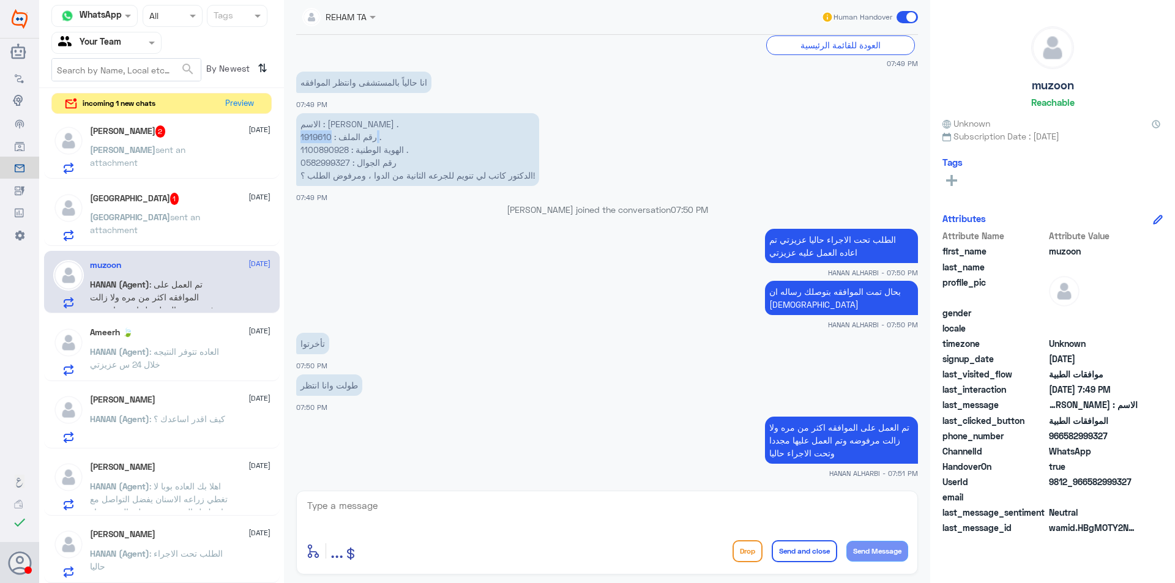
scroll to position [0, 0]
